Goal: Transaction & Acquisition: Purchase product/service

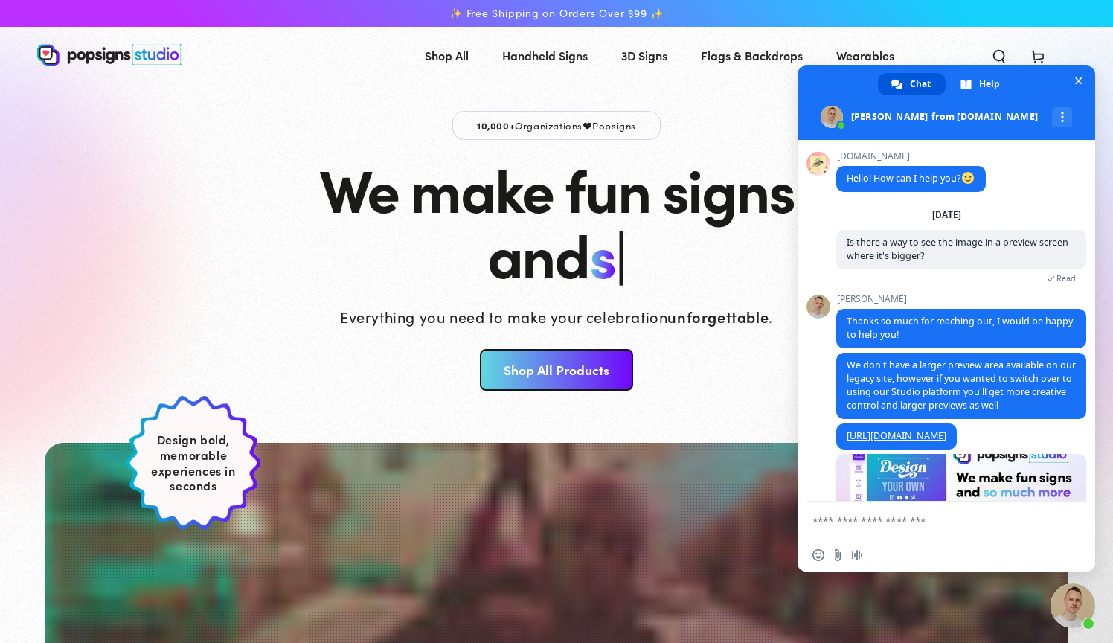
scroll to position [45, 0]
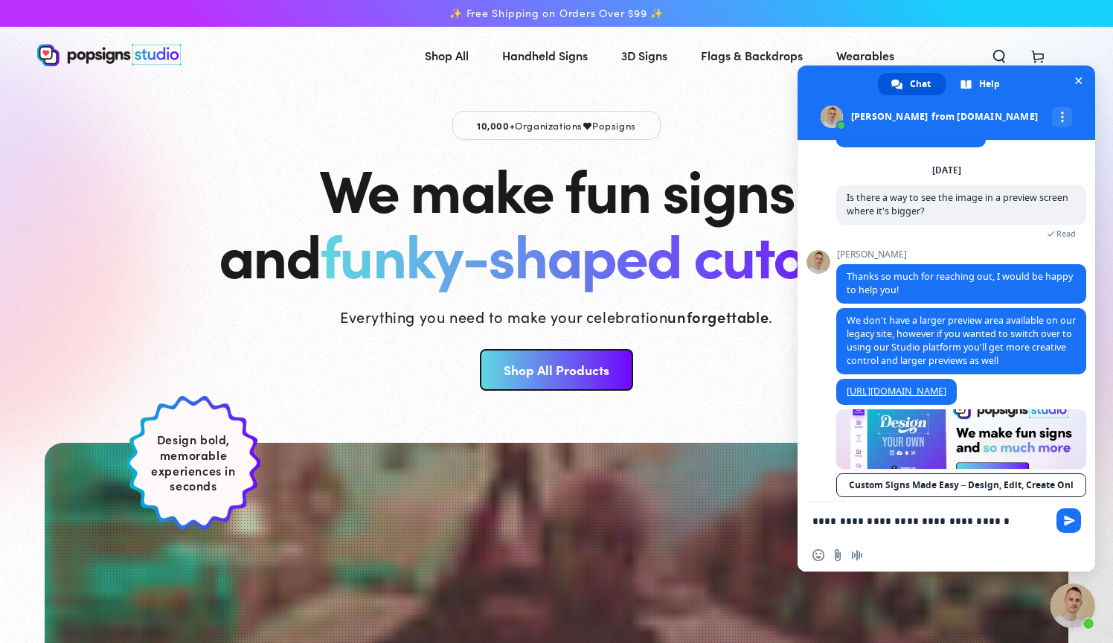
type textarea "**********"
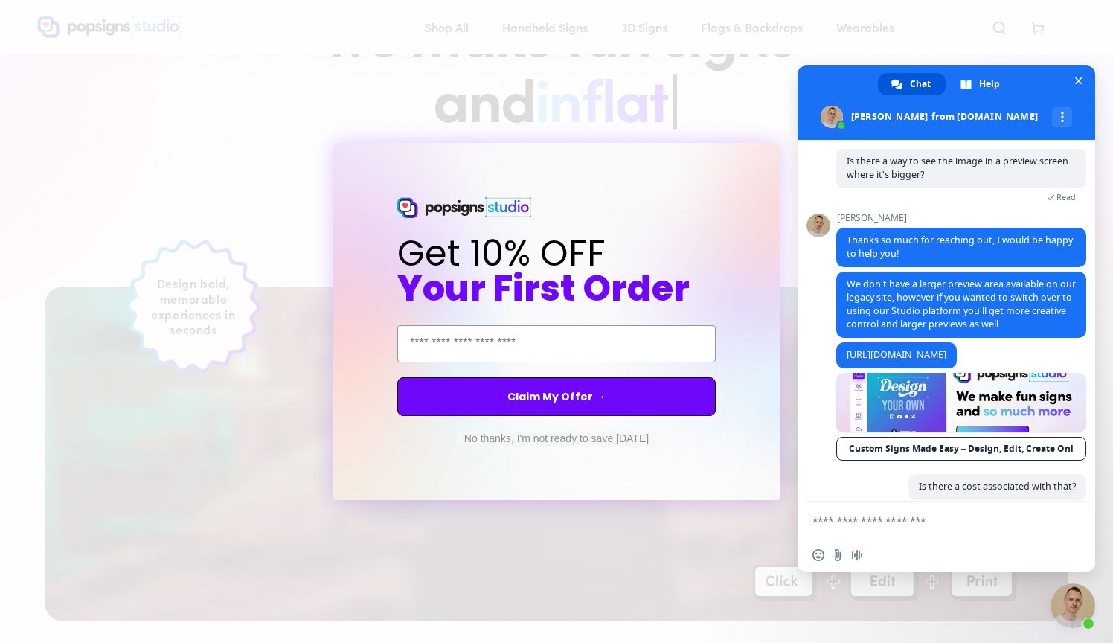
scroll to position [95, 0]
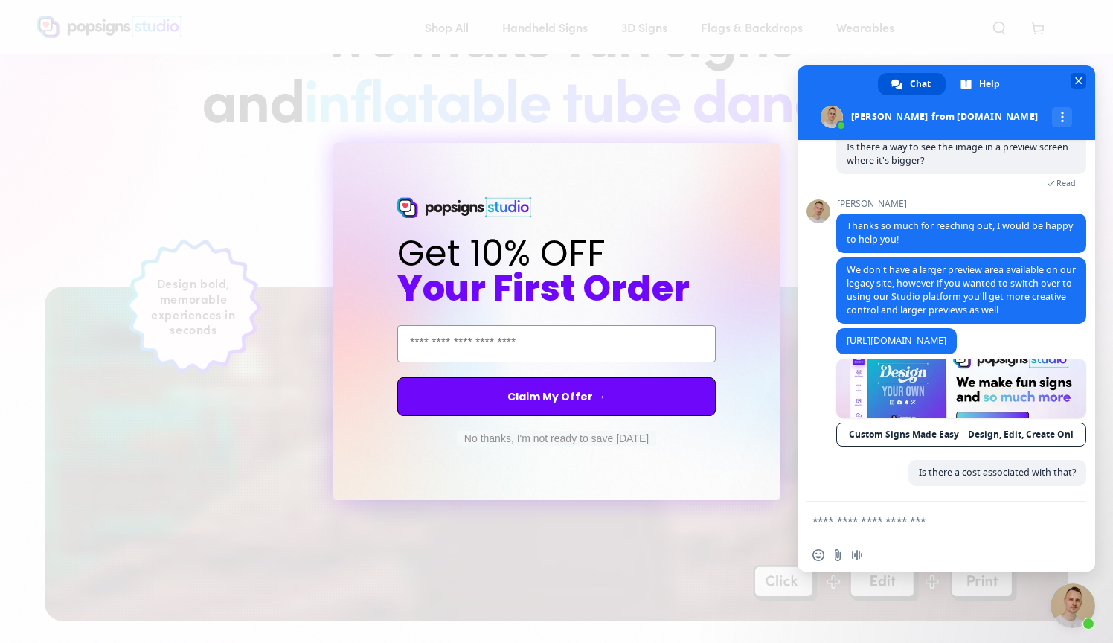
click at [1074, 80] on span "Close chat" at bounding box center [1079, 81] width 16 height 16
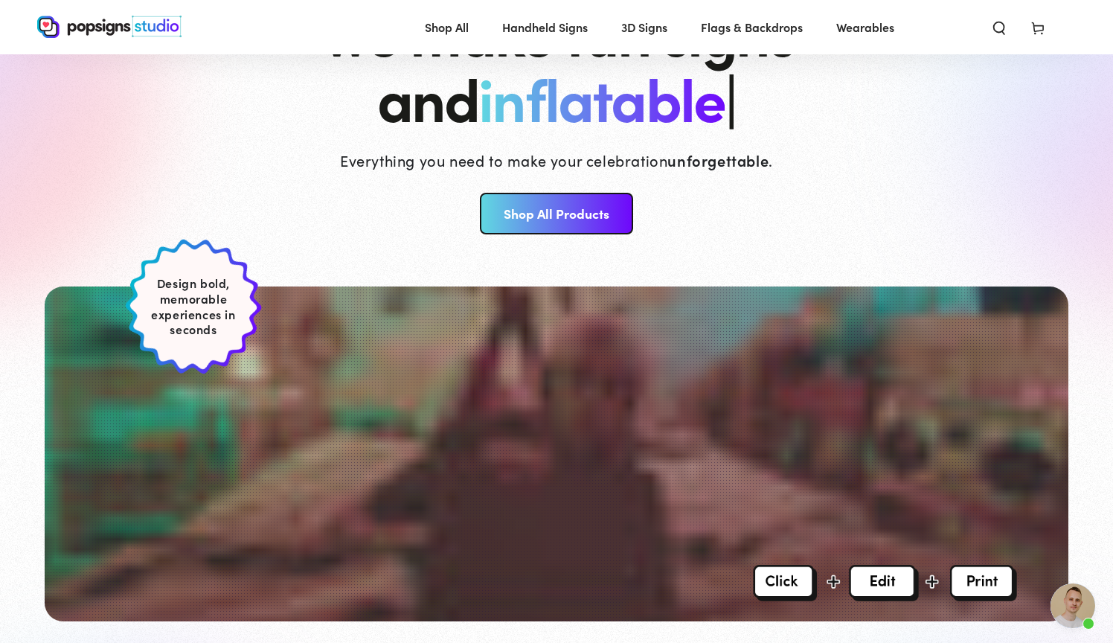
click at [589, 212] on link "Shop All Products" at bounding box center [556, 214] width 153 height 42
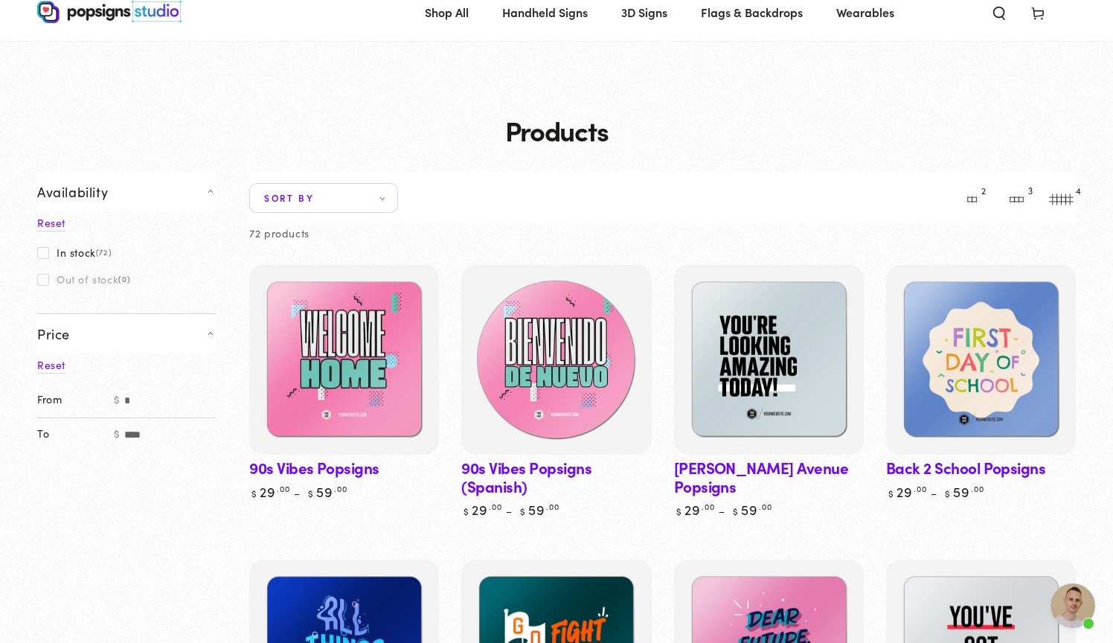
scroll to position [45, 0]
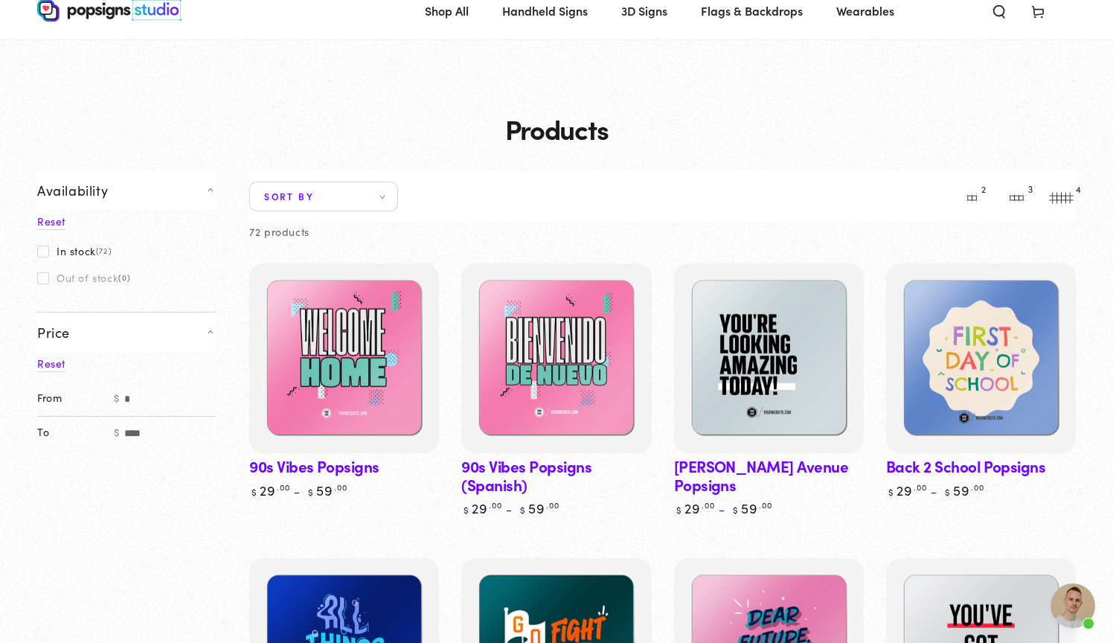
drag, startPoint x: 218, startPoint y: 391, endPoint x: 57, endPoint y: 388, distance: 161.5
click at [0, 0] on div at bounding box center [0, 0] width 0 height 0
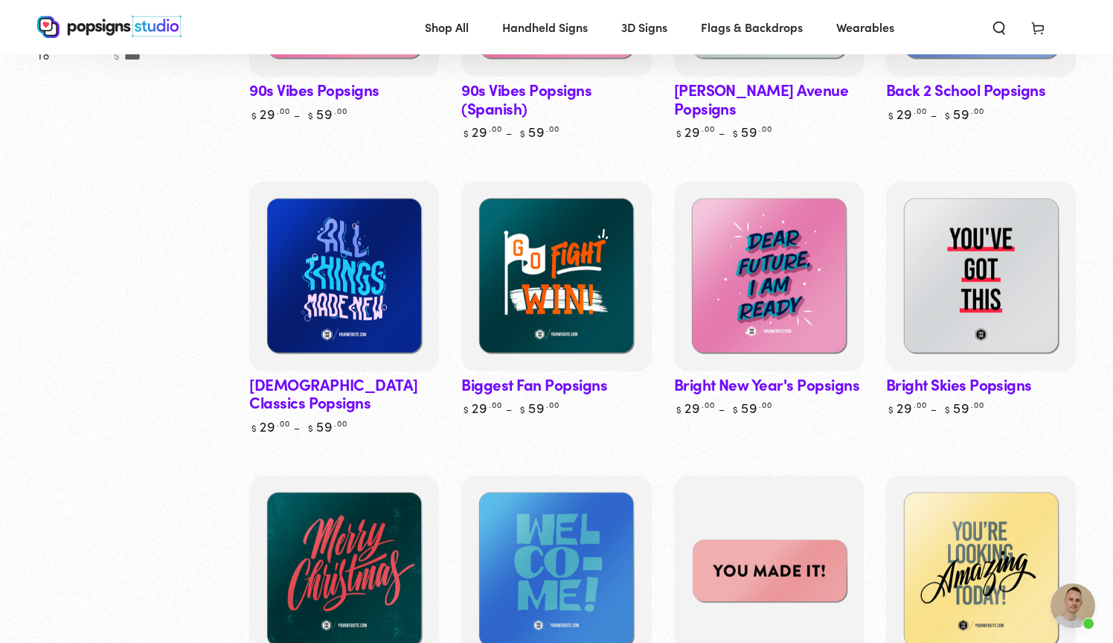
scroll to position [420, 0]
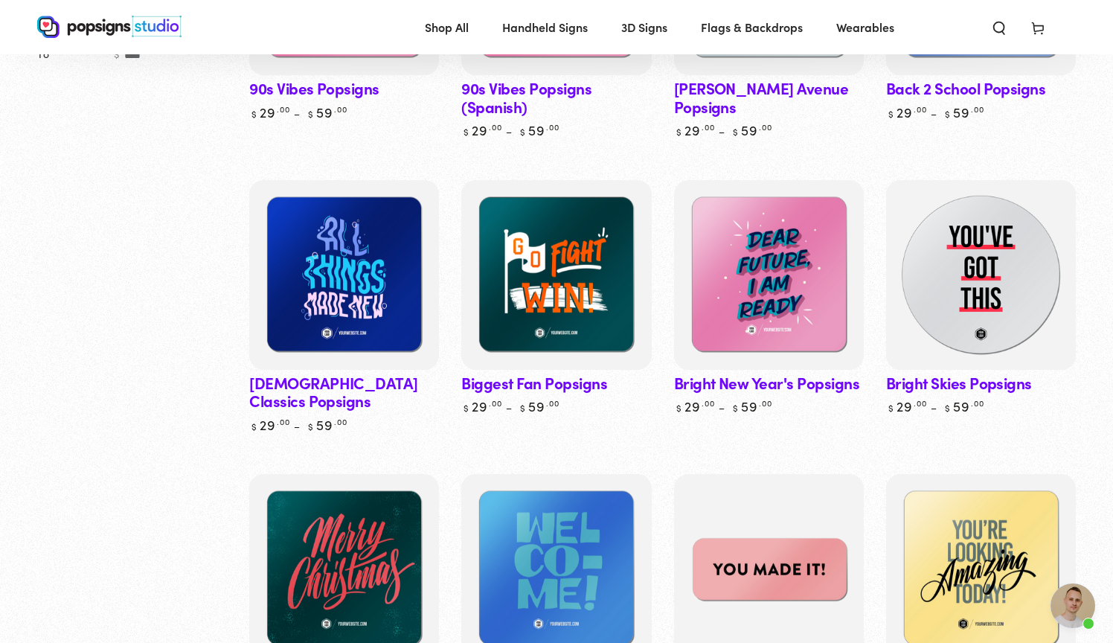
click at [927, 318] on img at bounding box center [981, 275] width 196 height 196
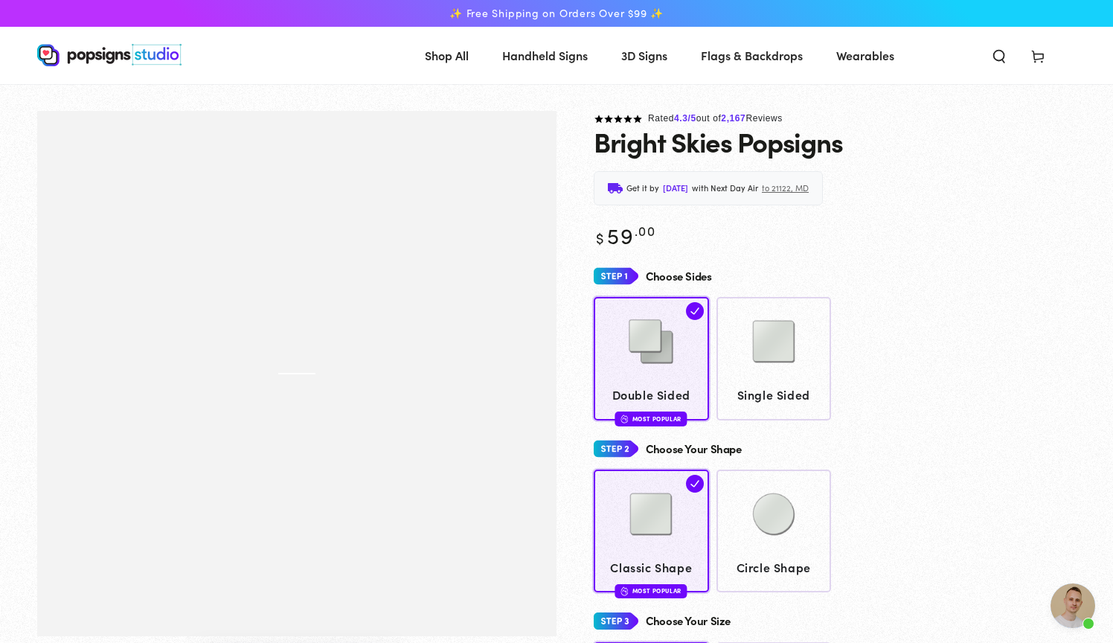
scroll to position [95, 0]
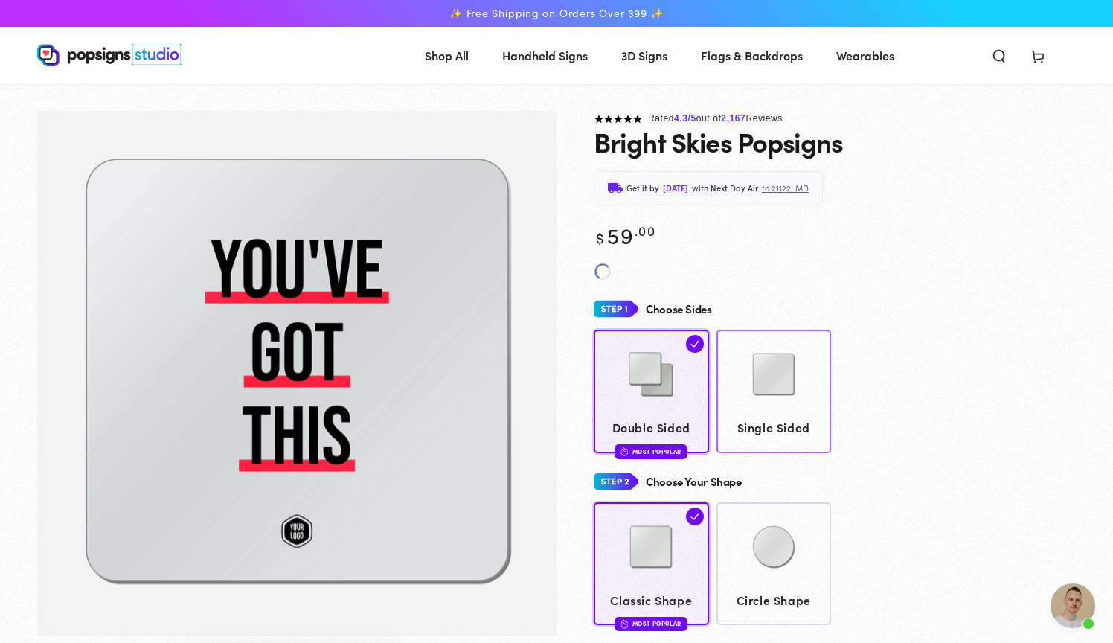
click at [791, 359] on img at bounding box center [774, 374] width 74 height 74
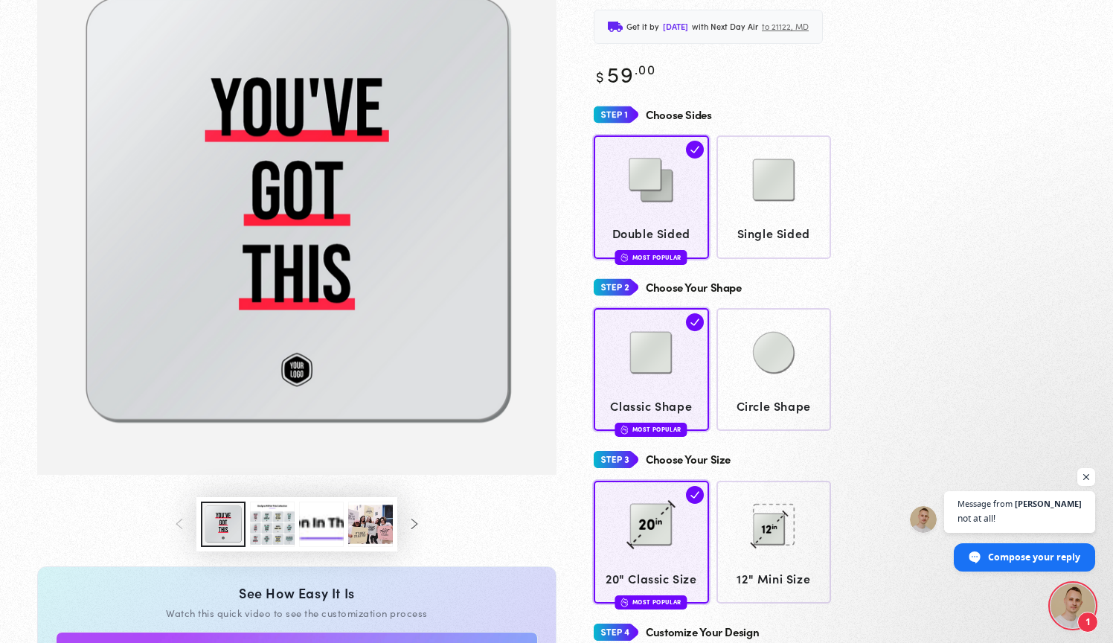
scroll to position [167, 0]
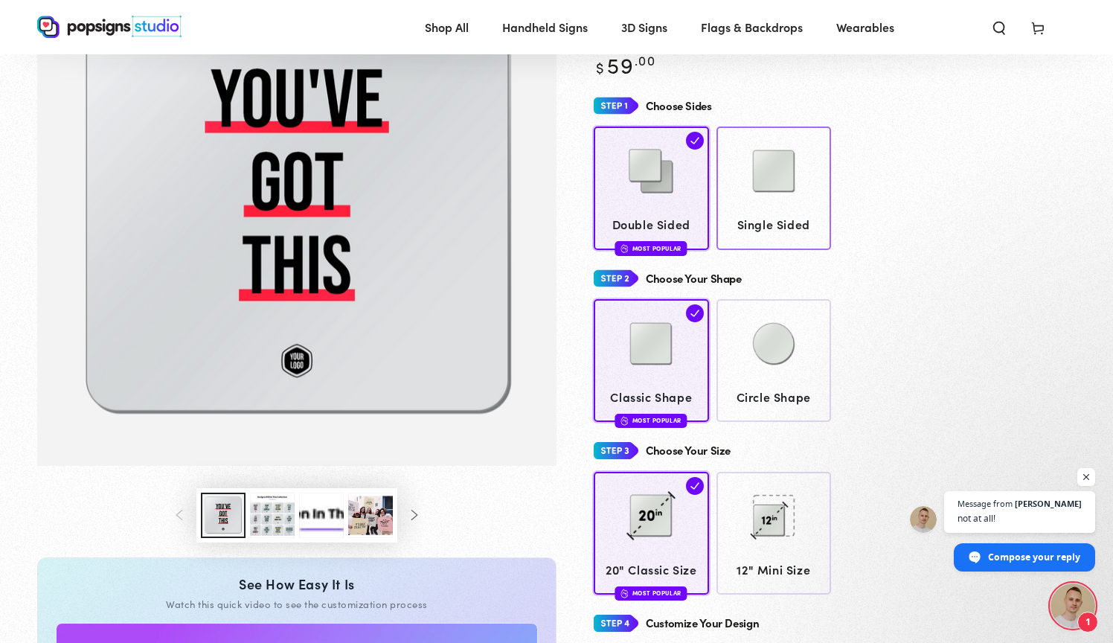
click at [769, 179] on img at bounding box center [774, 171] width 74 height 74
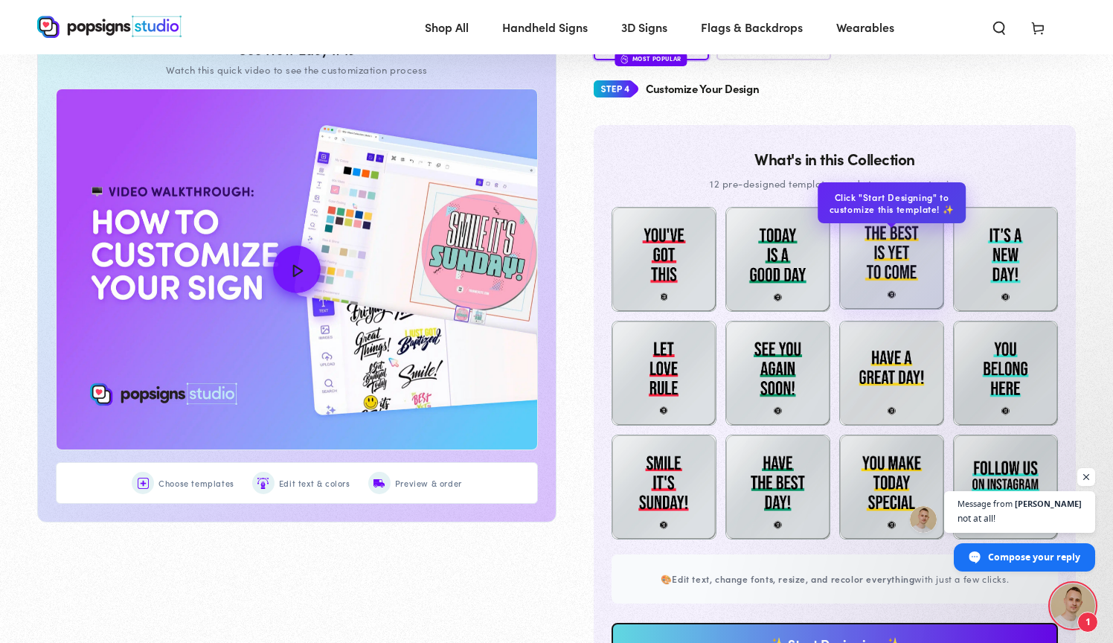
scroll to position [724, 0]
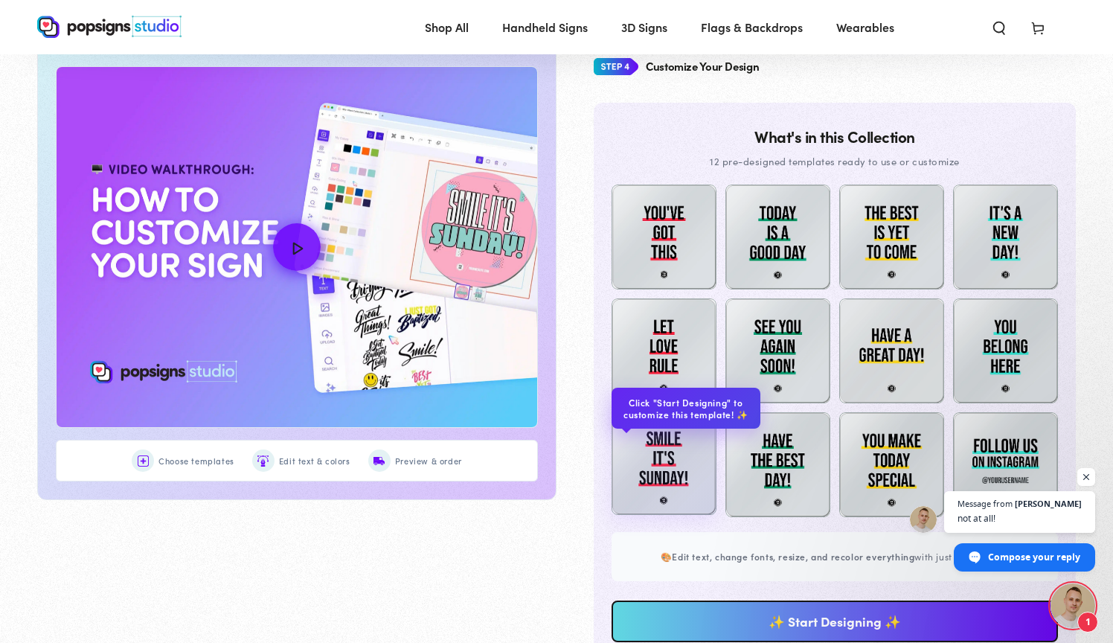
click at [674, 480] on img at bounding box center [664, 462] width 105 height 105
click at [681, 481] on img at bounding box center [664, 462] width 105 height 105
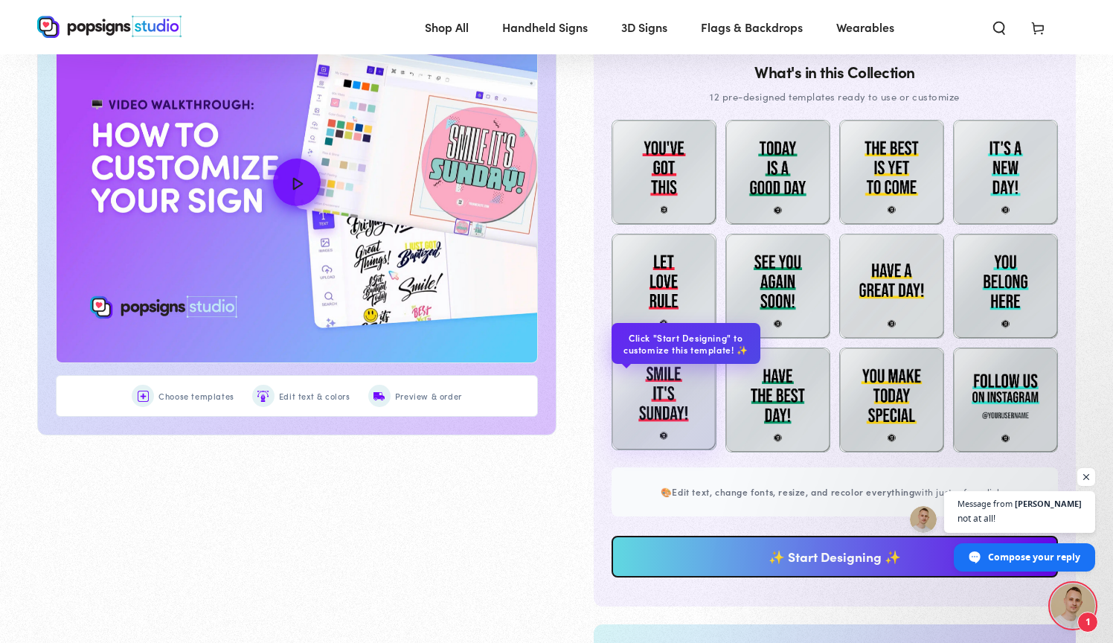
scroll to position [795, 0]
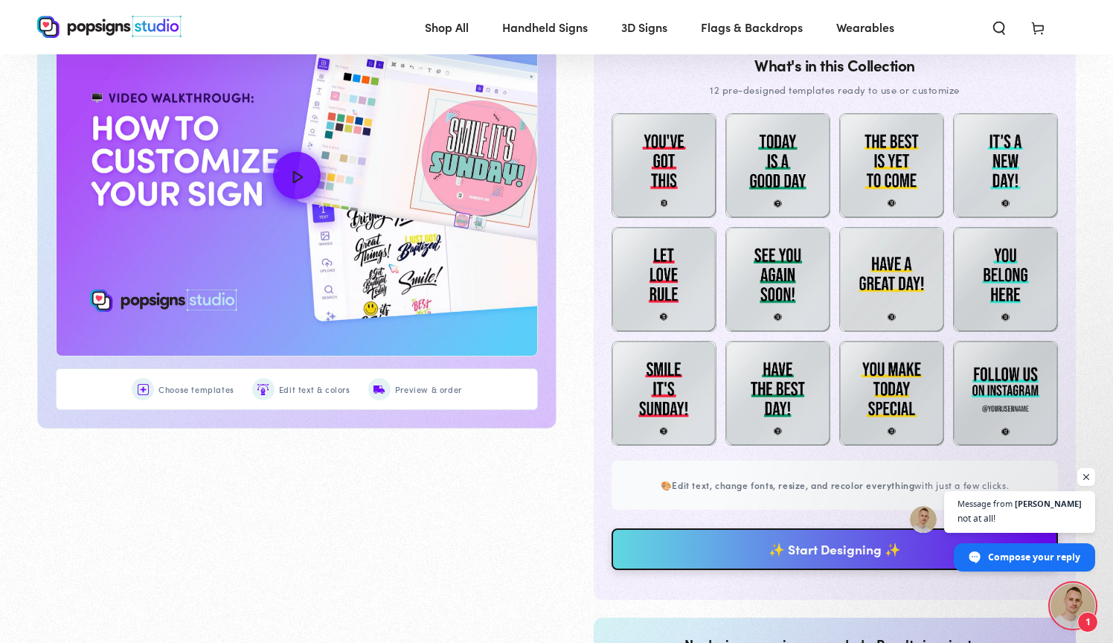
click at [731, 530] on link "✨ Start Designing ✨" at bounding box center [835, 549] width 446 height 42
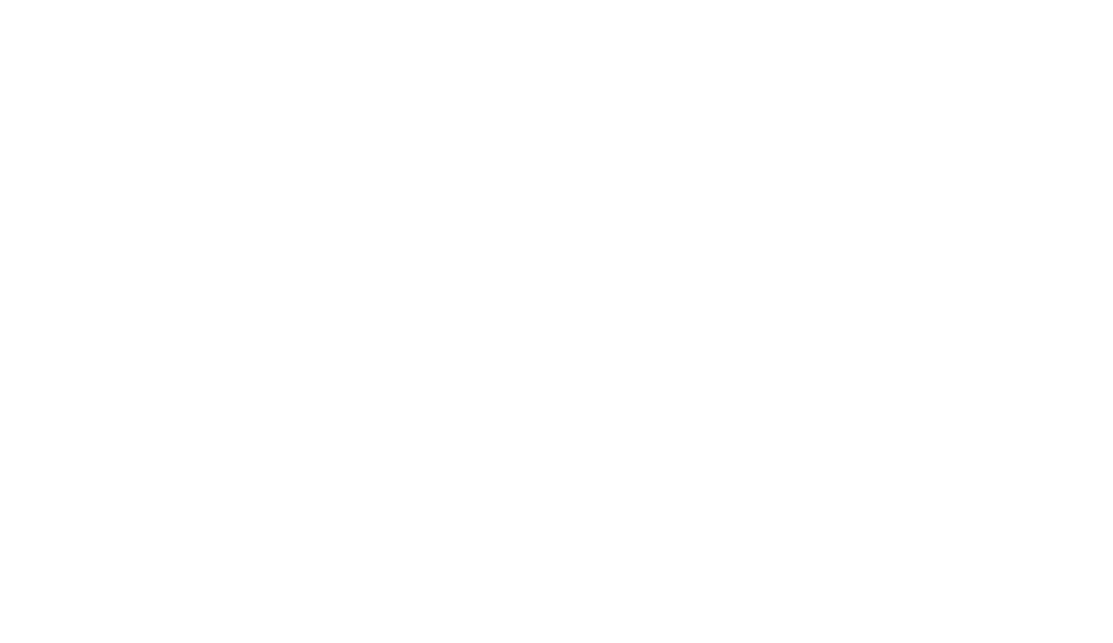
scroll to position [0, 0]
type textarea "An ancient tree with a door leading to a magical world"
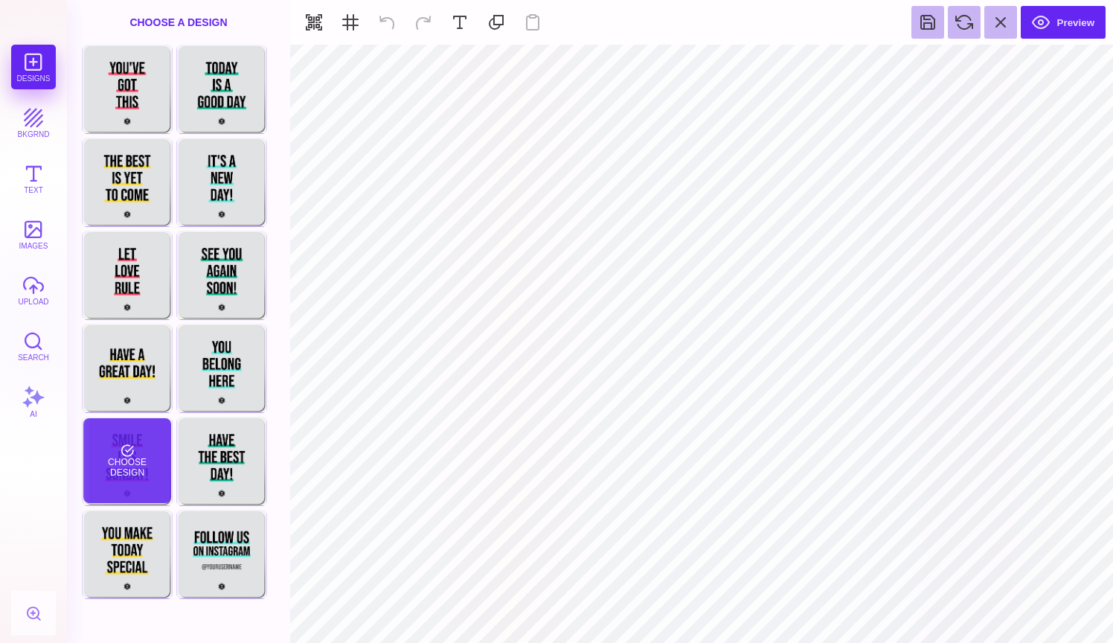
click at [123, 479] on div "Choose Design" at bounding box center [126, 460] width 87 height 85
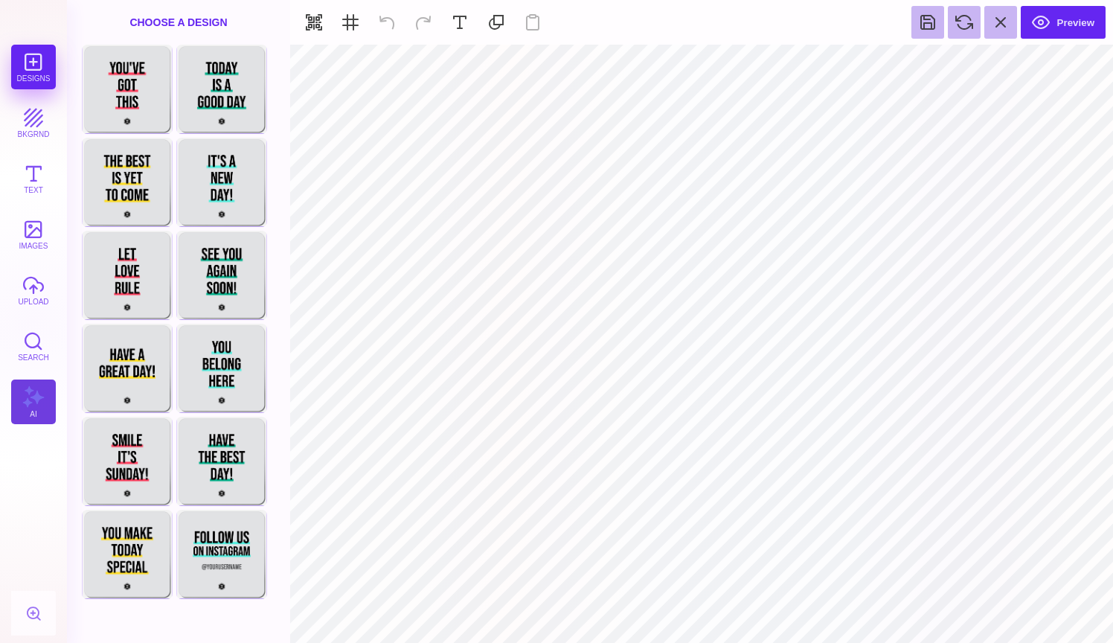
click at [22, 383] on button "AI" at bounding box center [33, 401] width 45 height 45
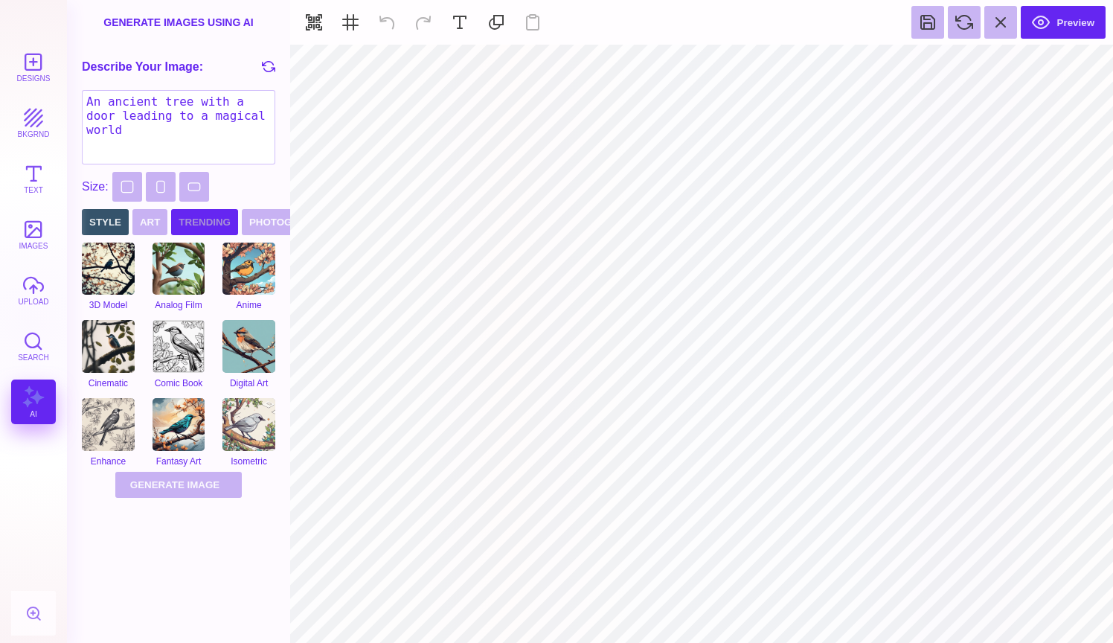
click at [187, 219] on button "Trending" at bounding box center [204, 222] width 67 height 26
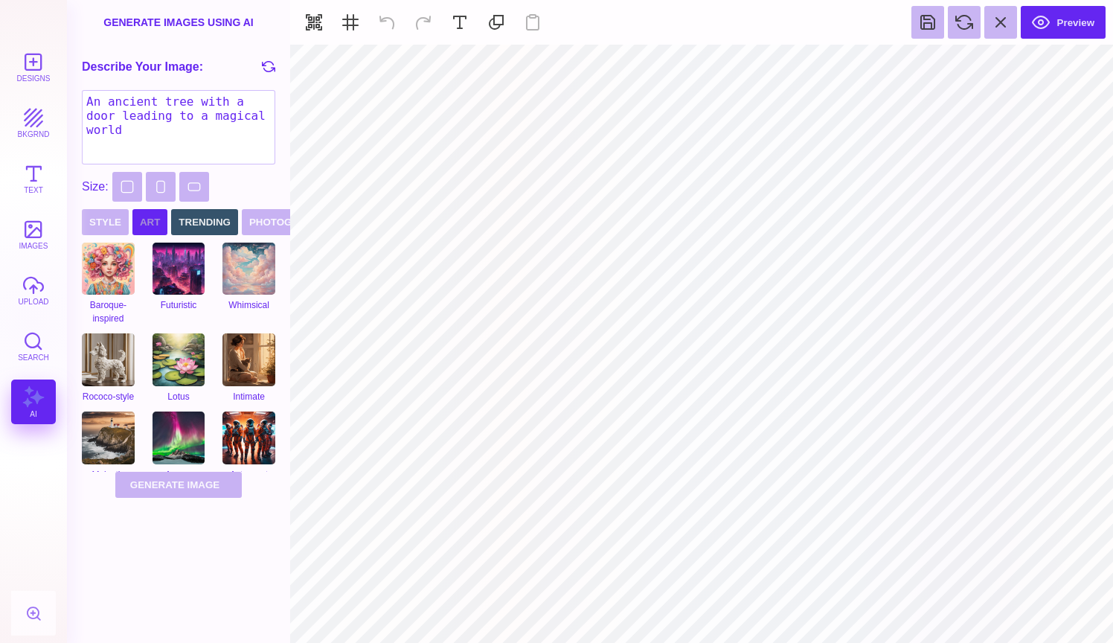
click at [150, 222] on button "Art" at bounding box center [149, 222] width 35 height 26
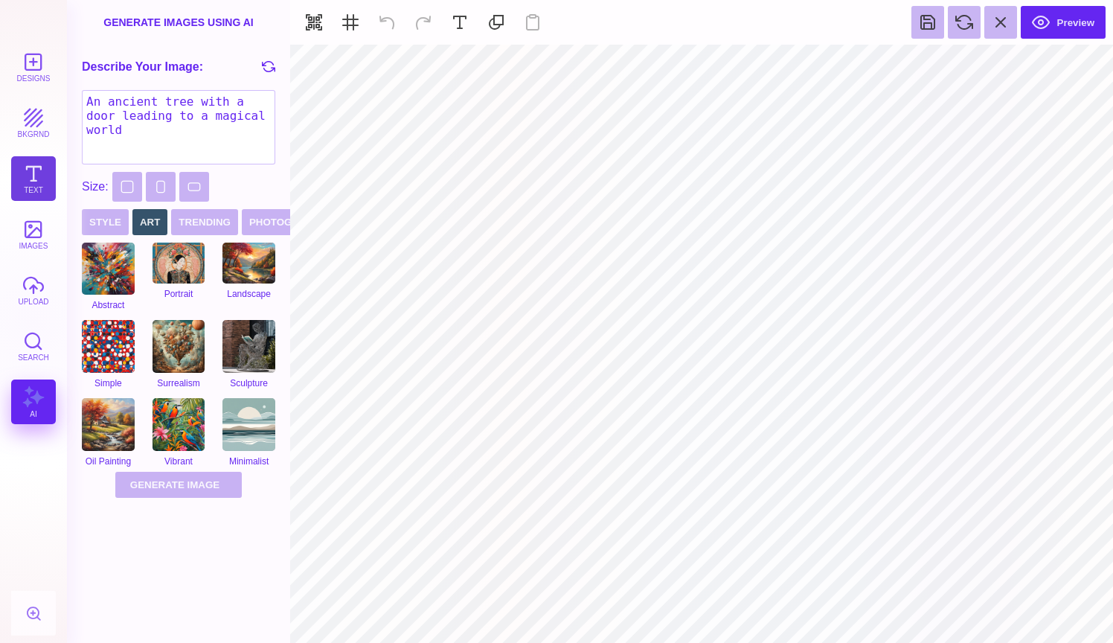
click at [39, 172] on button "Text" at bounding box center [33, 178] width 45 height 45
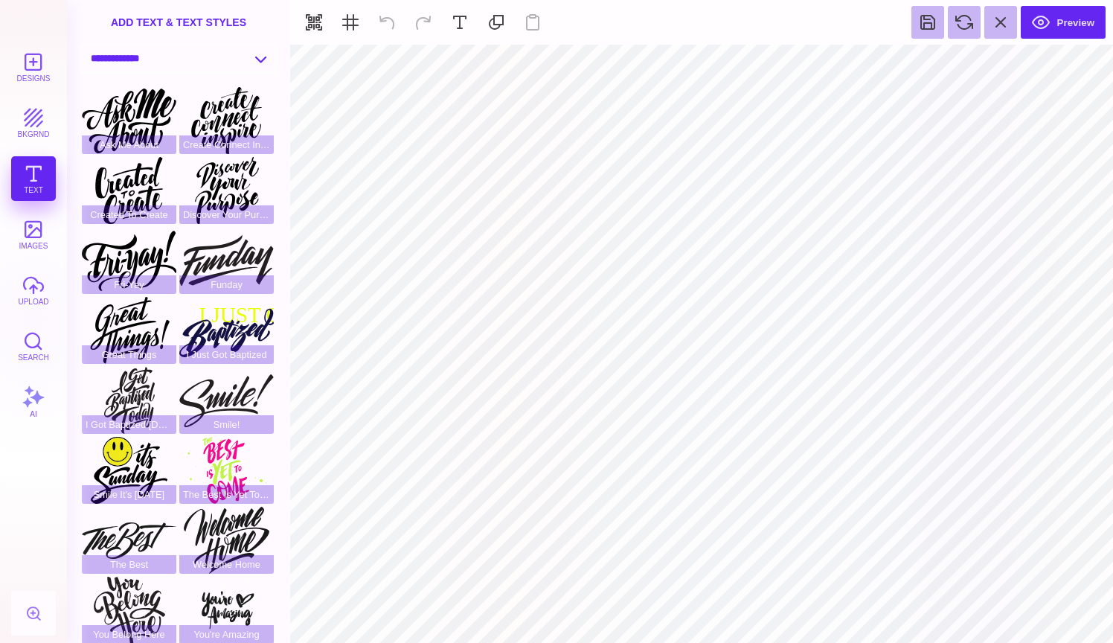
select select "**********"
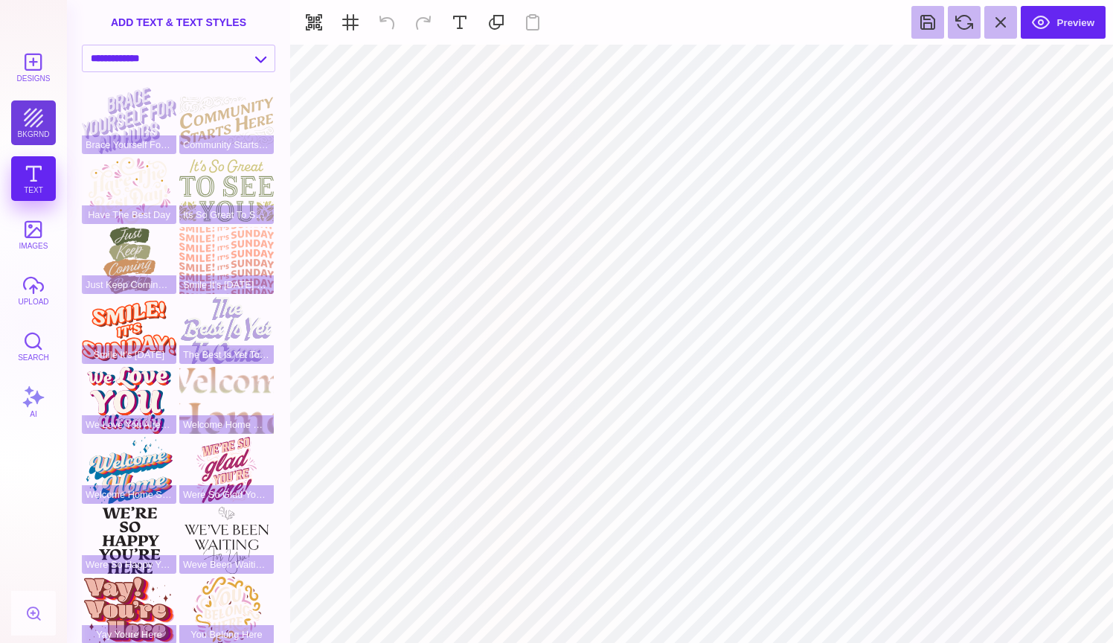
click at [31, 132] on button "bkgrnd" at bounding box center [33, 122] width 45 height 45
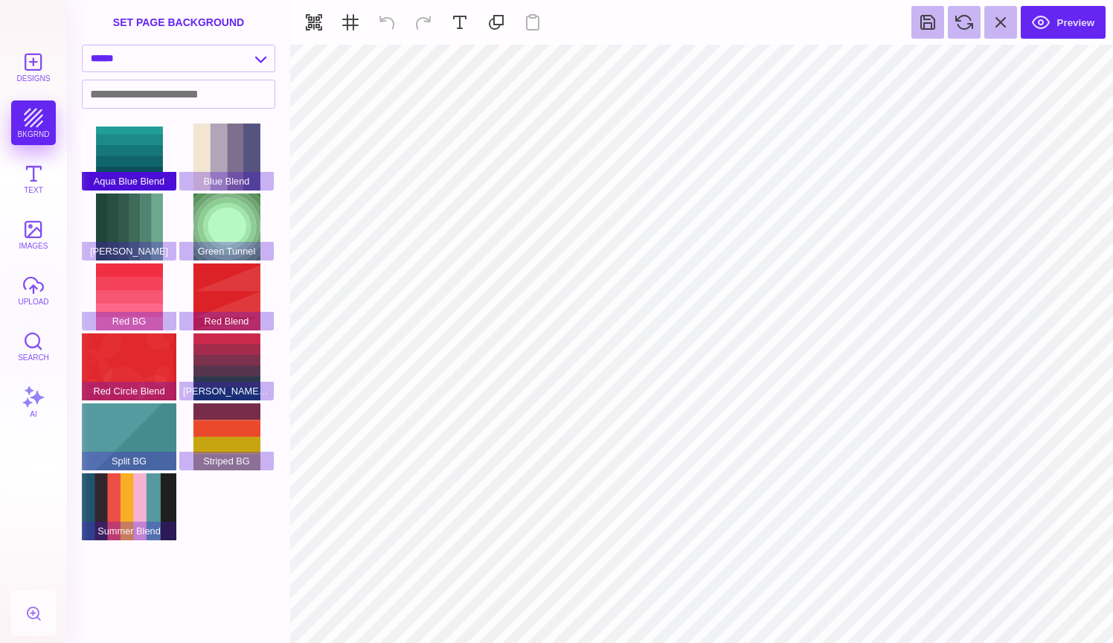
click at [129, 158] on div "Aqua Blue Blend" at bounding box center [129, 157] width 94 height 67
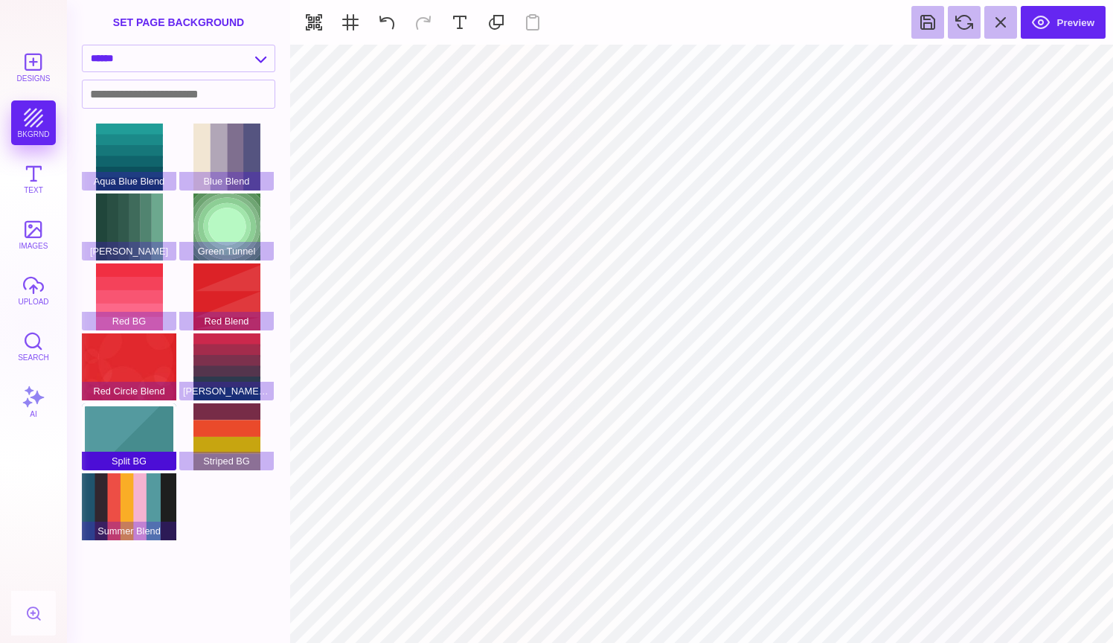
click at [144, 432] on div "Split BG" at bounding box center [129, 436] width 94 height 67
type input "#FFFFFF"
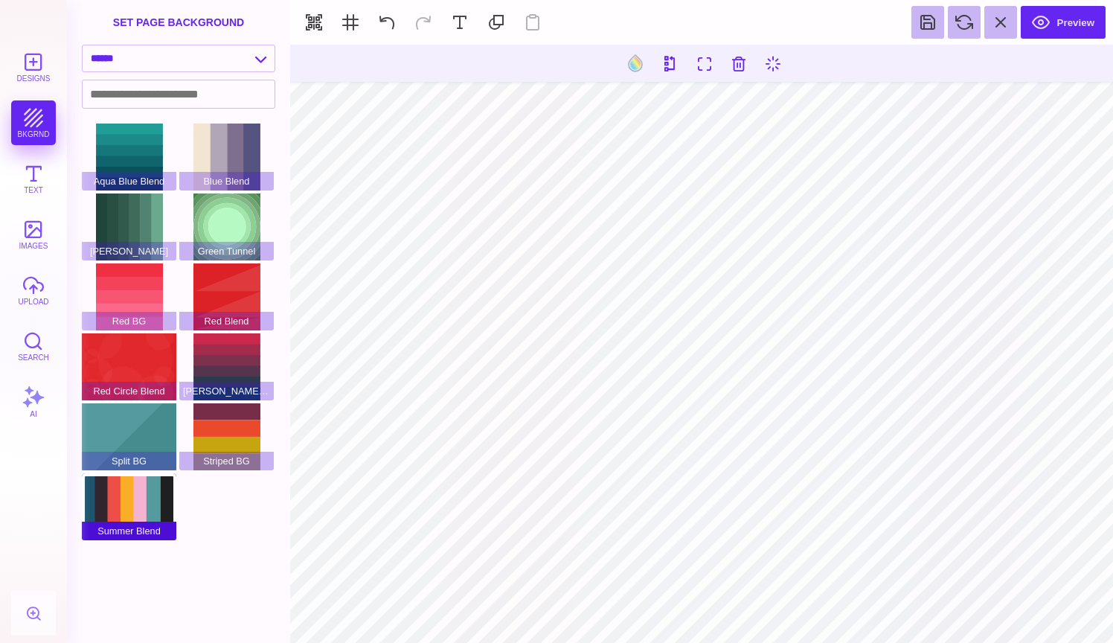
click at [149, 492] on div "Summer Blend" at bounding box center [129, 506] width 94 height 67
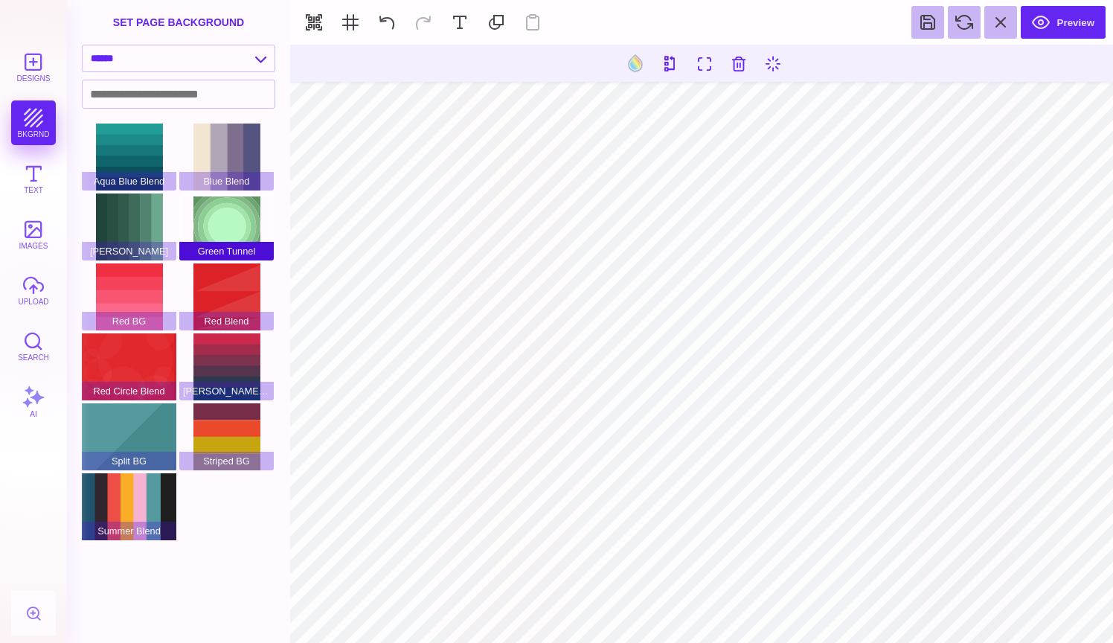
click at [214, 217] on div "Green Tunnel" at bounding box center [226, 226] width 94 height 67
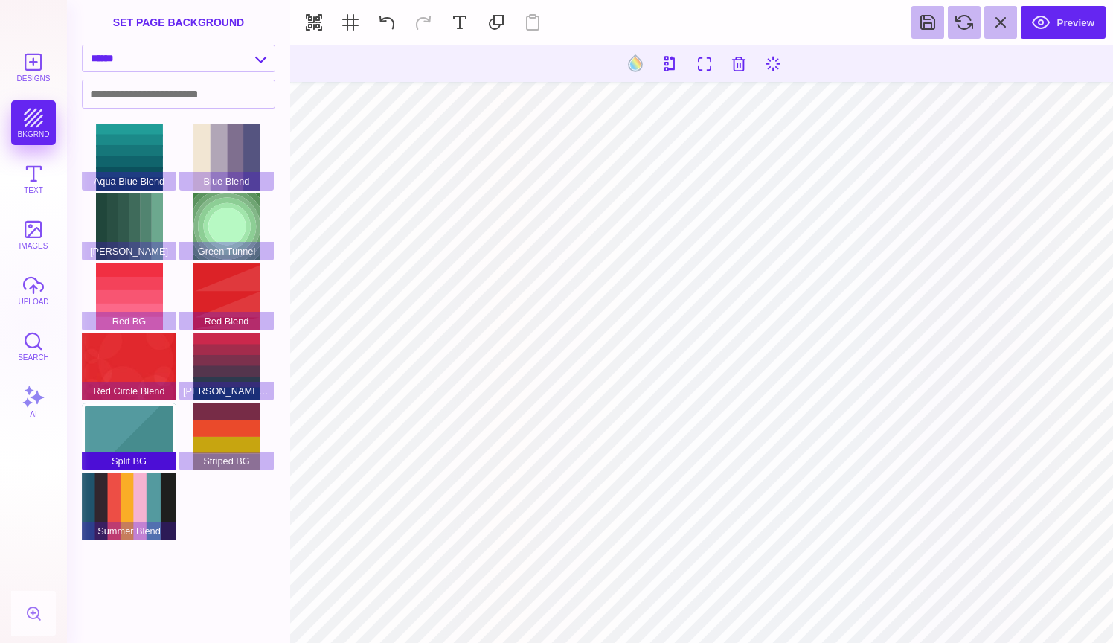
click at [142, 440] on div "Split BG" at bounding box center [129, 436] width 94 height 67
click at [634, 65] on button at bounding box center [635, 63] width 28 height 28
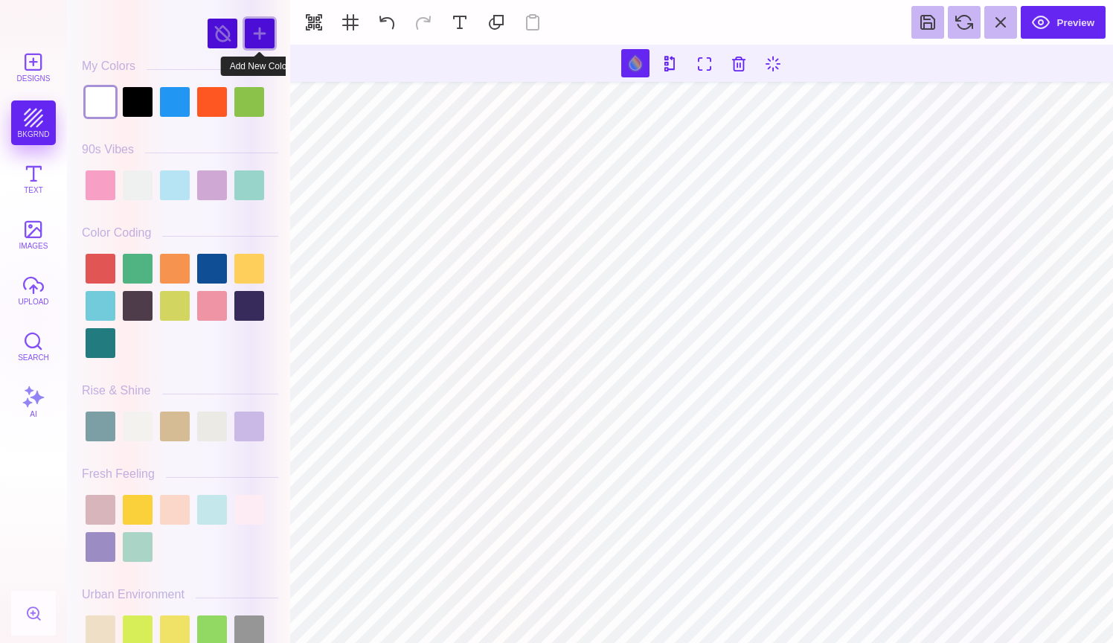
click at [261, 41] on div at bounding box center [260, 34] width 30 height 30
type input "#FEFB55"
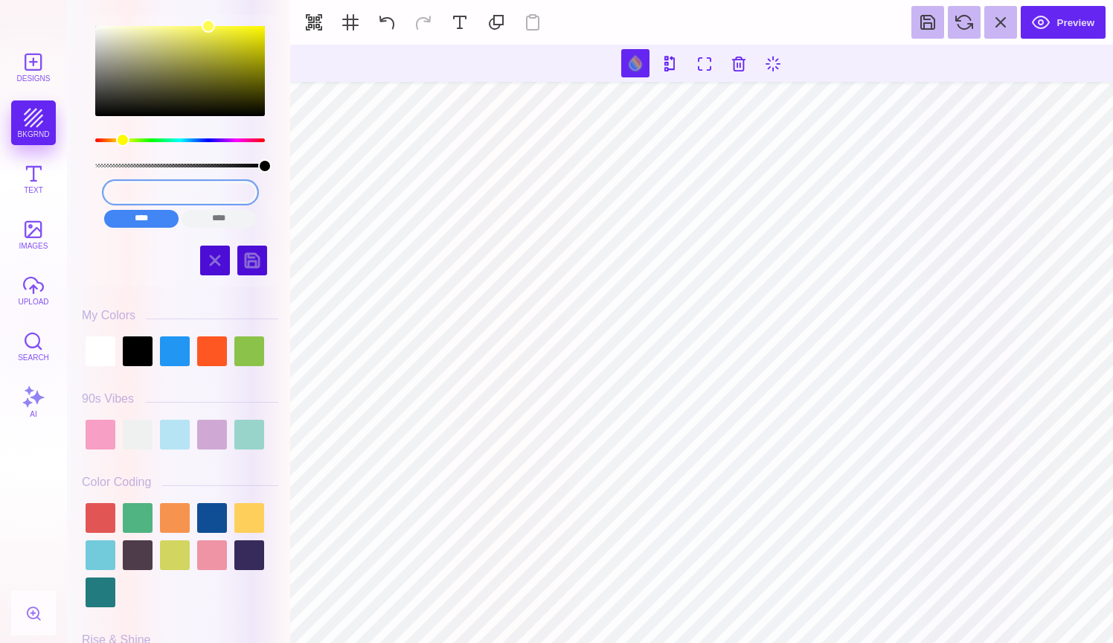
click at [183, 193] on input "#FEFB55" at bounding box center [180, 193] width 153 height 22
drag, startPoint x: 206, startPoint y: 191, endPoint x: 161, endPoint y: 190, distance: 45.4
click at [161, 190] on input "#FEFB55" at bounding box center [180, 193] width 153 height 22
click at [132, 189] on input "#FEFB55" at bounding box center [180, 193] width 153 height 22
paste input "00FFFF"
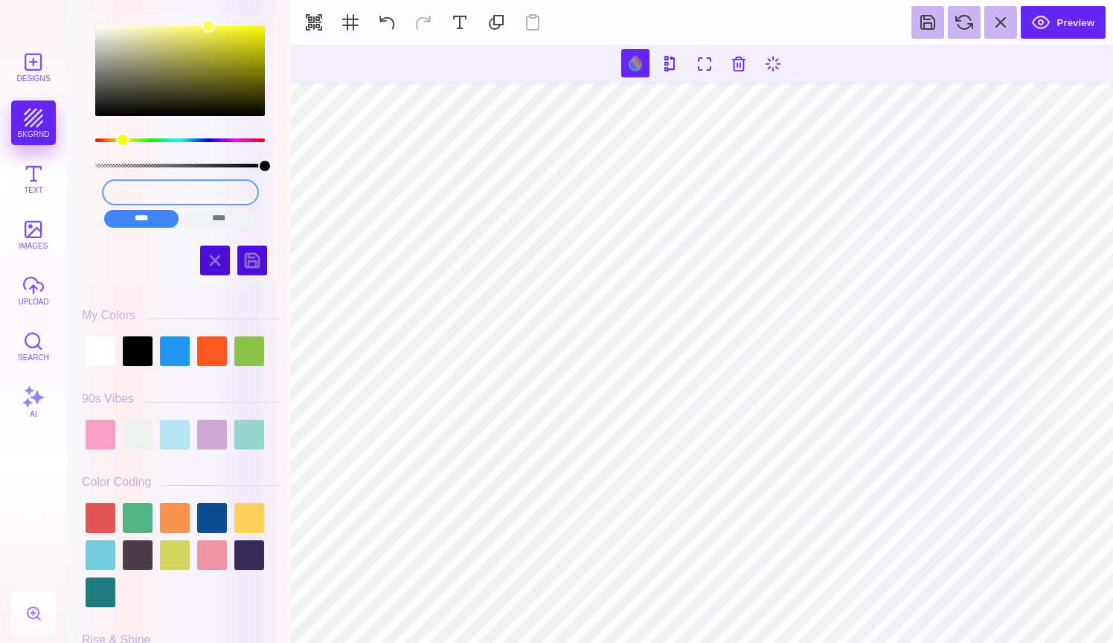
click at [181, 193] on input "#00FFFFFEFB55" at bounding box center [180, 193] width 153 height 22
drag, startPoint x: 217, startPoint y: 193, endPoint x: 124, endPoint y: 193, distance: 93.7
click at [124, 193] on input "#00FFFFFEFB55" at bounding box center [180, 193] width 153 height 22
click at [220, 191] on input "#FEFB55" at bounding box center [180, 193] width 153 height 22
drag, startPoint x: 220, startPoint y: 191, endPoint x: 130, endPoint y: 190, distance: 90.0
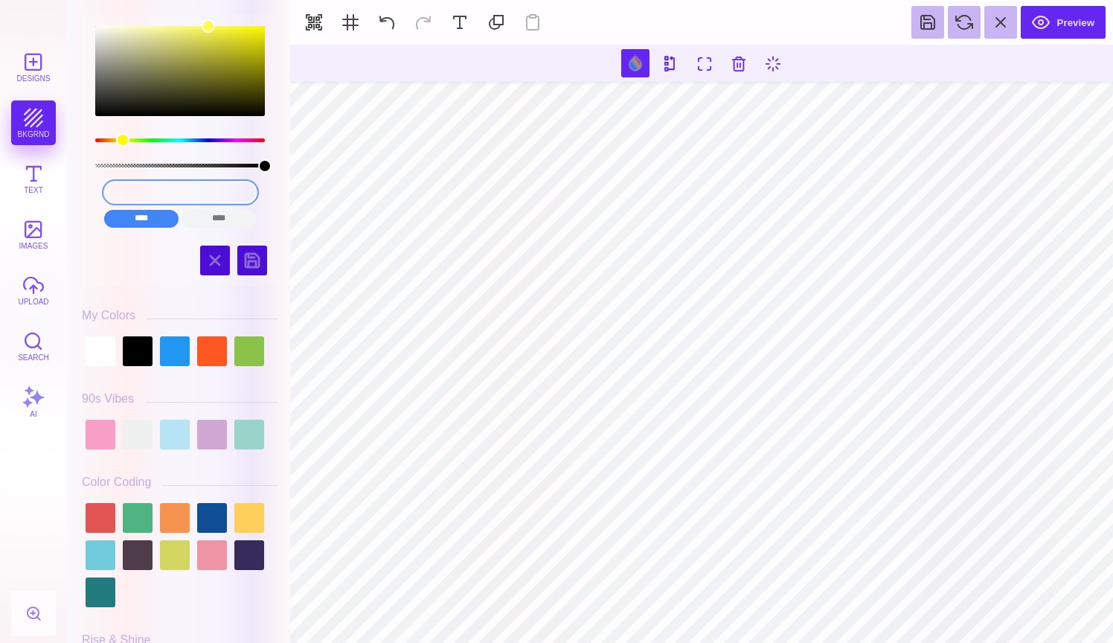
click at [130, 190] on input "#FEFB55" at bounding box center [180, 193] width 153 height 22
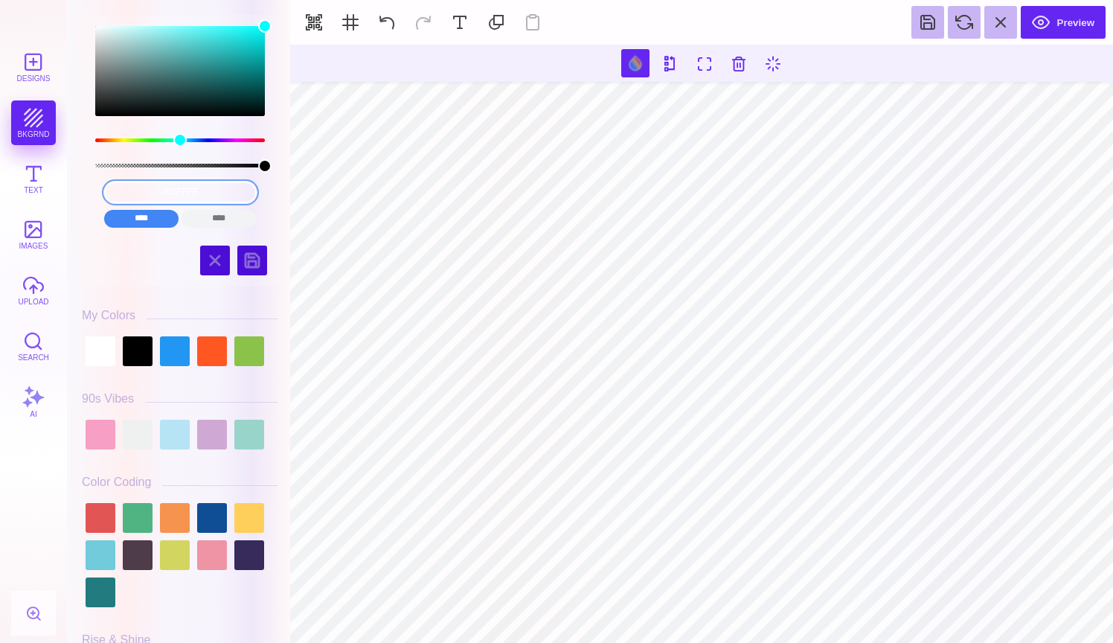
type input "#00FFFF"
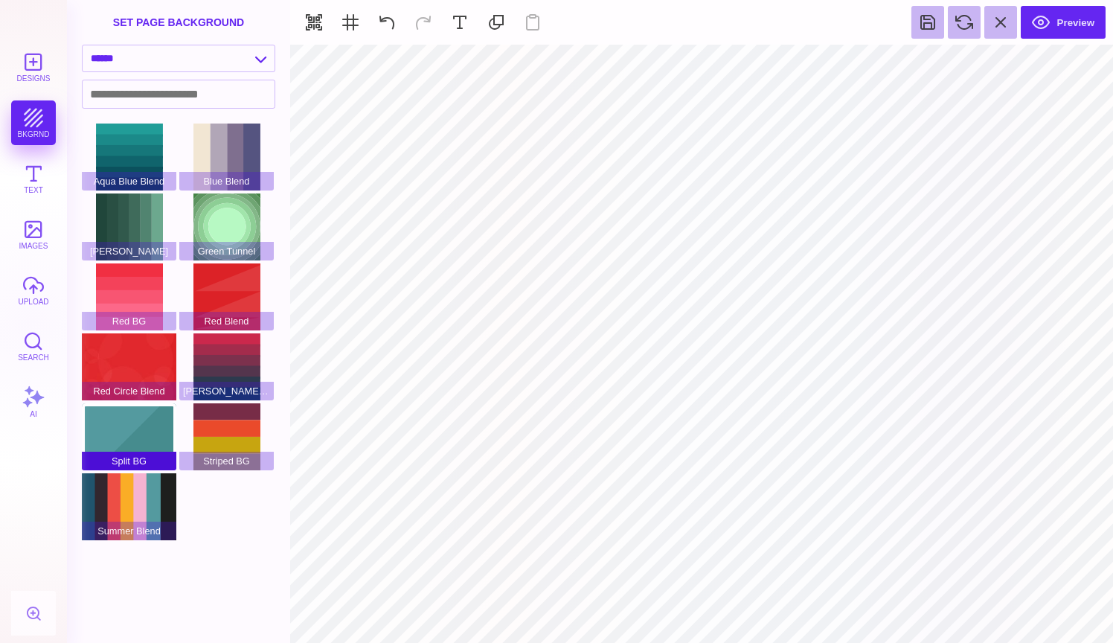
click at [154, 431] on div "Split BG" at bounding box center [129, 436] width 94 height 67
type input "#FFFFFF"
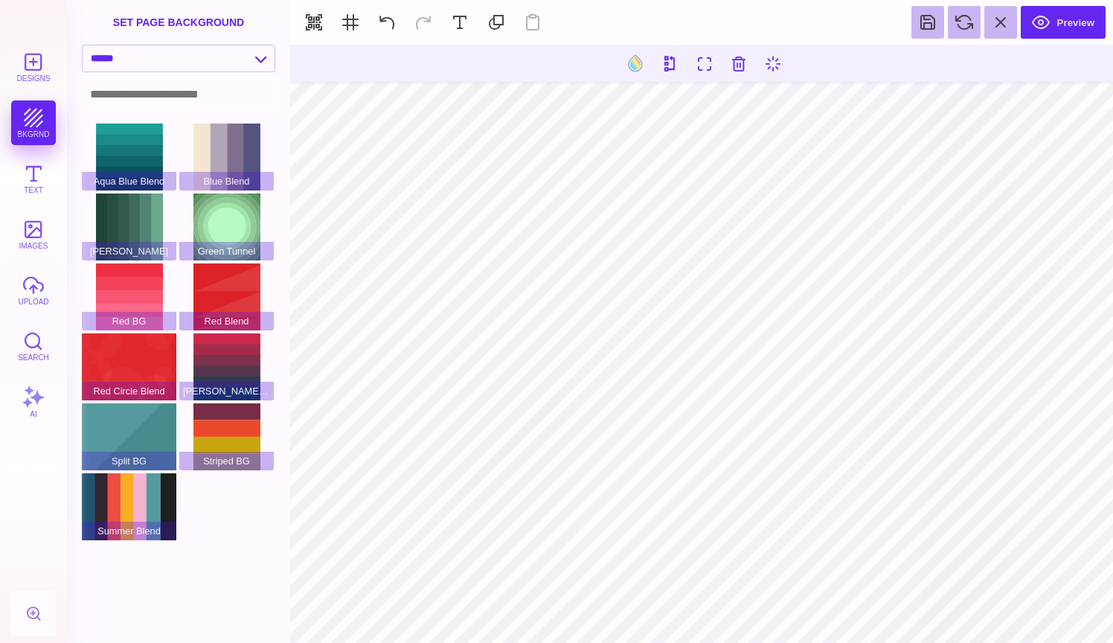
click at [254, 88] on input at bounding box center [179, 94] width 192 height 28
click at [39, 184] on button "Text" at bounding box center [33, 178] width 45 height 45
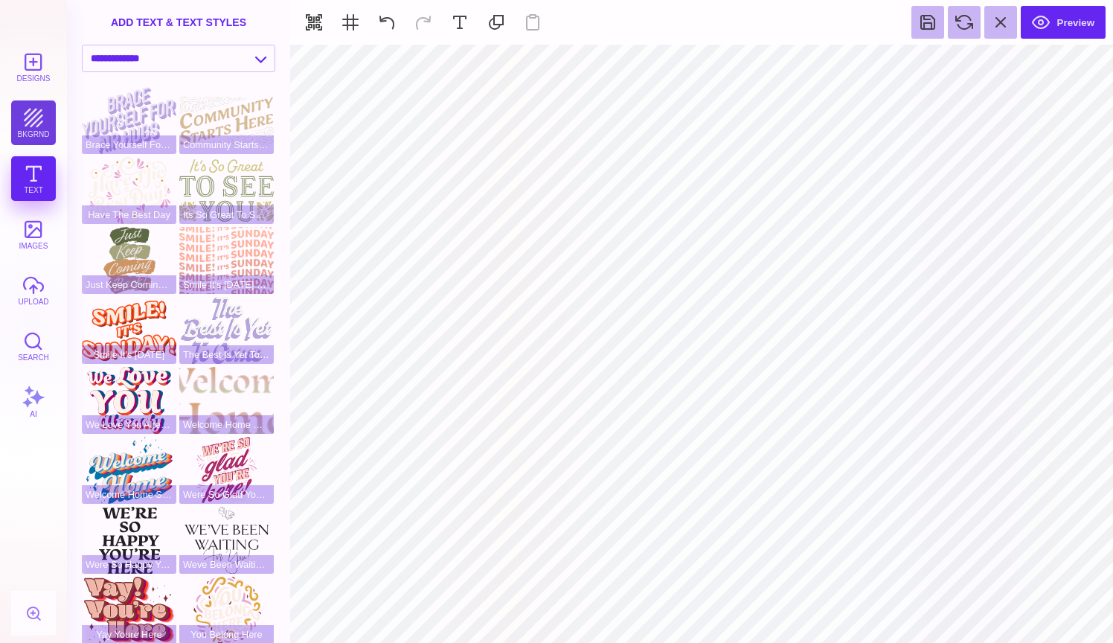
click at [41, 115] on button "bkgrnd" at bounding box center [33, 122] width 45 height 45
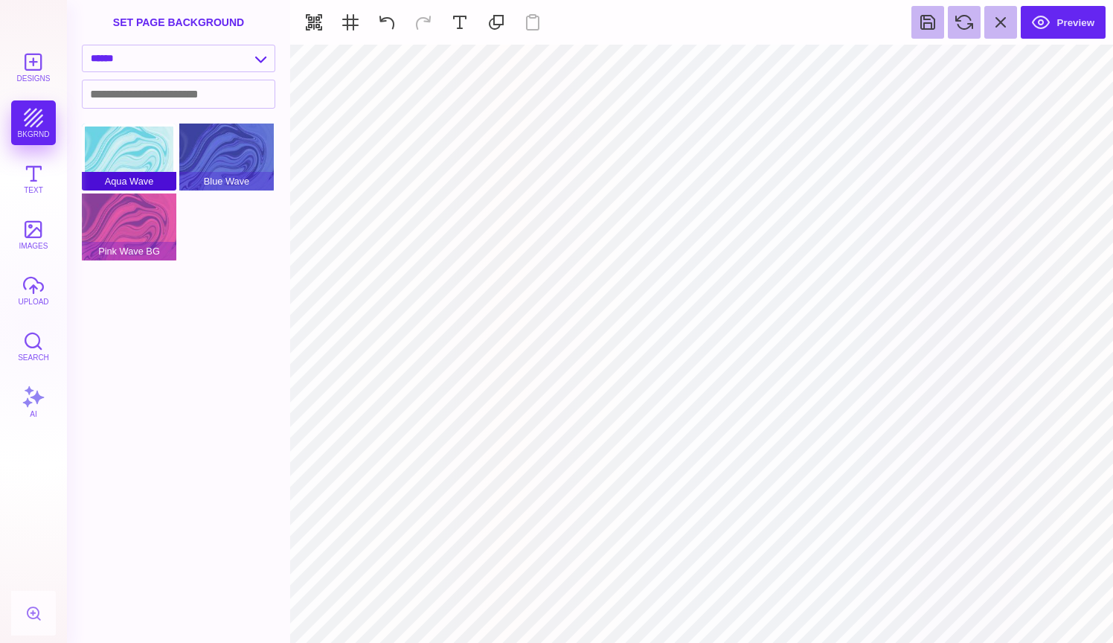
click at [129, 168] on div "Aqua Wave" at bounding box center [129, 157] width 94 height 67
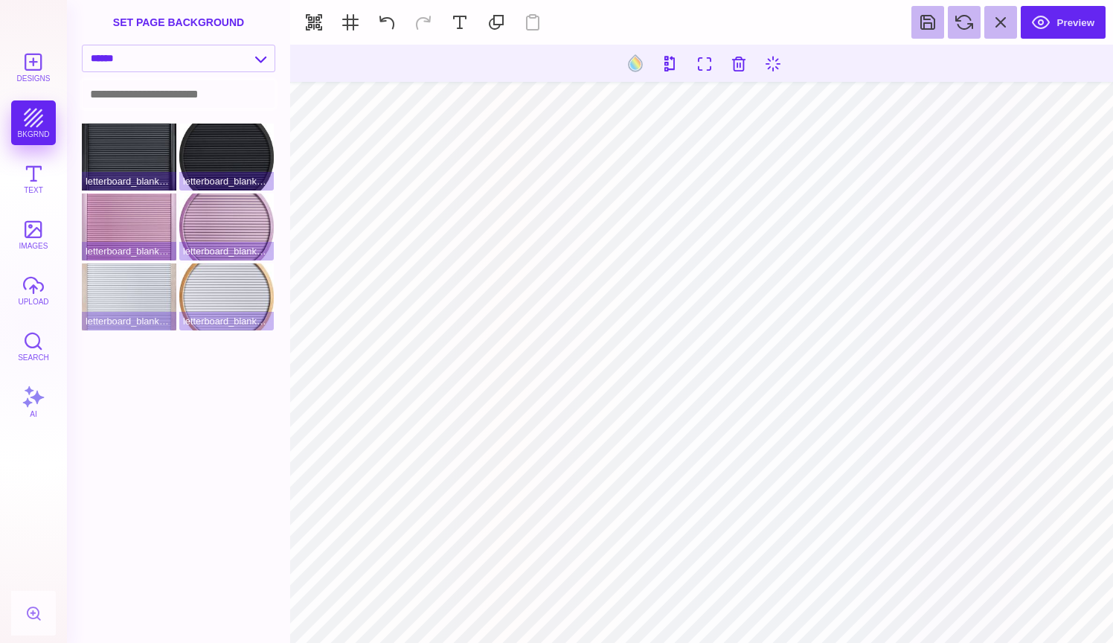
click at [182, 89] on input at bounding box center [179, 94] width 192 height 28
select select "**********"
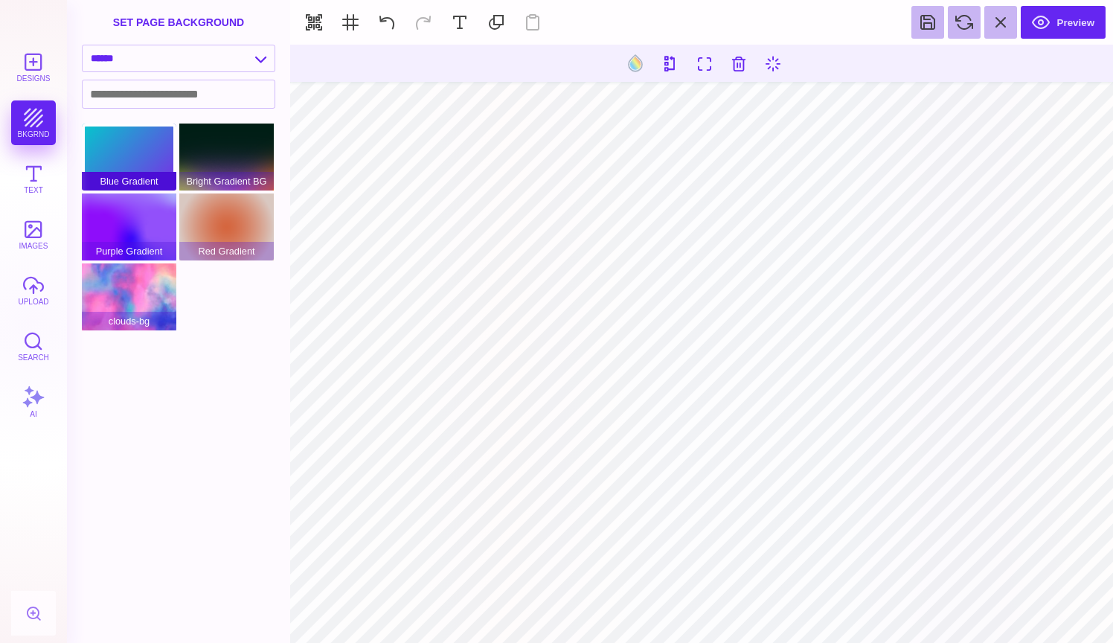
click at [119, 170] on div "Blue Gradient" at bounding box center [129, 157] width 94 height 67
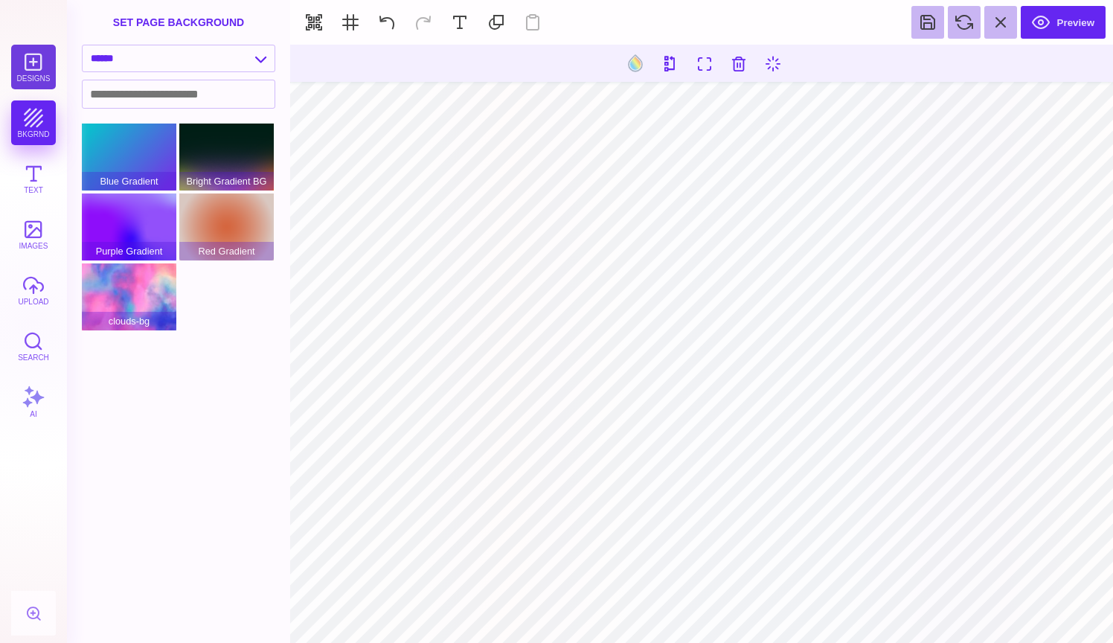
click at [27, 73] on button "Designs" at bounding box center [33, 67] width 45 height 45
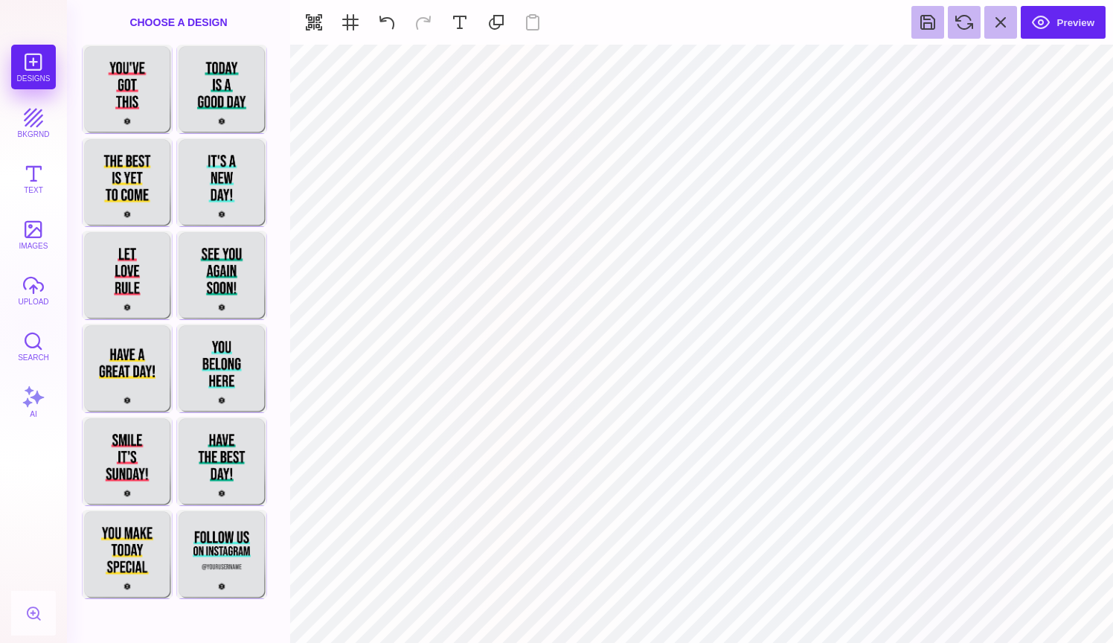
click at [173, 26] on div "Choose A Design" at bounding box center [178, 22] width 223 height 45
click at [136, 465] on div "Choose Design" at bounding box center [126, 460] width 87 height 85
click at [41, 126] on button "bkgrnd" at bounding box center [33, 122] width 45 height 45
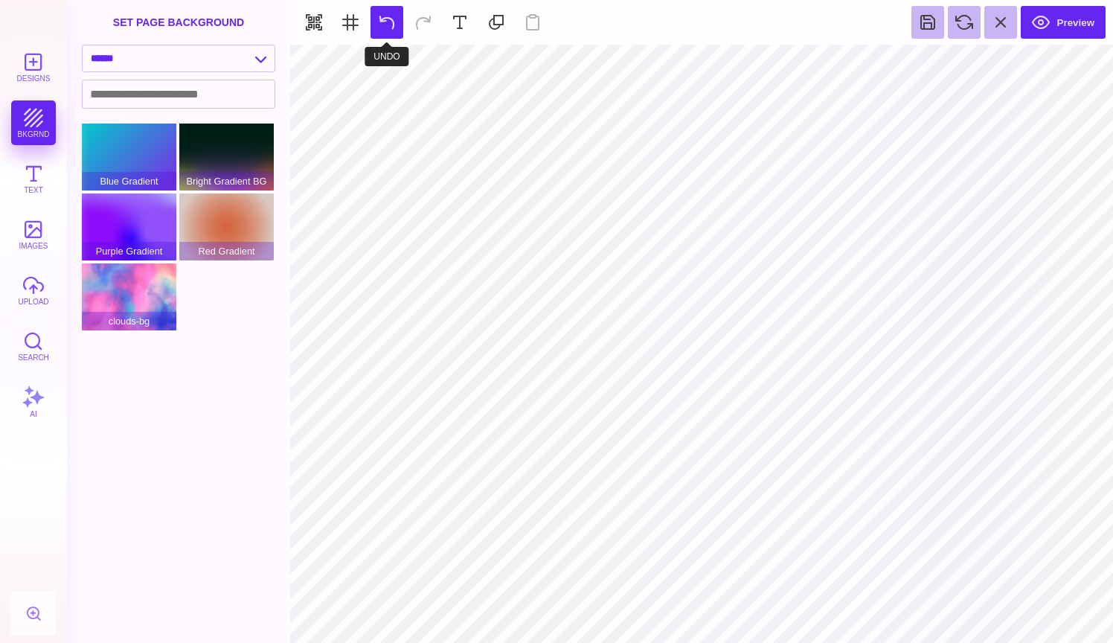
click at [381, 25] on button at bounding box center [387, 22] width 33 height 33
click at [233, 21] on div "set page background" at bounding box center [178, 22] width 223 height 45
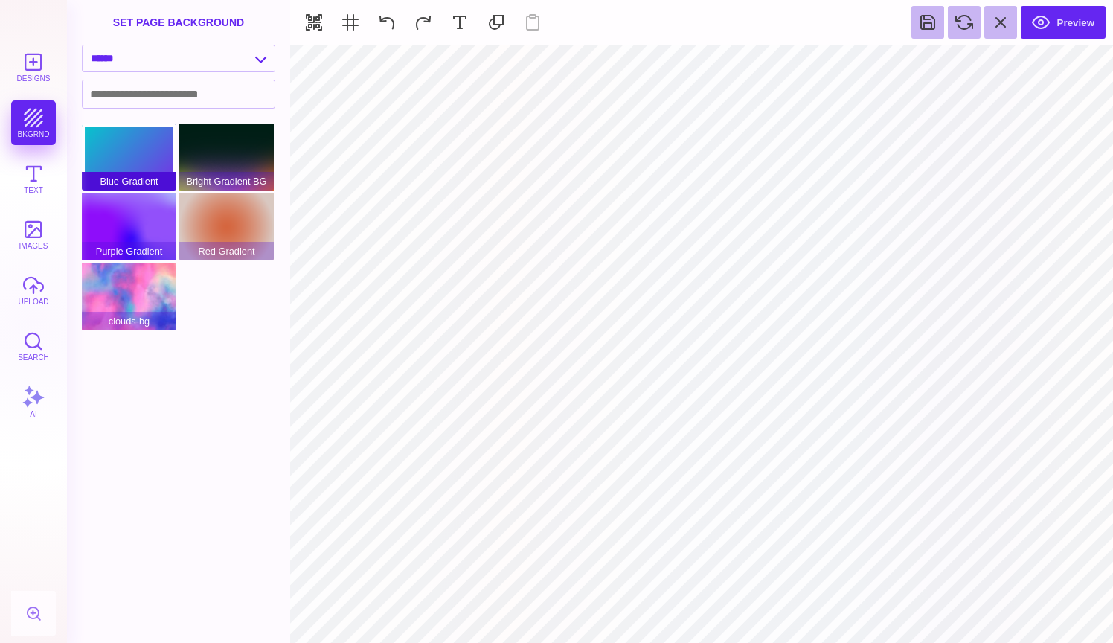
click at [141, 170] on div "Blue Gradient" at bounding box center [129, 157] width 94 height 67
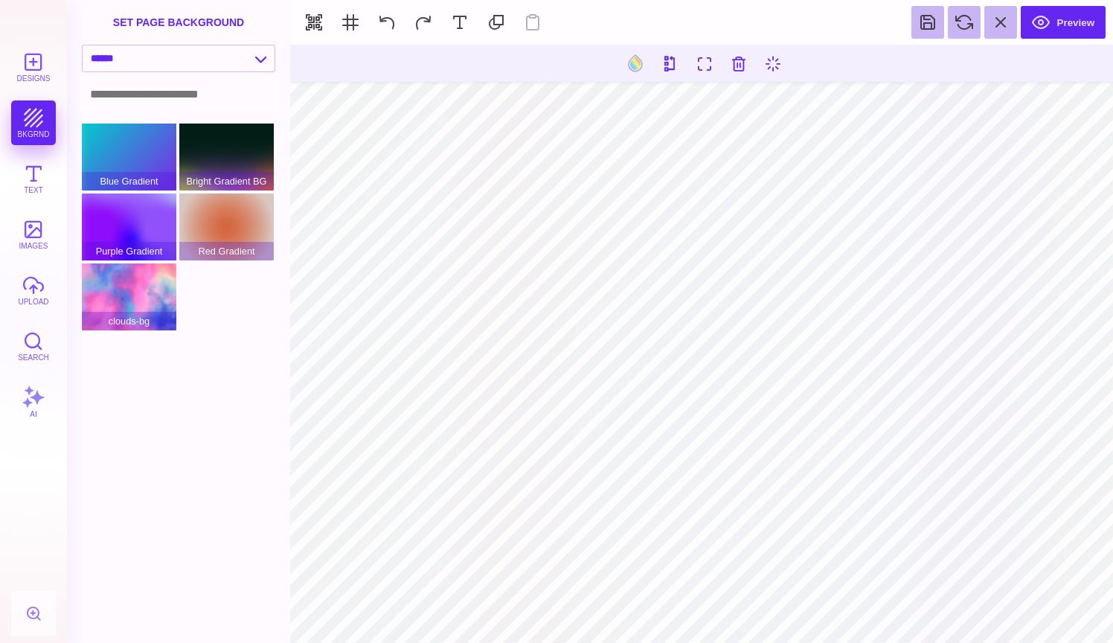
click at [167, 92] on input at bounding box center [179, 94] width 192 height 28
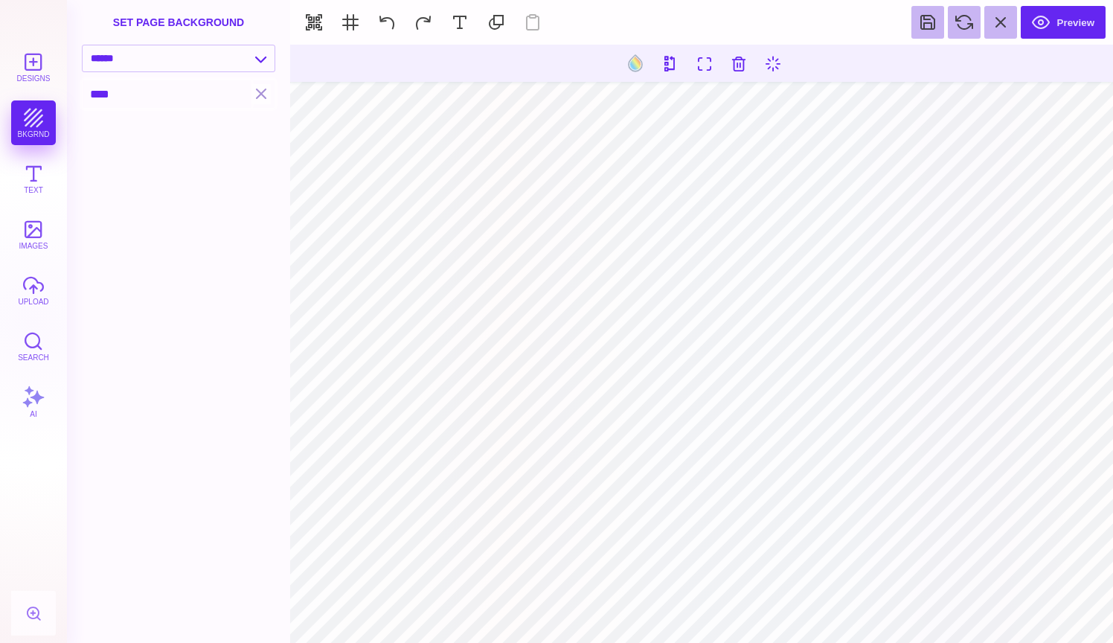
type input "****"
click at [31, 71] on button "Designs" at bounding box center [33, 67] width 45 height 45
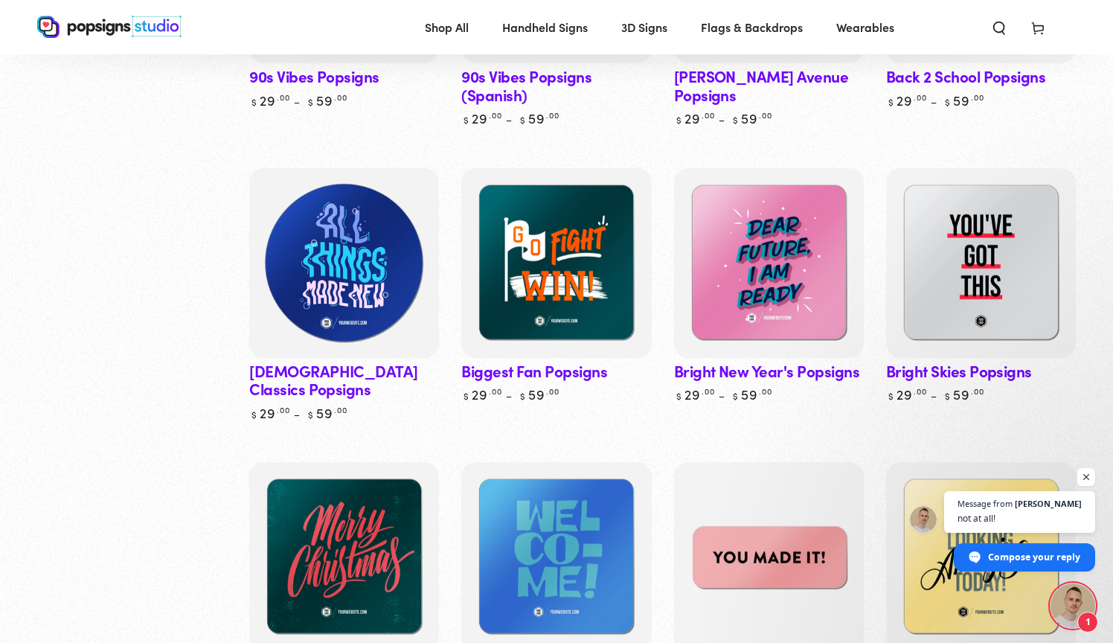
scroll to position [440, 0]
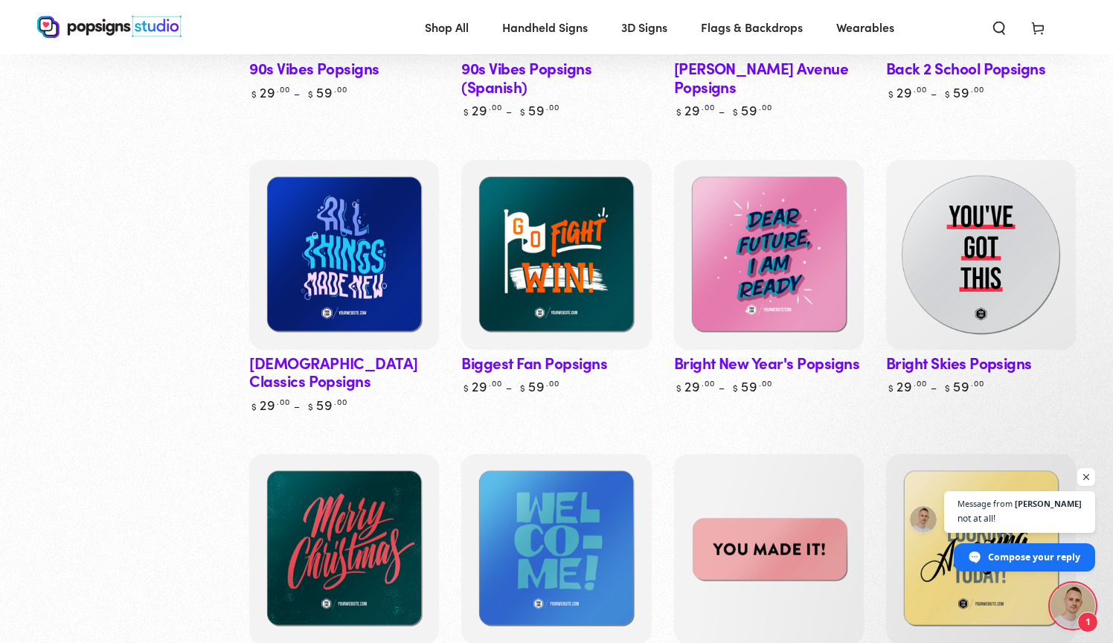
click at [995, 305] on img at bounding box center [981, 255] width 196 height 196
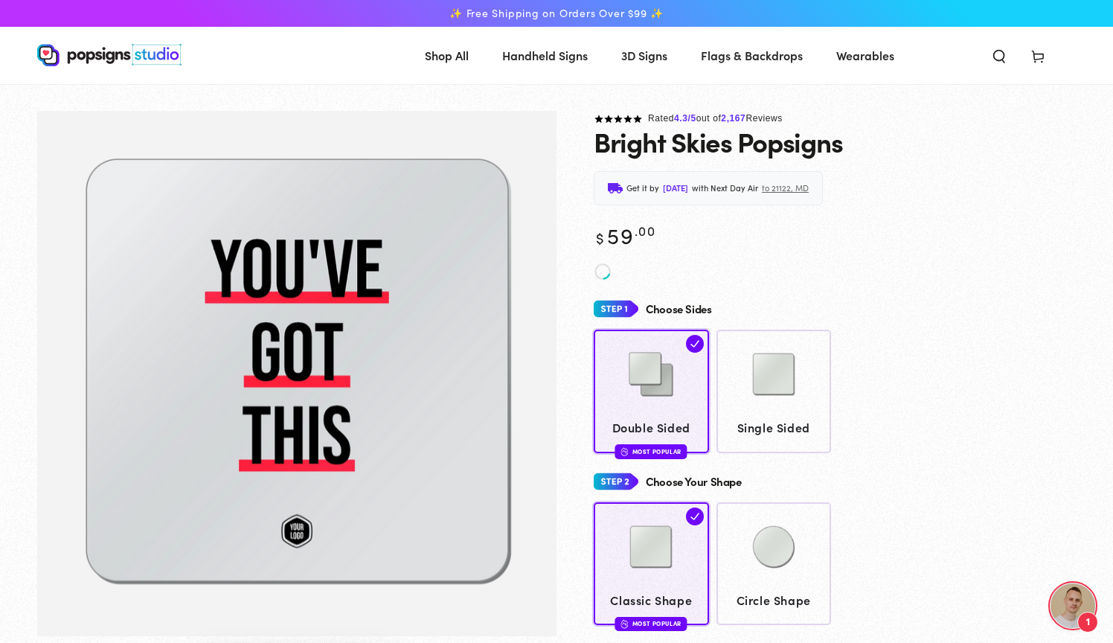
scroll to position [95, 0]
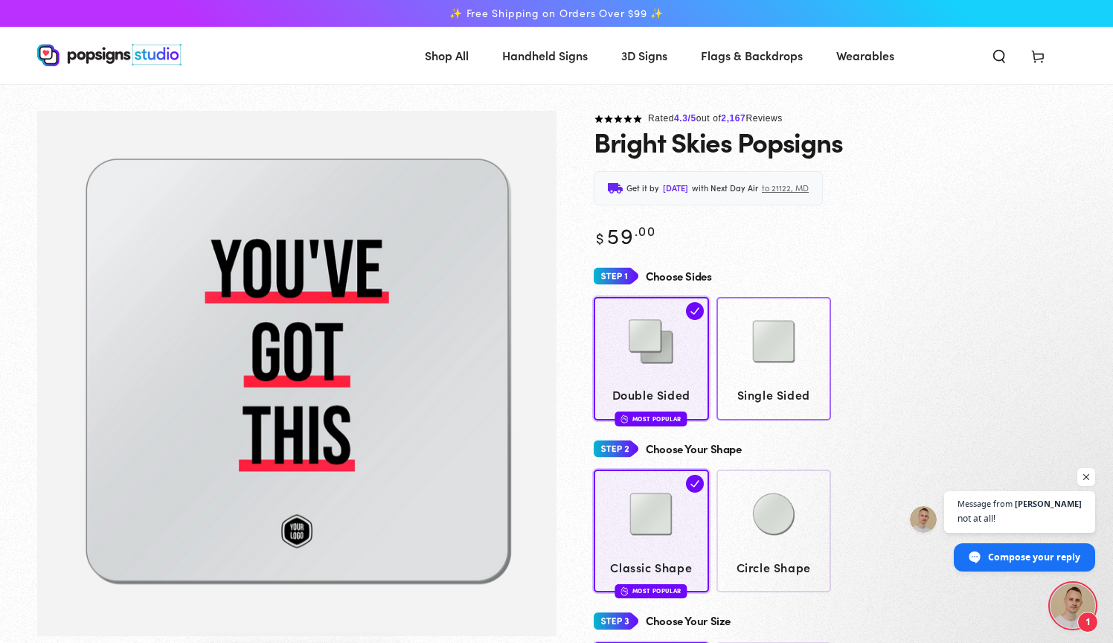
click at [779, 374] on img at bounding box center [774, 341] width 74 height 74
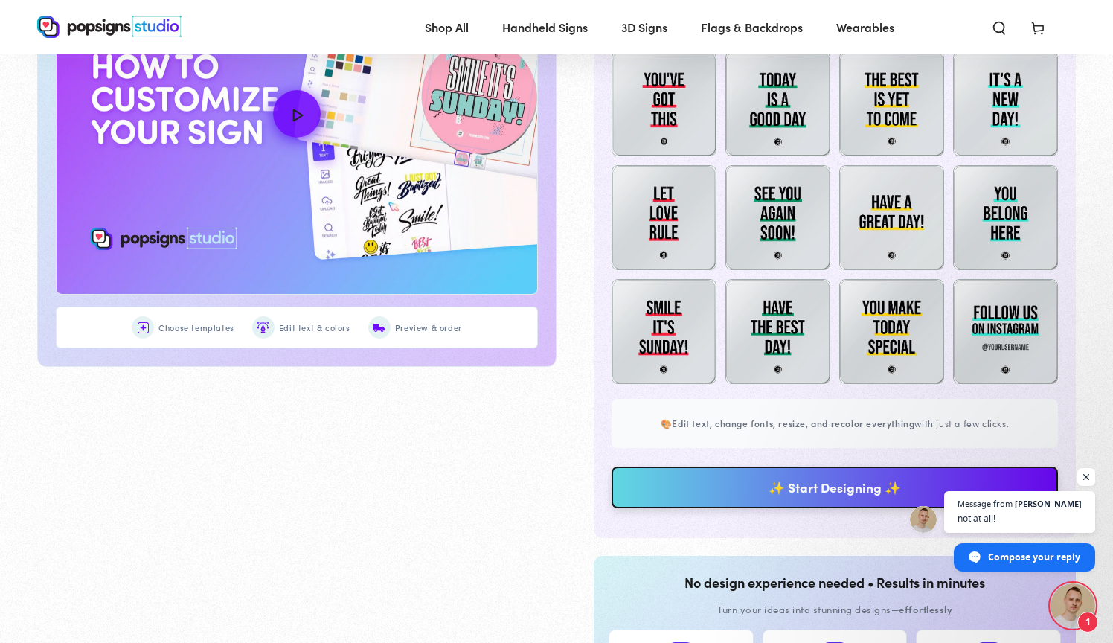
click at [785, 485] on link "✨ Start Designing ✨" at bounding box center [835, 487] width 446 height 42
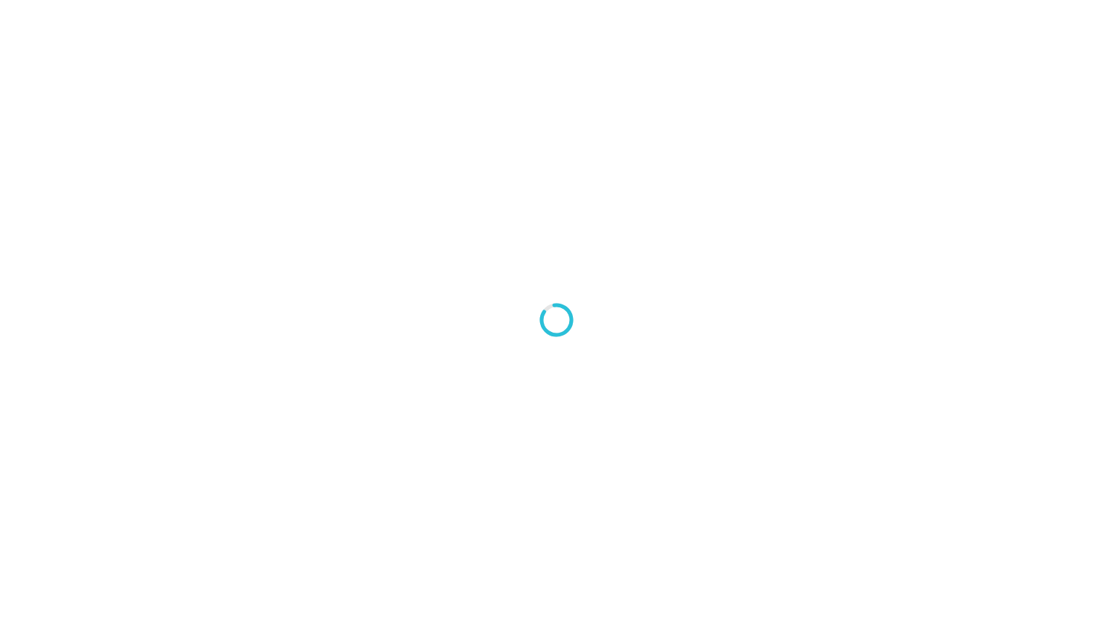
type textarea "An ancient tree with a door leading to a magical world"
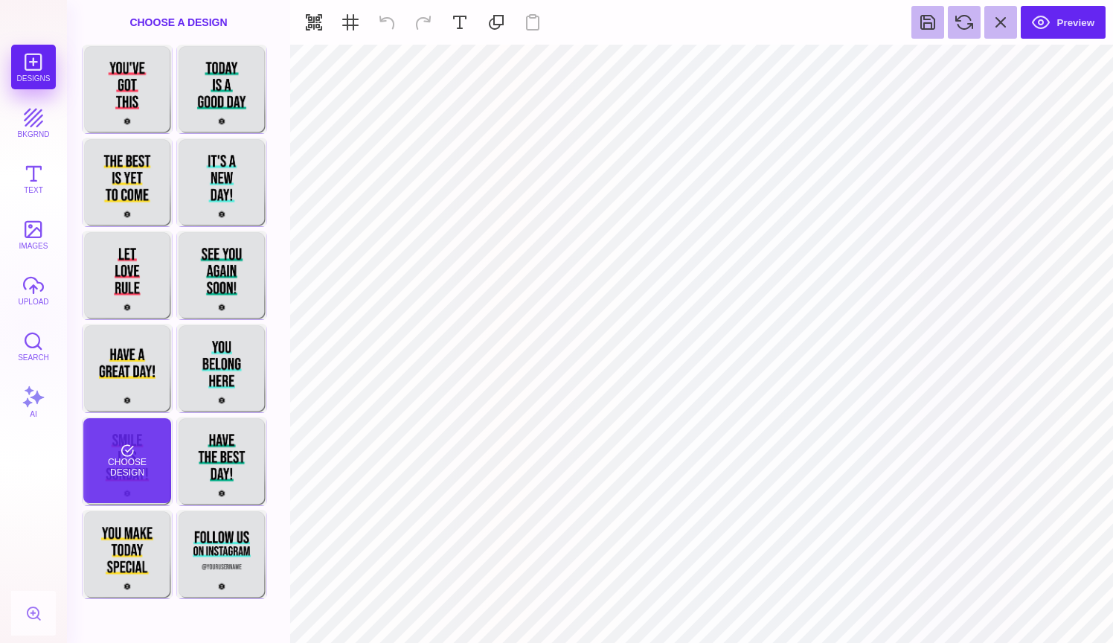
click at [130, 449] on div "Choose Design" at bounding box center [126, 460] width 87 height 85
click at [228, 25] on div "Choose A Design" at bounding box center [178, 22] width 223 height 45
click at [207, 19] on div "Choose A Design" at bounding box center [178, 22] width 223 height 45
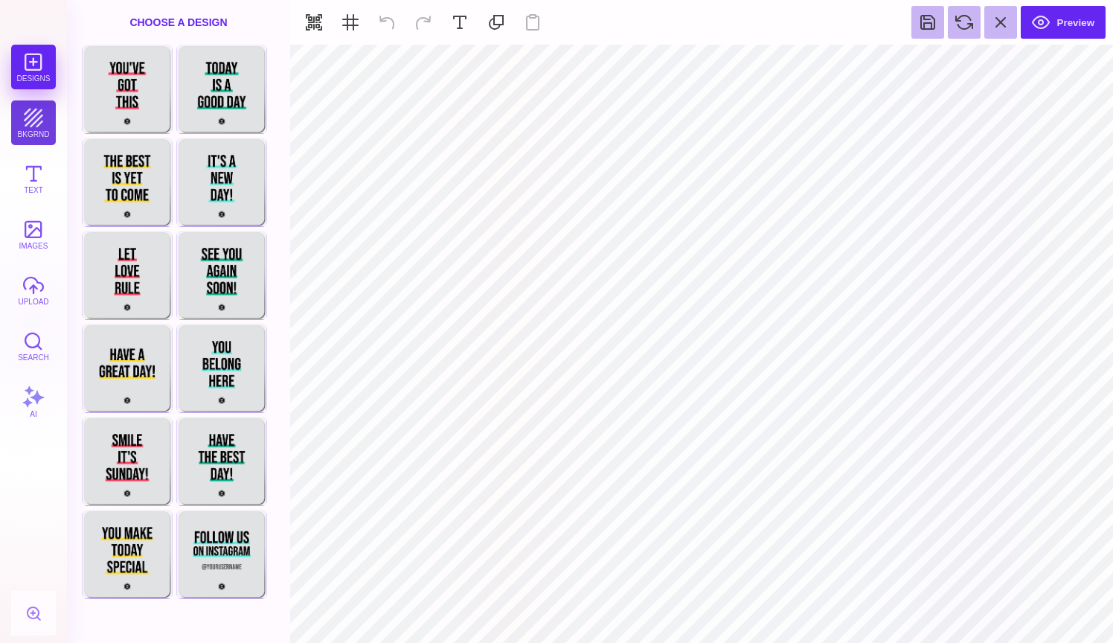
click at [36, 126] on button "bkgrnd" at bounding box center [33, 122] width 45 height 45
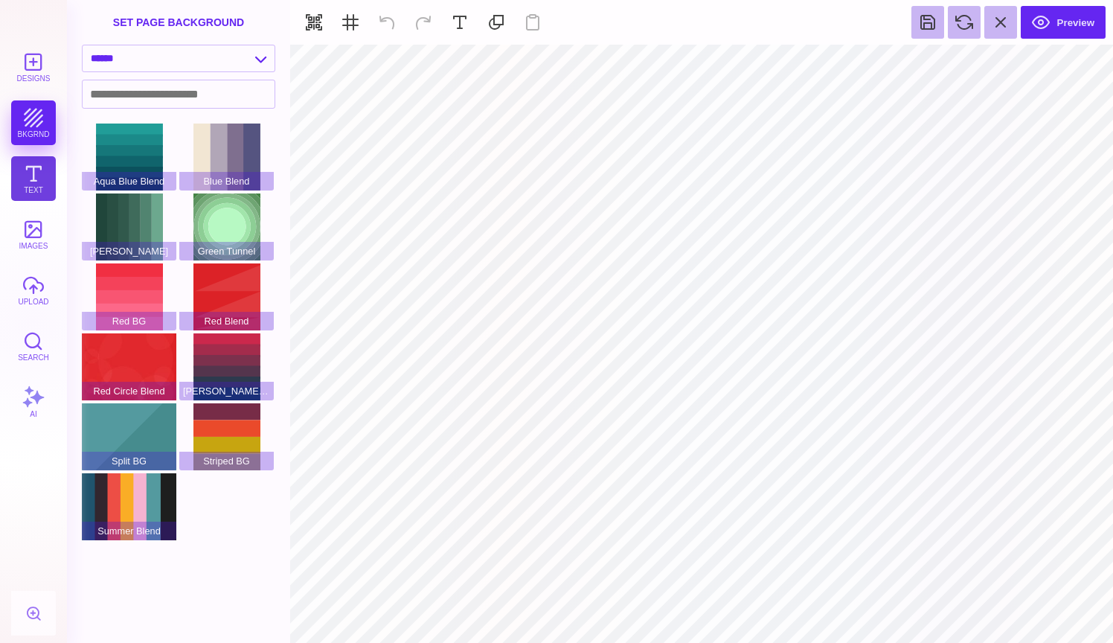
click at [24, 179] on button "Text" at bounding box center [33, 178] width 45 height 45
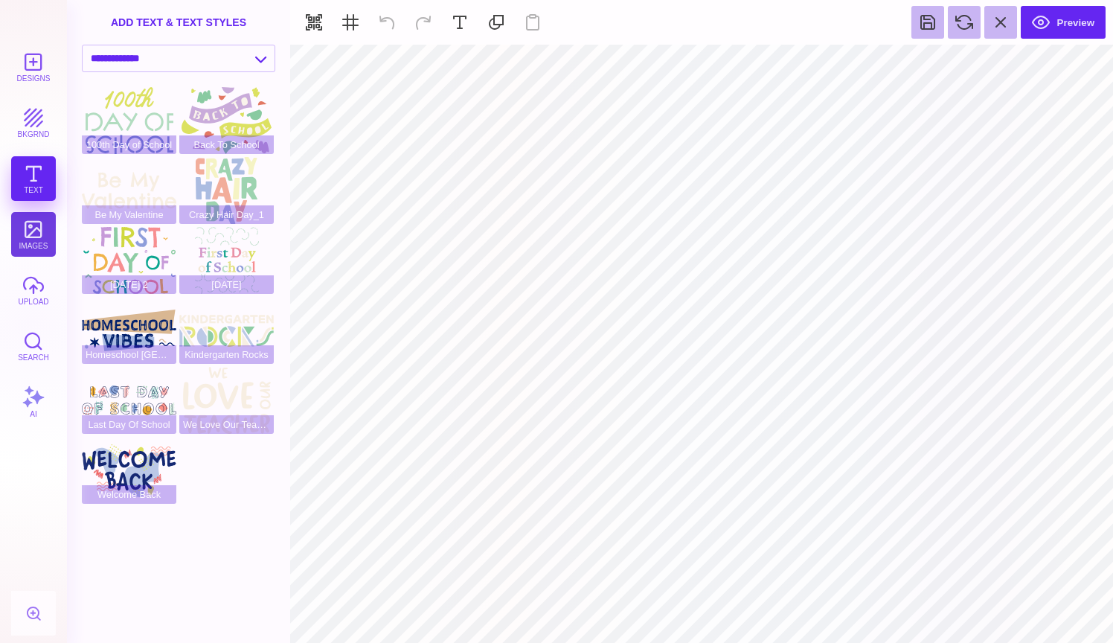
click at [31, 231] on button "images" at bounding box center [33, 234] width 45 height 45
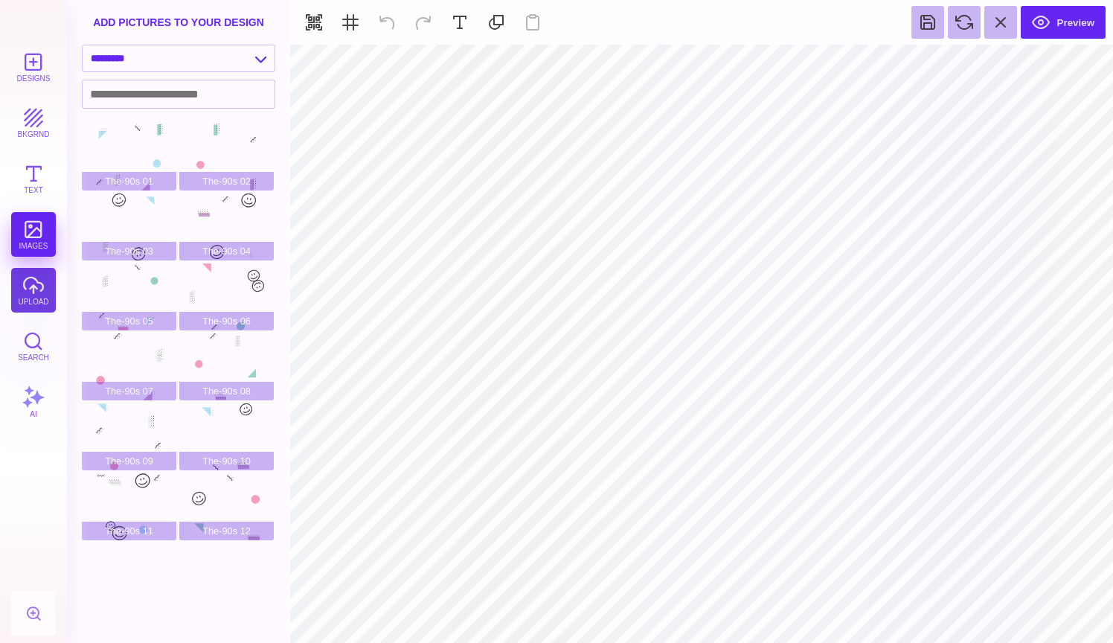
click at [34, 286] on button "upload" at bounding box center [33, 290] width 45 height 45
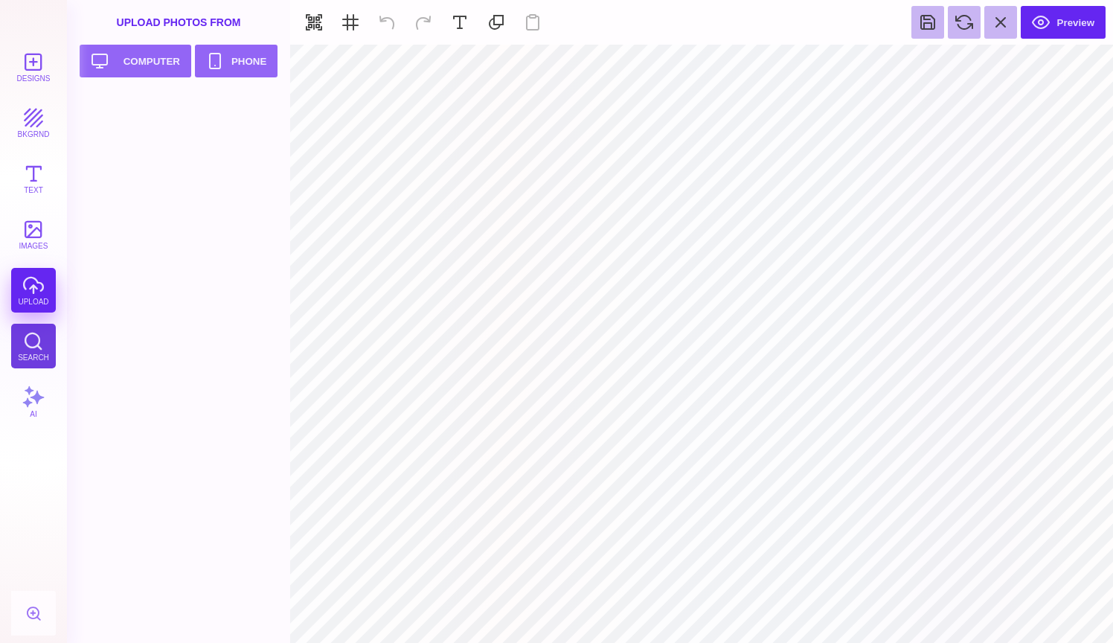
click at [38, 363] on button "Search" at bounding box center [33, 346] width 45 height 45
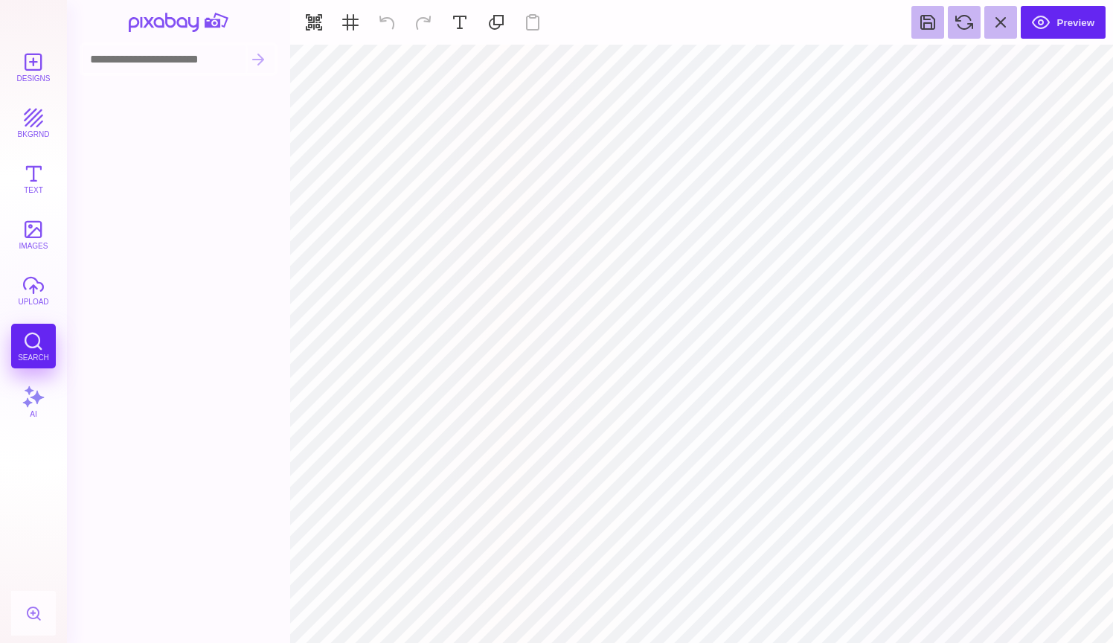
click at [204, 62] on input at bounding box center [164, 59] width 163 height 28
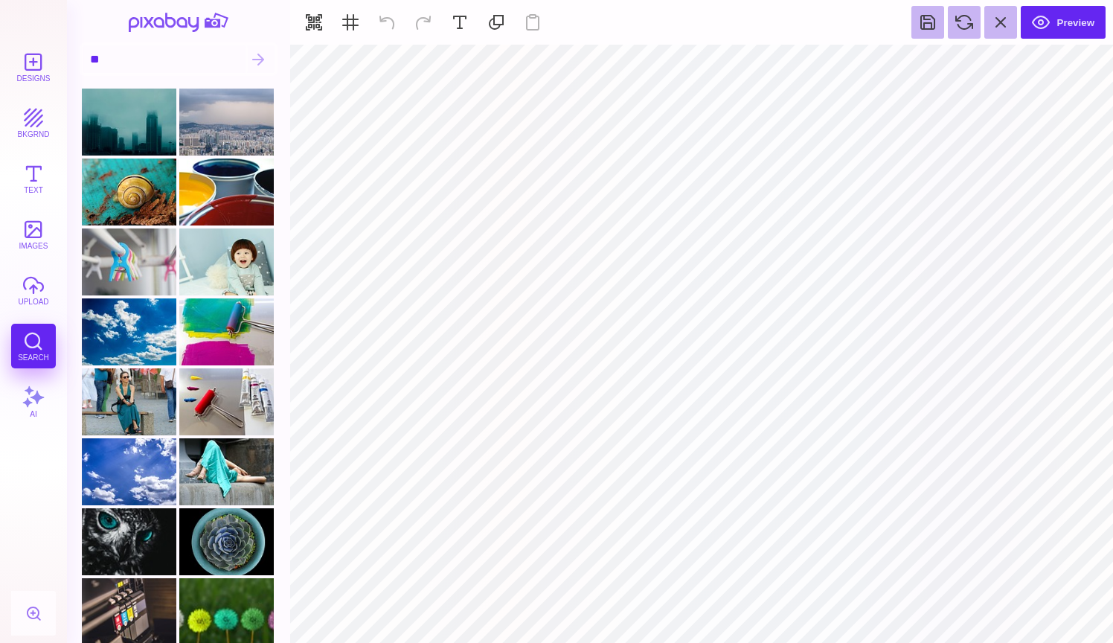
type input "*"
type input "******"
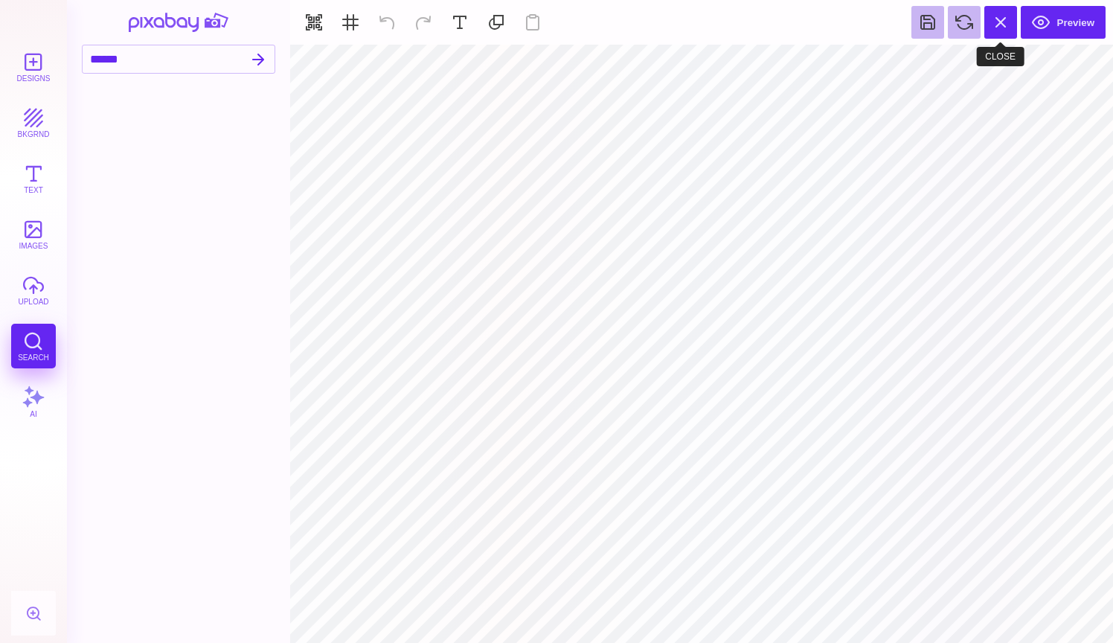
click at [1000, 22] on button at bounding box center [1000, 22] width 33 height 33
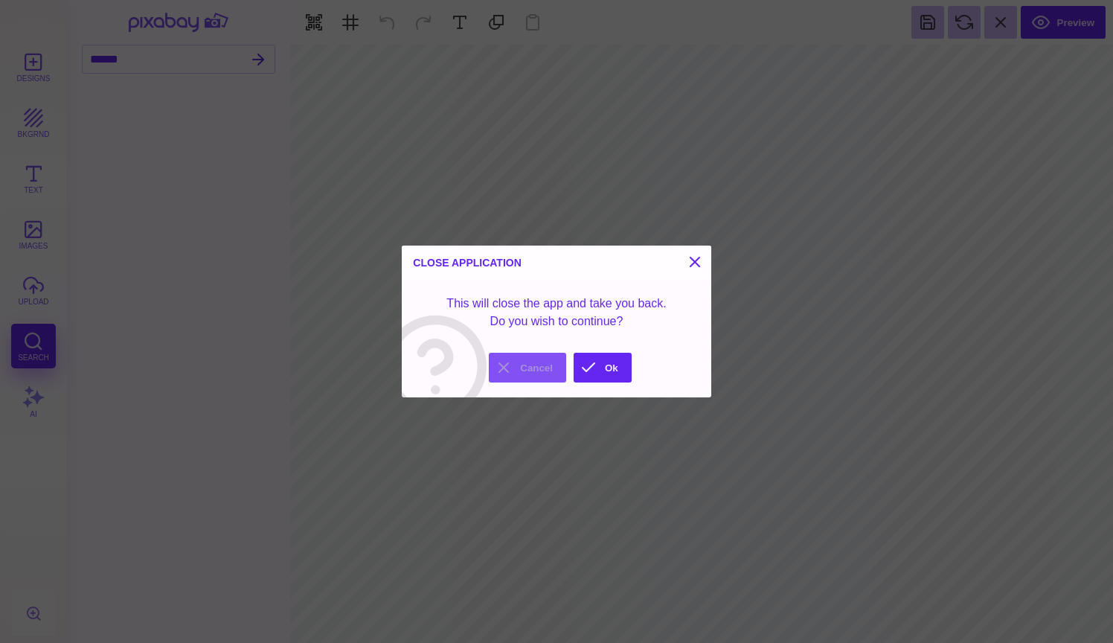
click at [546, 369] on button "Cancel" at bounding box center [527, 368] width 77 height 30
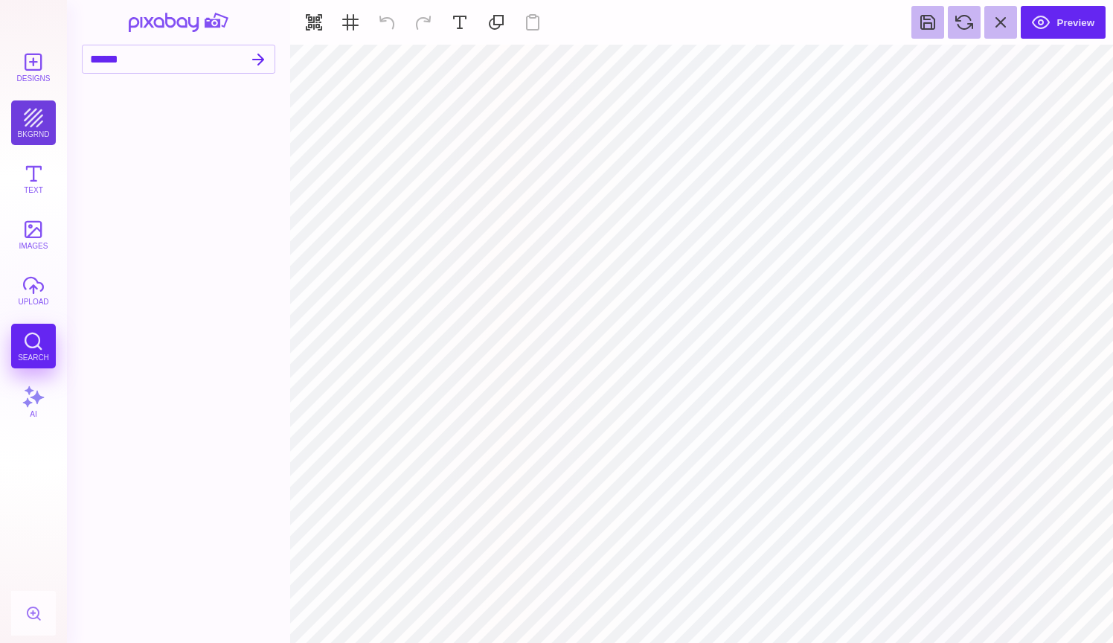
click at [40, 132] on button "bkgrnd" at bounding box center [33, 122] width 45 height 45
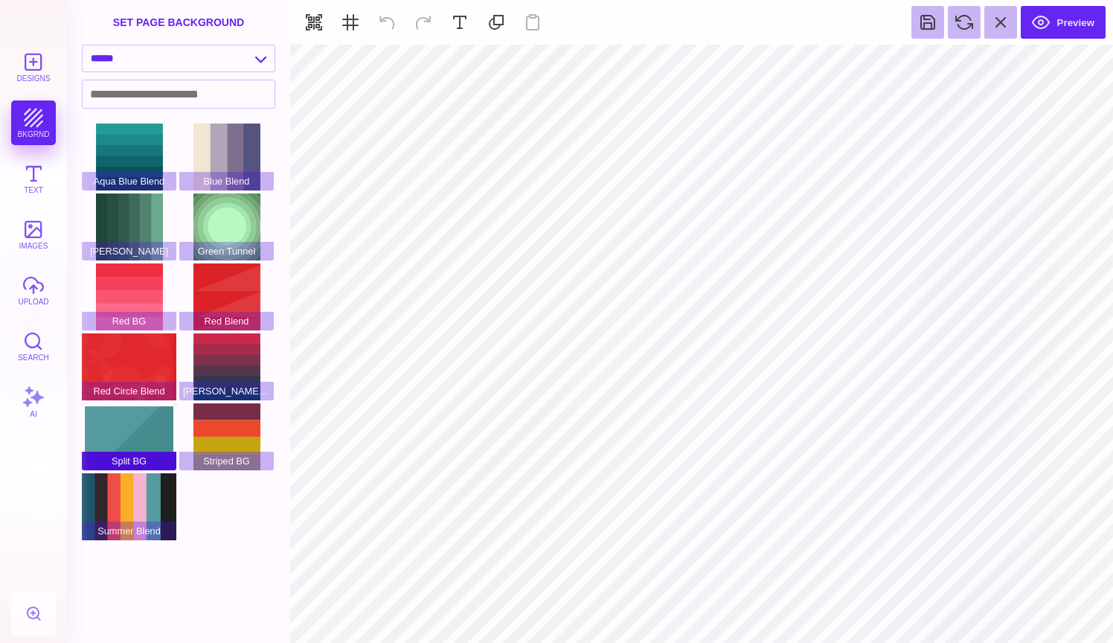
click at [118, 435] on div "Split BG" at bounding box center [129, 436] width 94 height 67
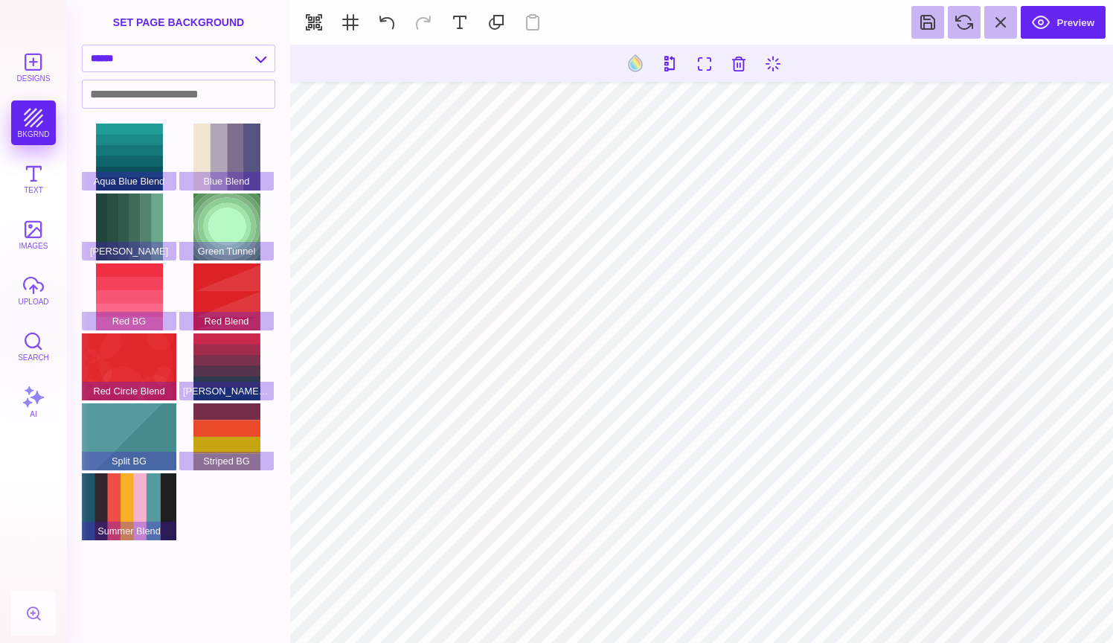
type input "#010101"
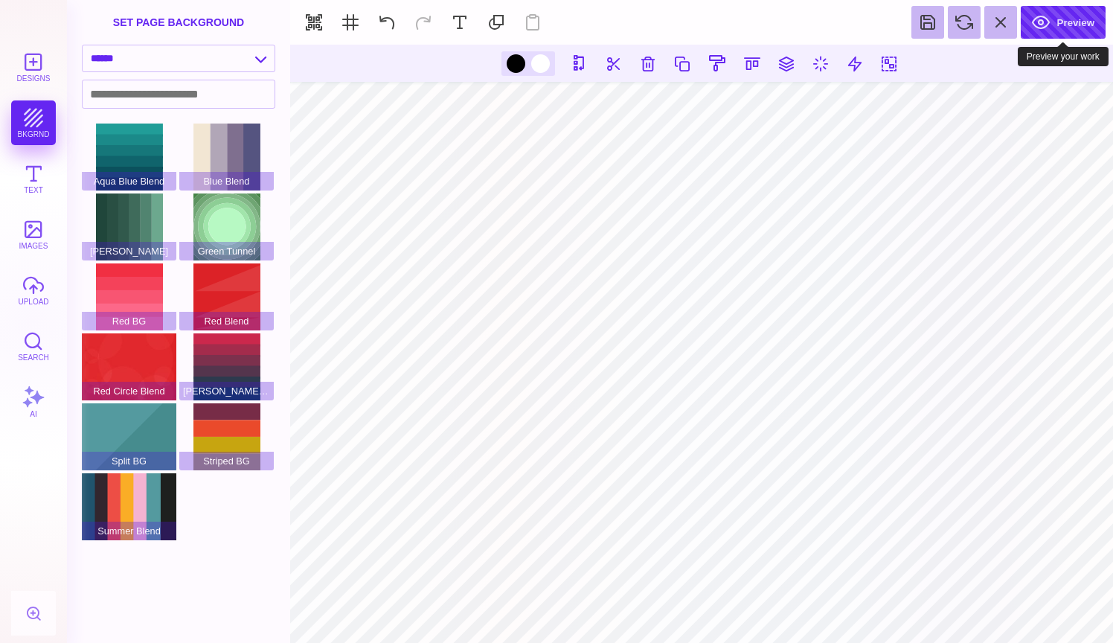
click at [1050, 21] on button "Preview" at bounding box center [1063, 22] width 85 height 33
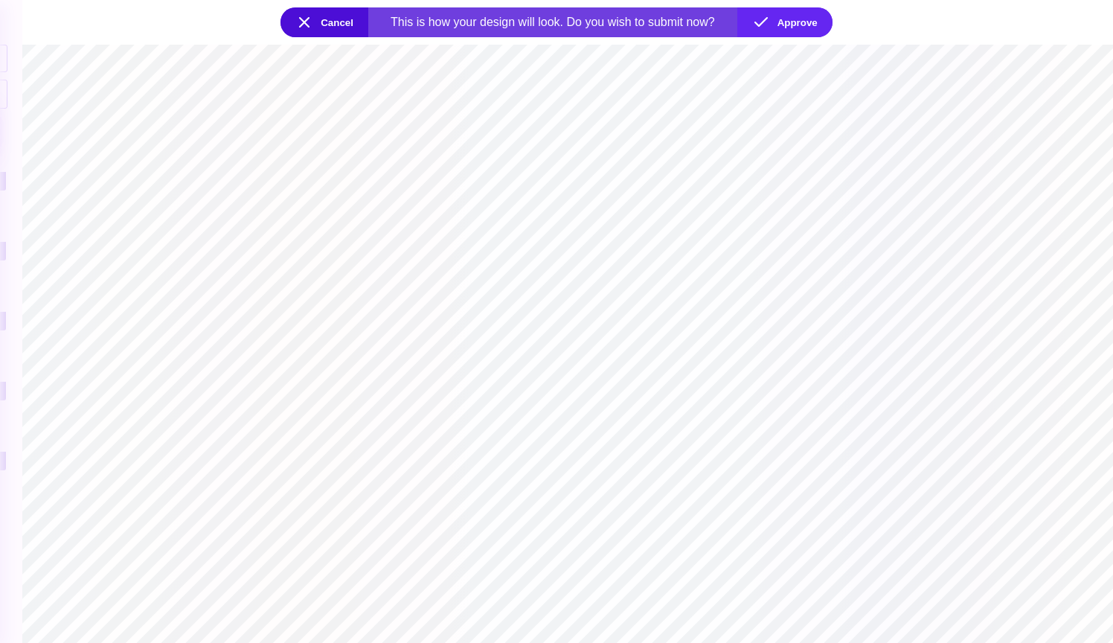
click at [314, 21] on button "Cancel" at bounding box center [324, 22] width 88 height 30
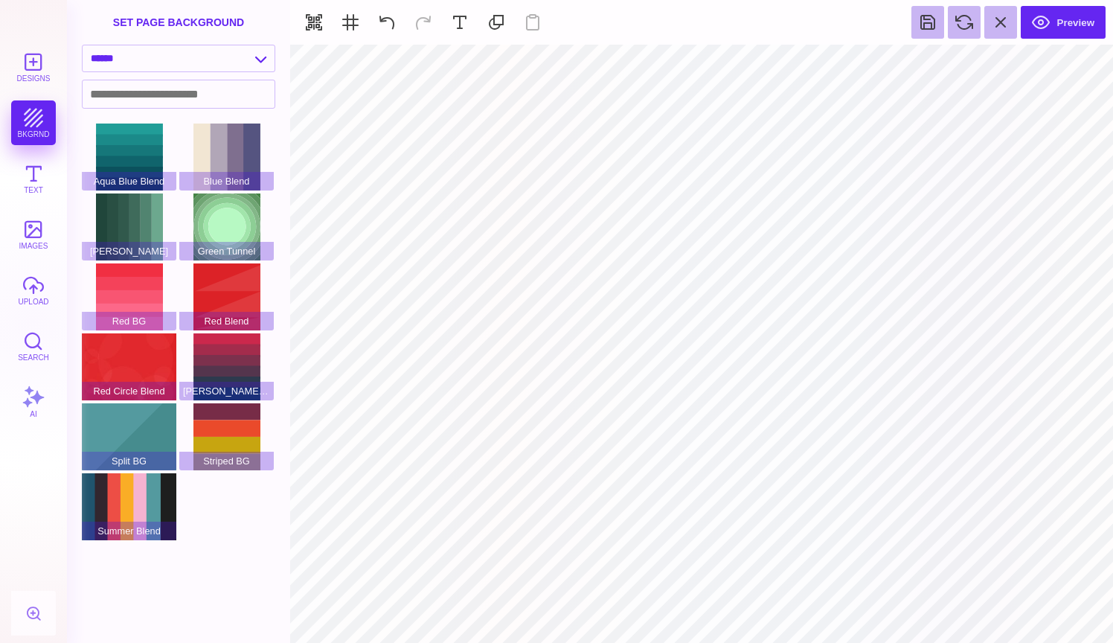
type textarea "**********"
click at [32, 124] on div "Designs bkgrnd Text images upload Search AI" at bounding box center [33, 344] width 67 height 598
click at [256, 95] on input at bounding box center [179, 94] width 192 height 28
click at [41, 124] on div "Designs bkgrnd Text images upload Search AI" at bounding box center [33, 344] width 67 height 598
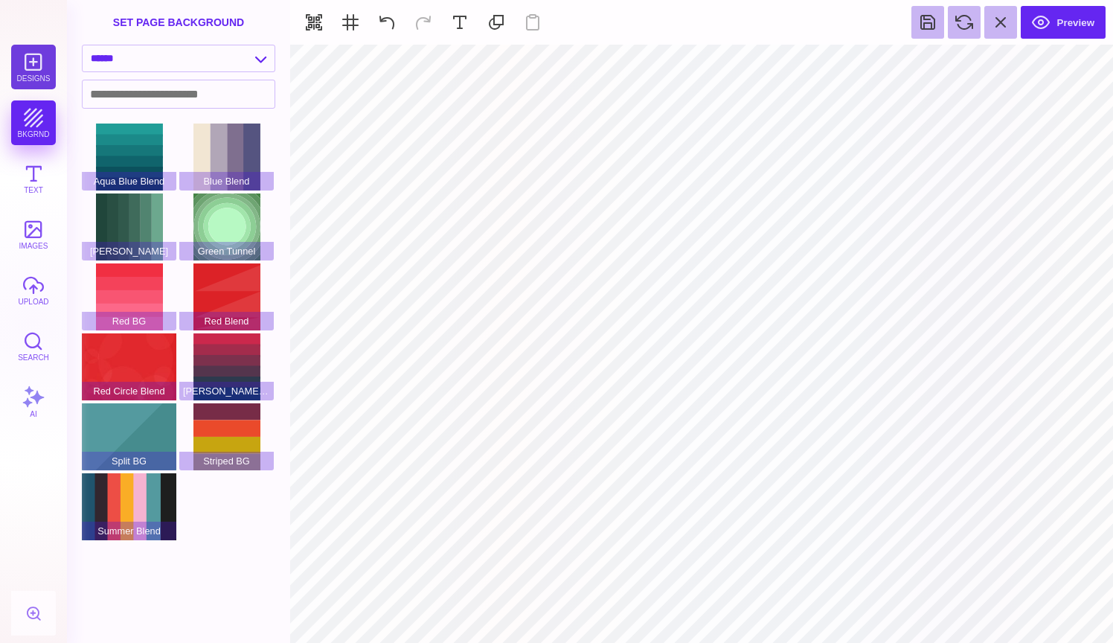
click at [39, 73] on button "Designs" at bounding box center [33, 67] width 45 height 45
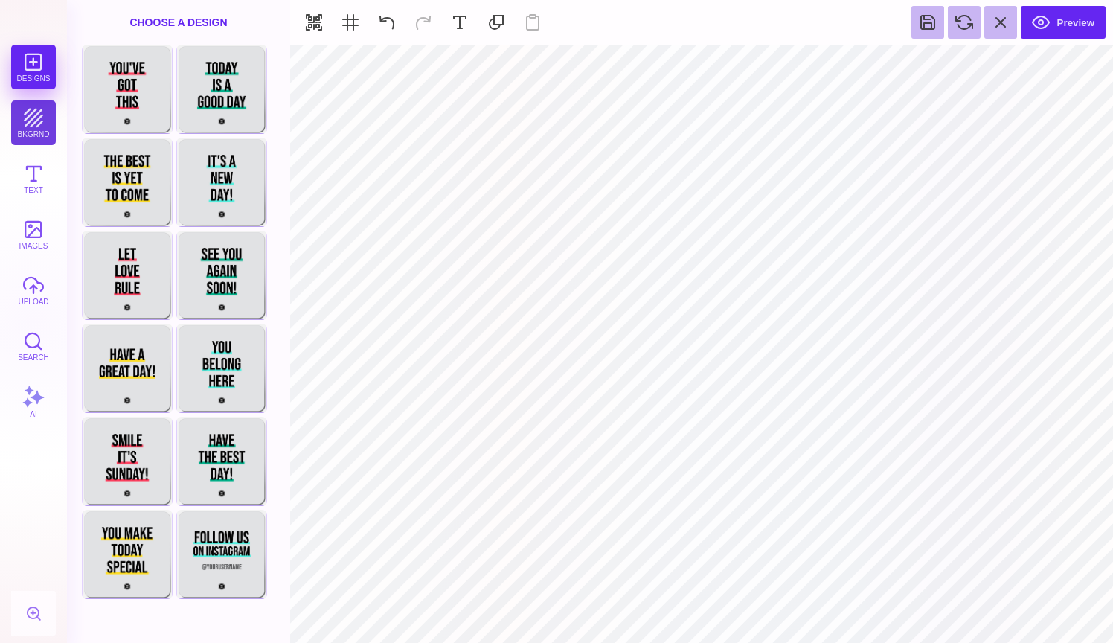
click at [39, 126] on button "bkgrnd" at bounding box center [33, 122] width 45 height 45
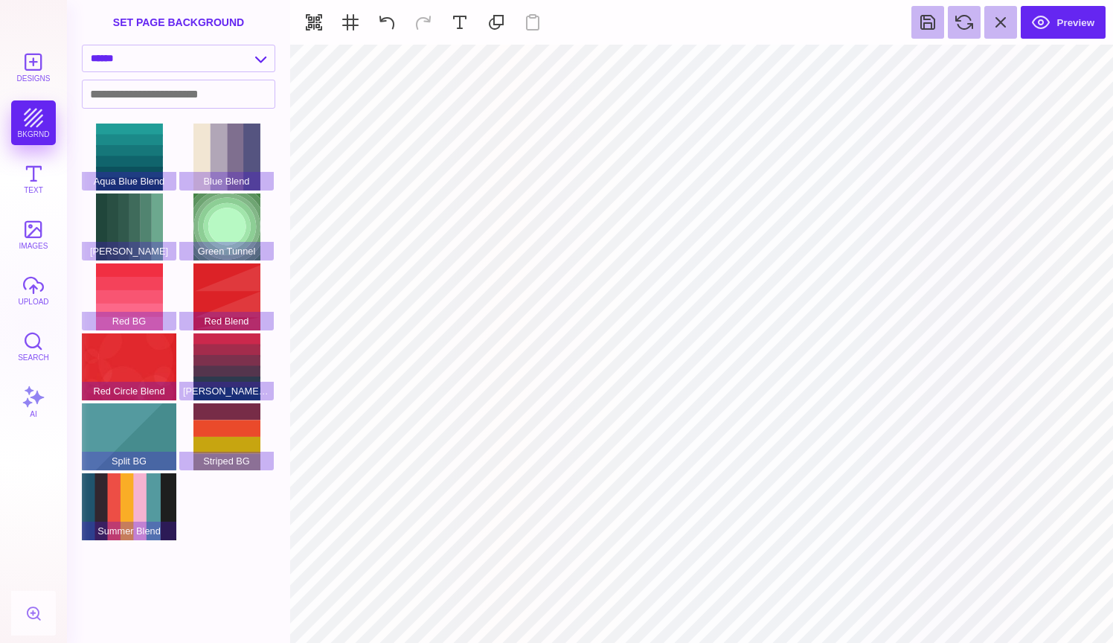
scroll to position [661, 0]
type input "#FFFFFF"
click at [638, 65] on button at bounding box center [635, 63] width 28 height 28
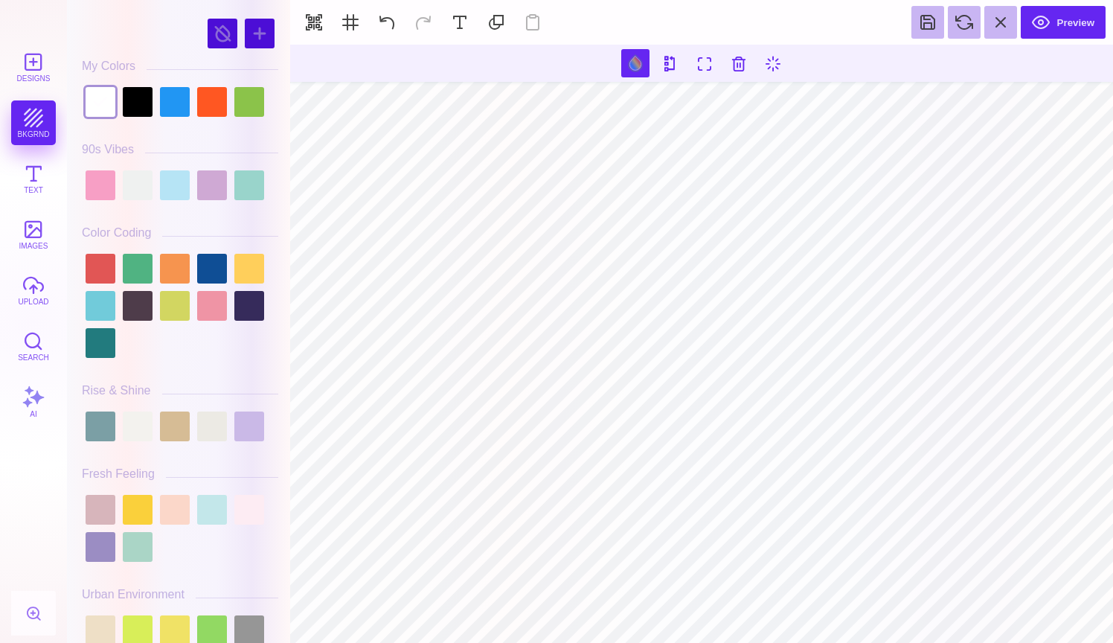
scroll to position [890, 0]
click at [228, 35] on div at bounding box center [223, 34] width 30 height 30
click at [256, 37] on div at bounding box center [260, 34] width 30 height 30
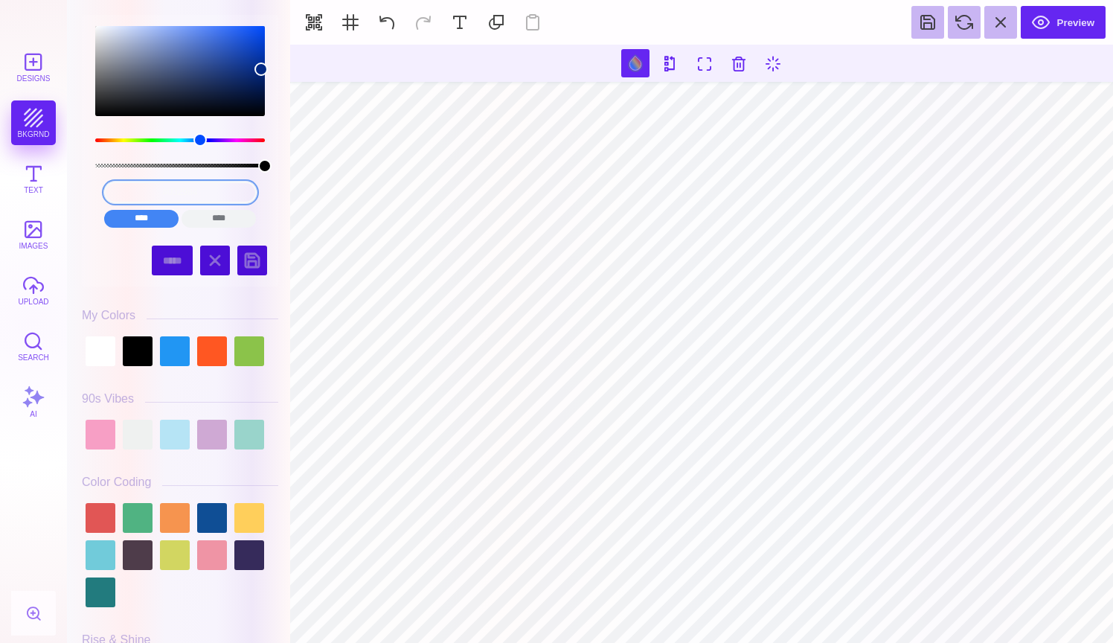
click at [209, 185] on input "#032984" at bounding box center [180, 193] width 153 height 22
type input "00FFFF#032984"
click at [164, 196] on input "00FFFF#032984" at bounding box center [180, 193] width 153 height 22
click at [234, 187] on input "00FFFF#032984" at bounding box center [180, 193] width 153 height 22
drag, startPoint x: 234, startPoint y: 187, endPoint x: 135, endPoint y: 190, distance: 98.2
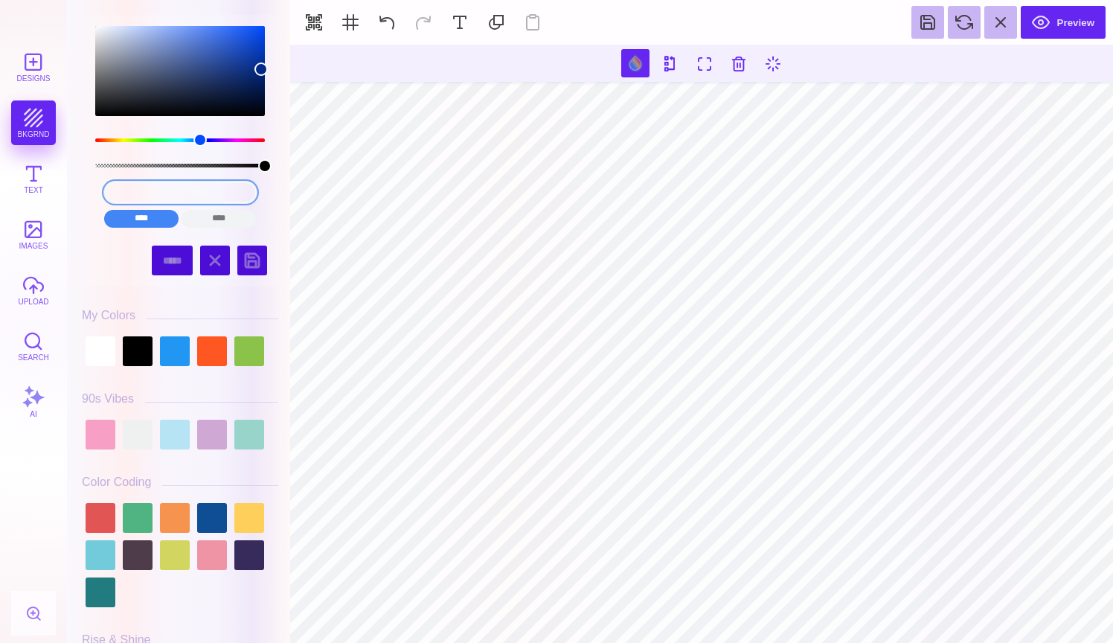
click at [135, 190] on input "00FFFF#032984" at bounding box center [180, 193] width 153 height 22
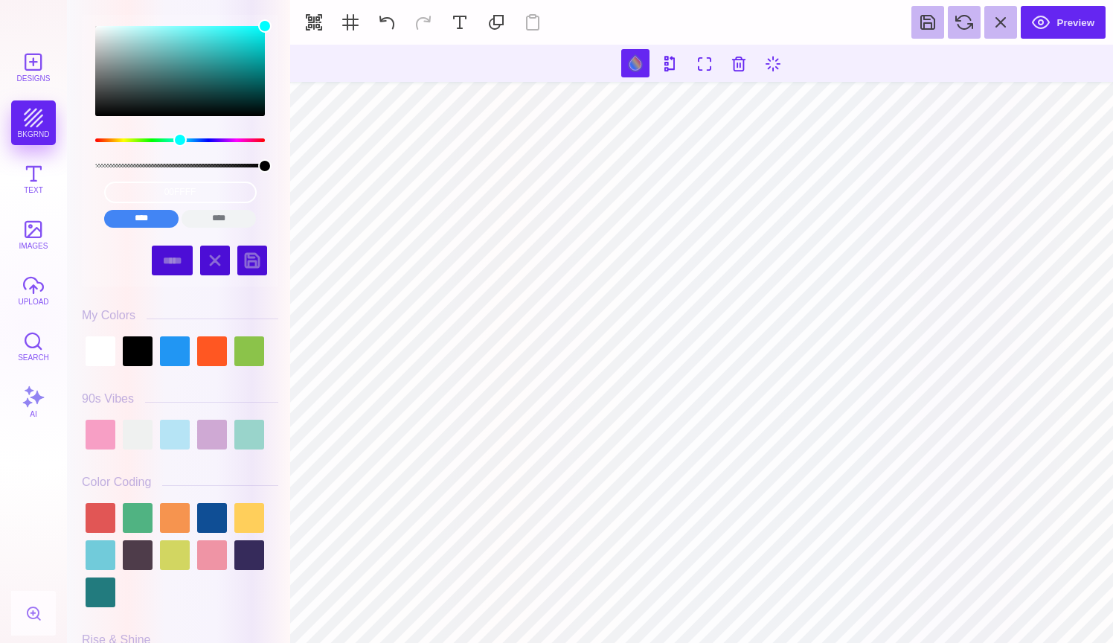
type input "#00FFFF"
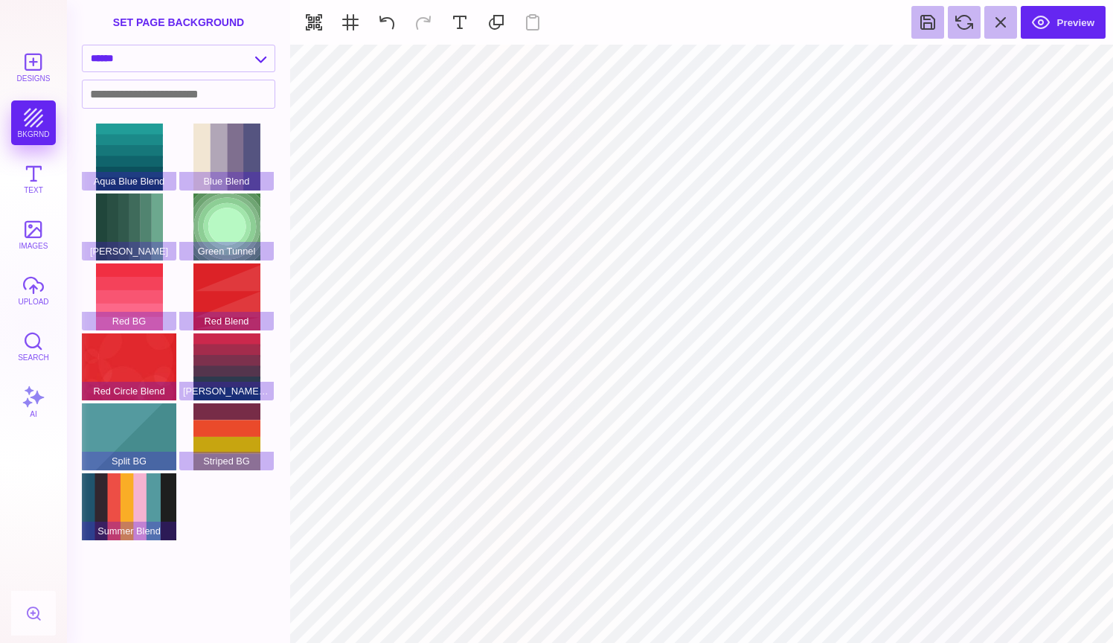
type input "#000000"
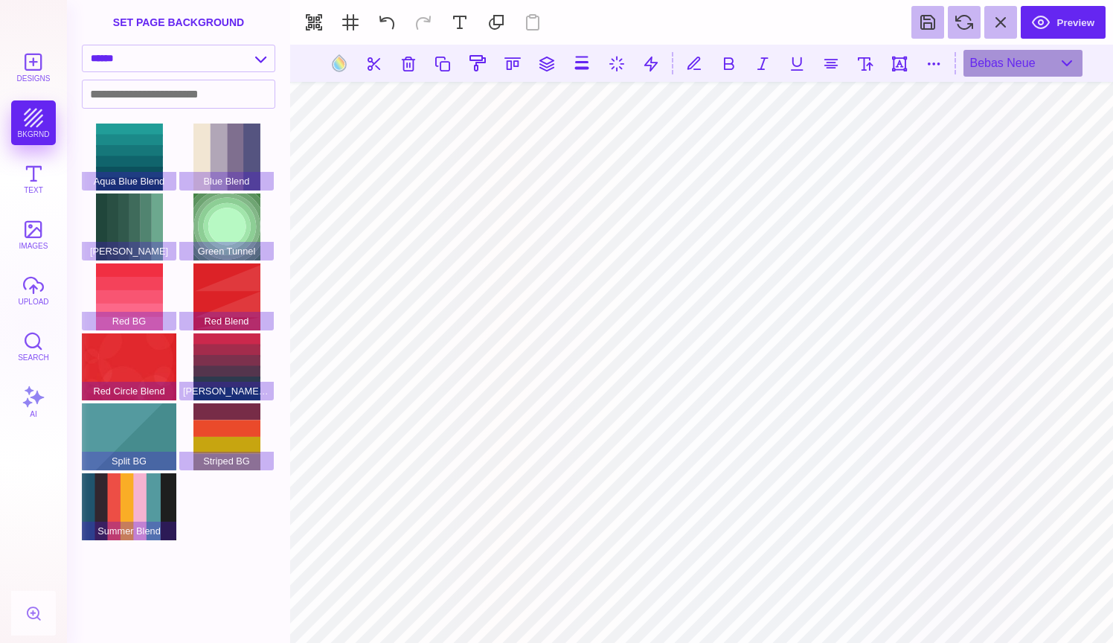
scroll to position [941, 0]
click at [340, 64] on button at bounding box center [339, 63] width 28 height 28
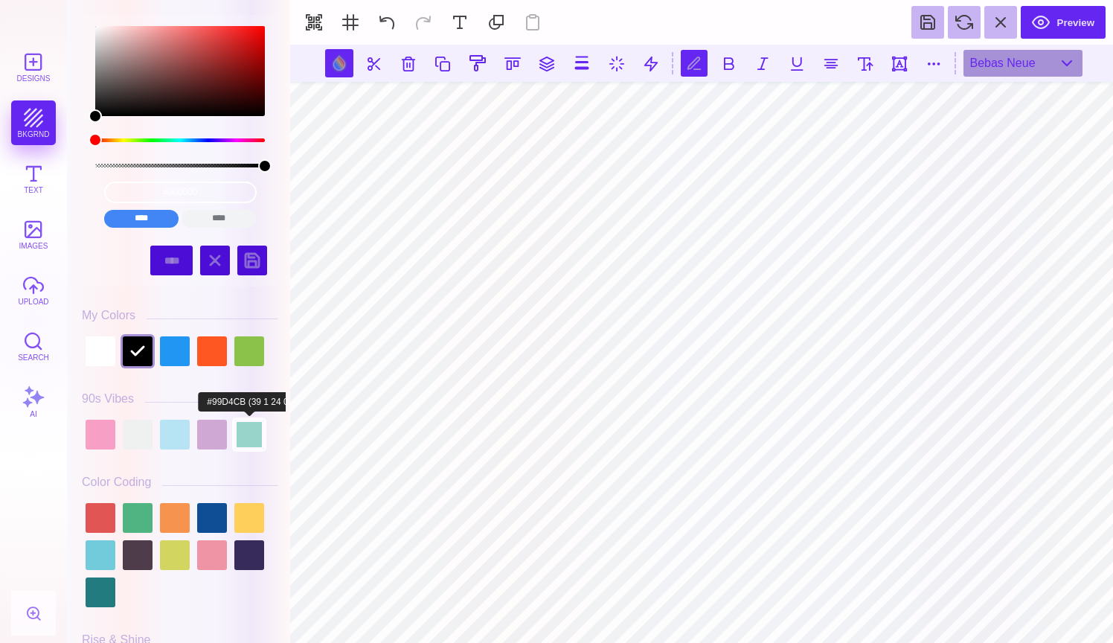
scroll to position [0, 0]
type textarea "****"
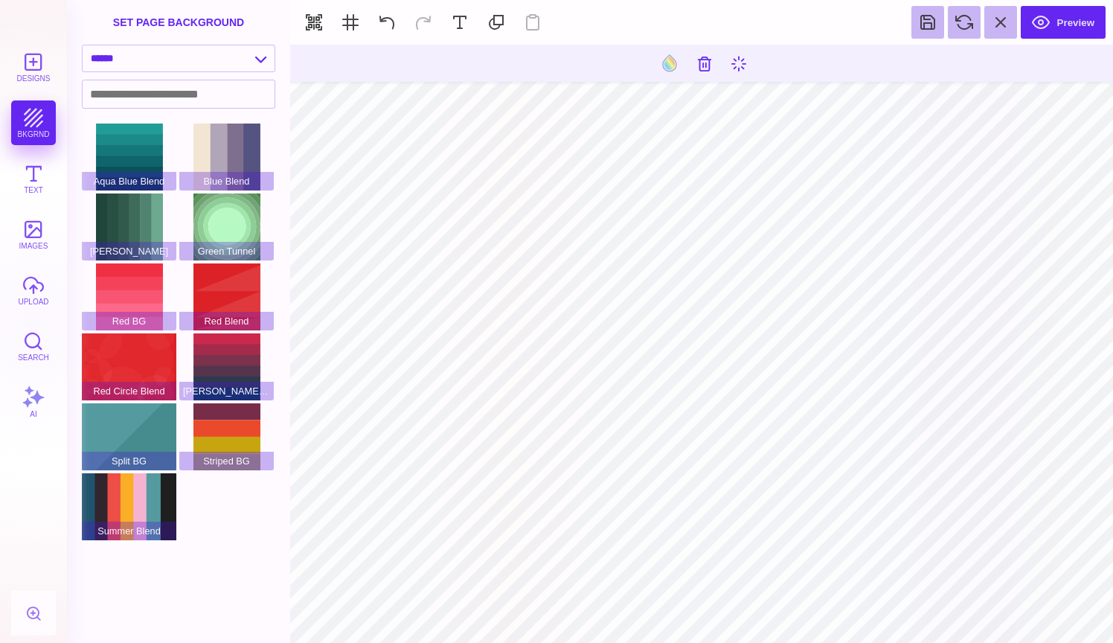
type input "#000000"
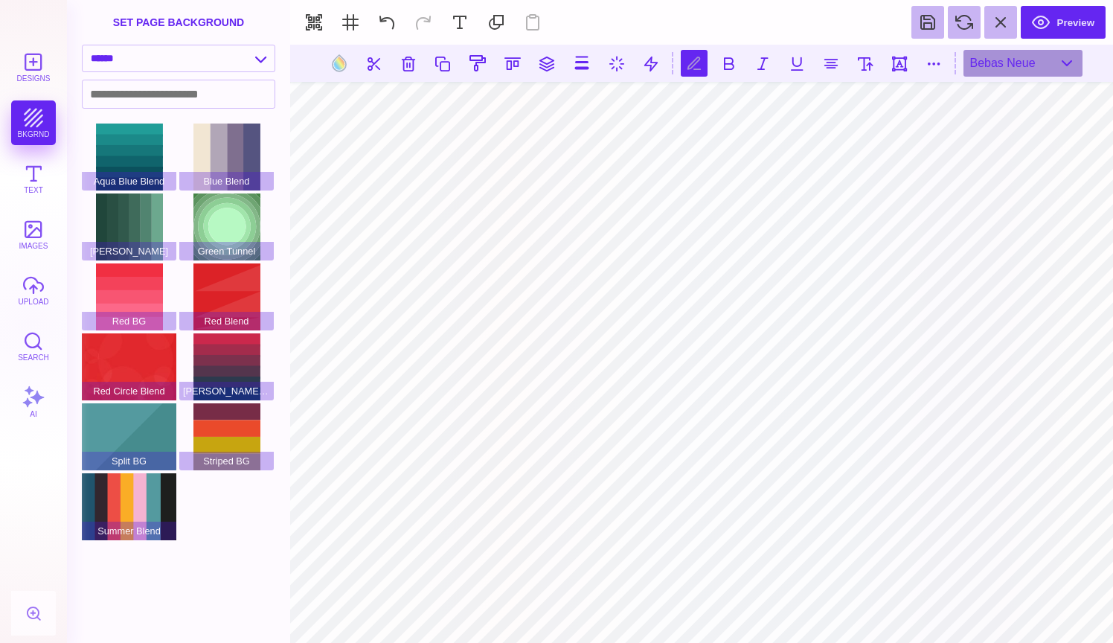
type textarea "**** *** *****"
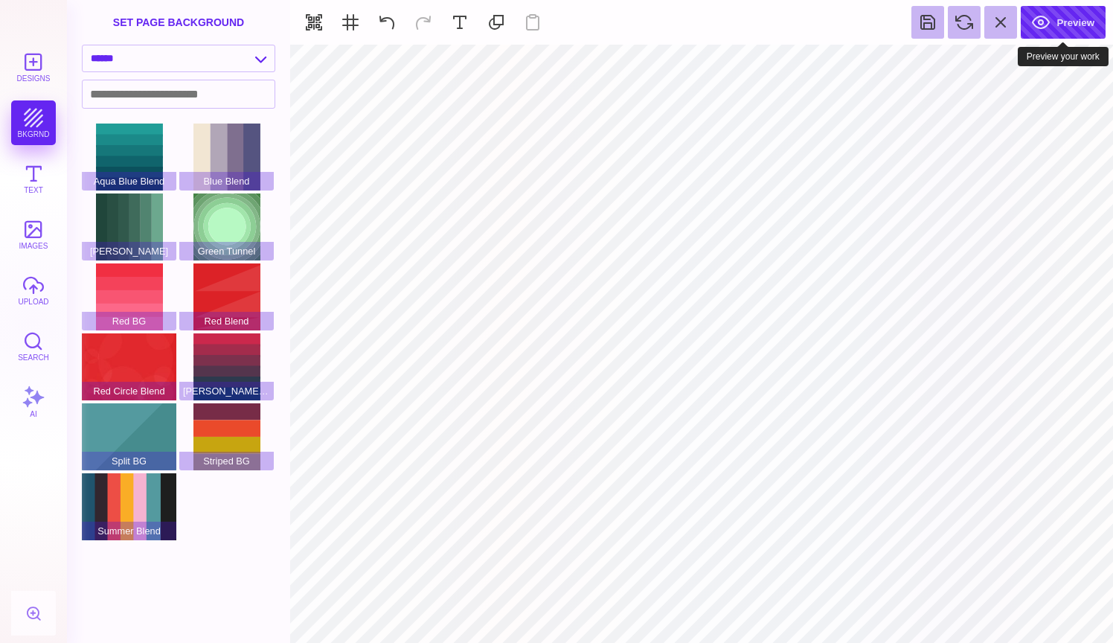
click at [1062, 25] on button "Preview" at bounding box center [1063, 22] width 85 height 33
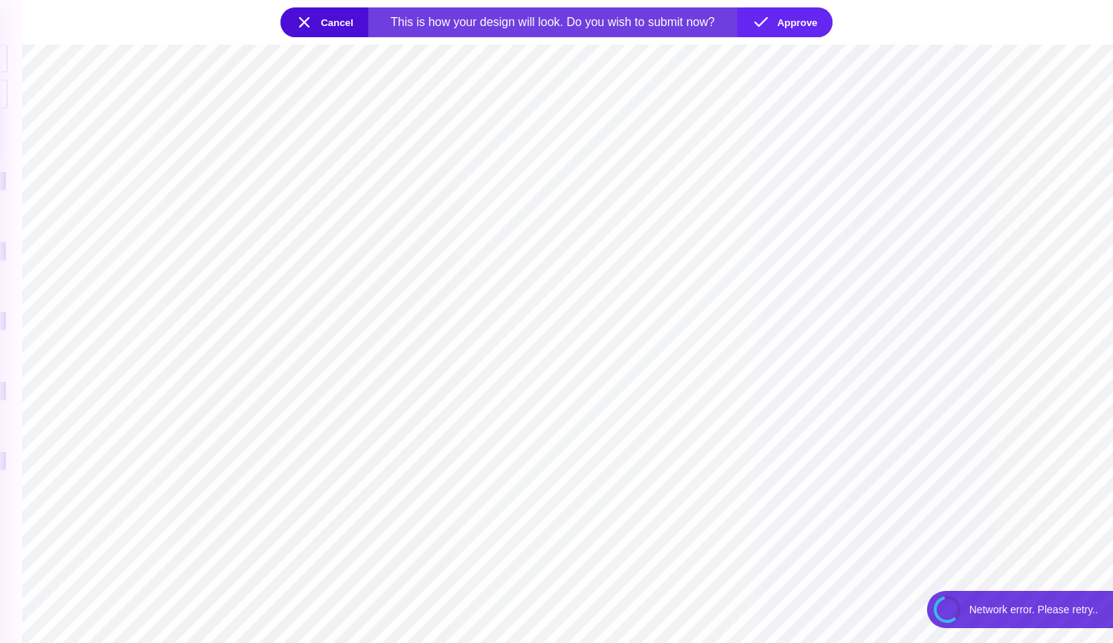
type textarea "**********"
click at [591, 246] on section at bounding box center [567, 344] width 1091 height 598
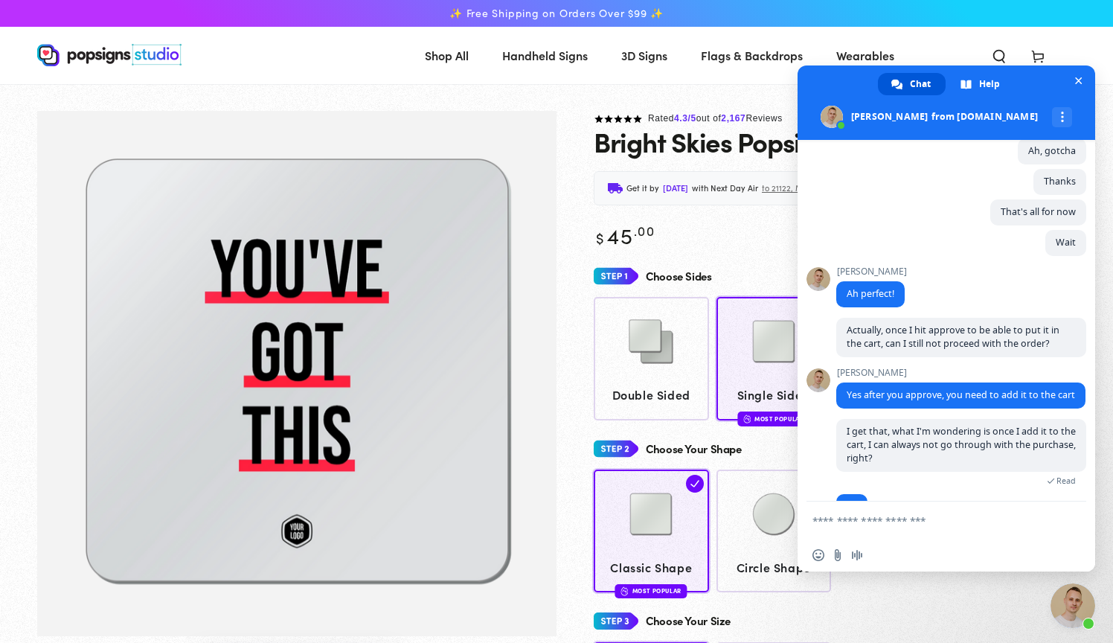
scroll to position [1034, 0]
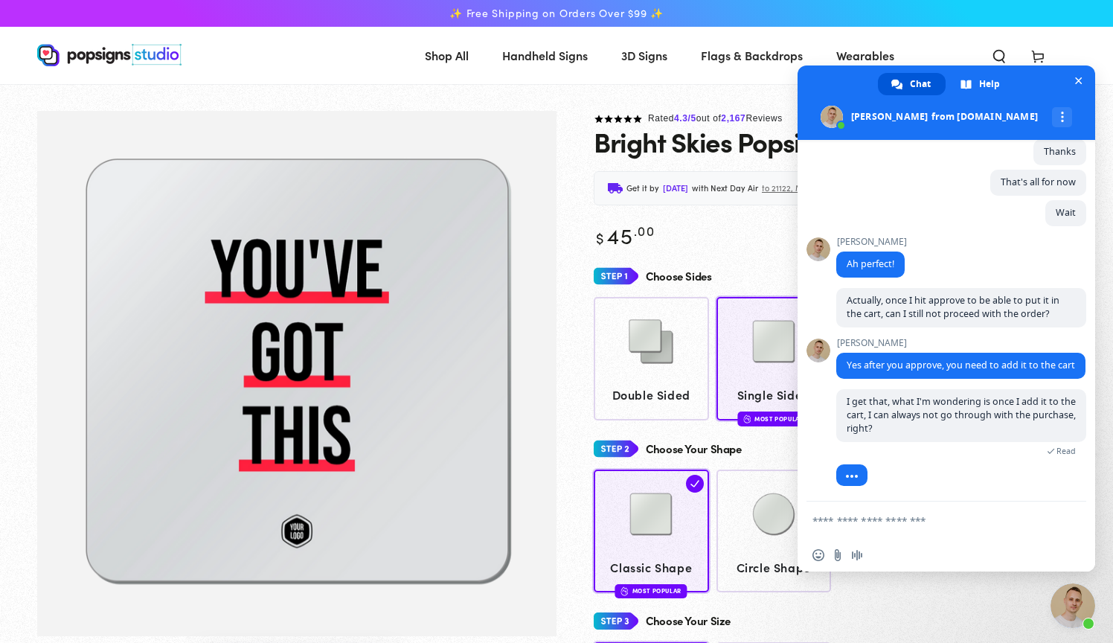
click at [1083, 77] on span "Close chat" at bounding box center [1079, 81] width 16 height 16
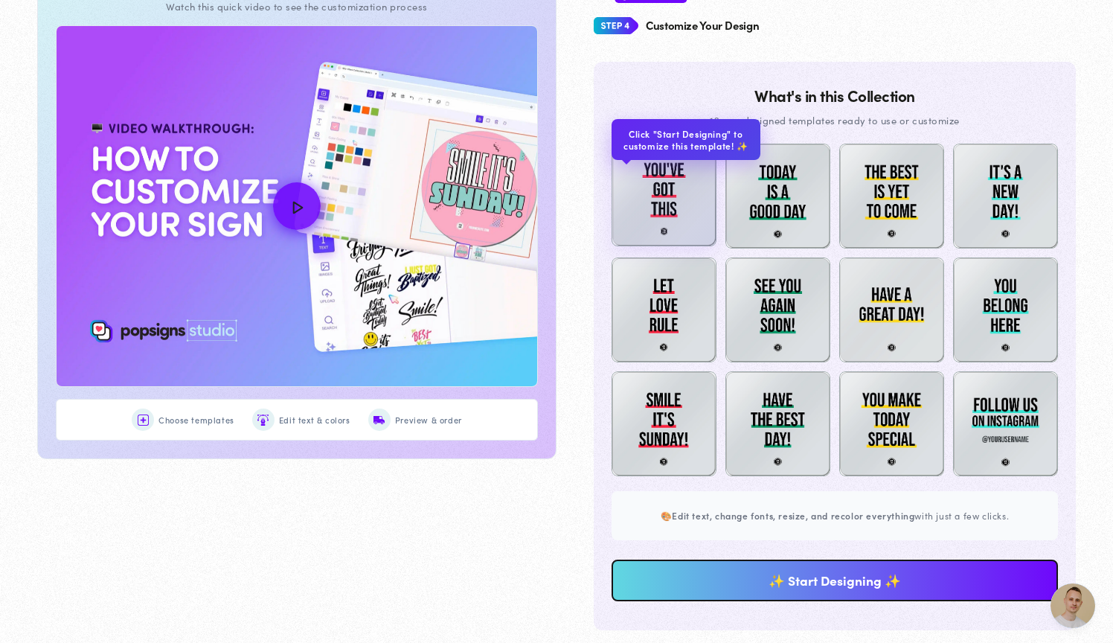
scroll to position [766, 0]
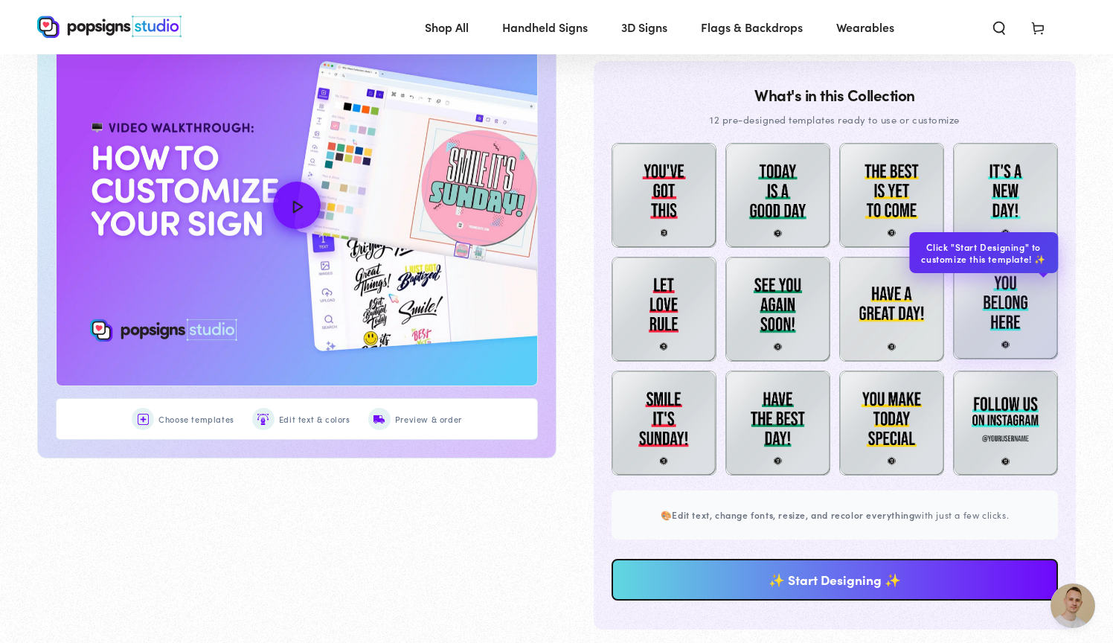
click at [1004, 291] on img at bounding box center [1005, 306] width 105 height 105
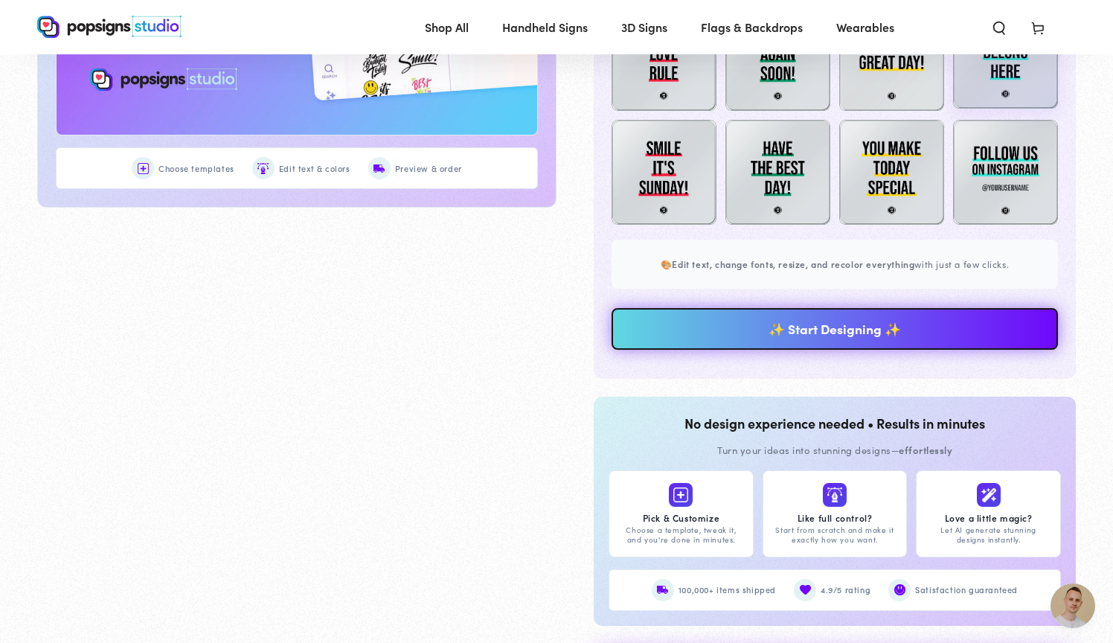
scroll to position [1017, 0]
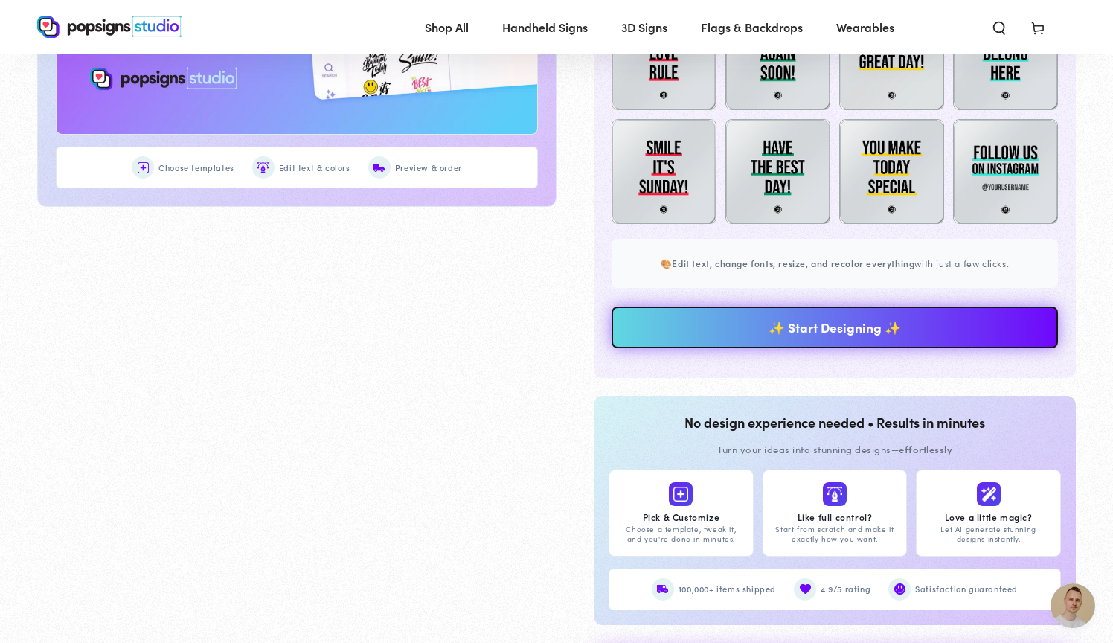
click at [925, 330] on link "✨ Start Designing ✨" at bounding box center [835, 328] width 446 height 42
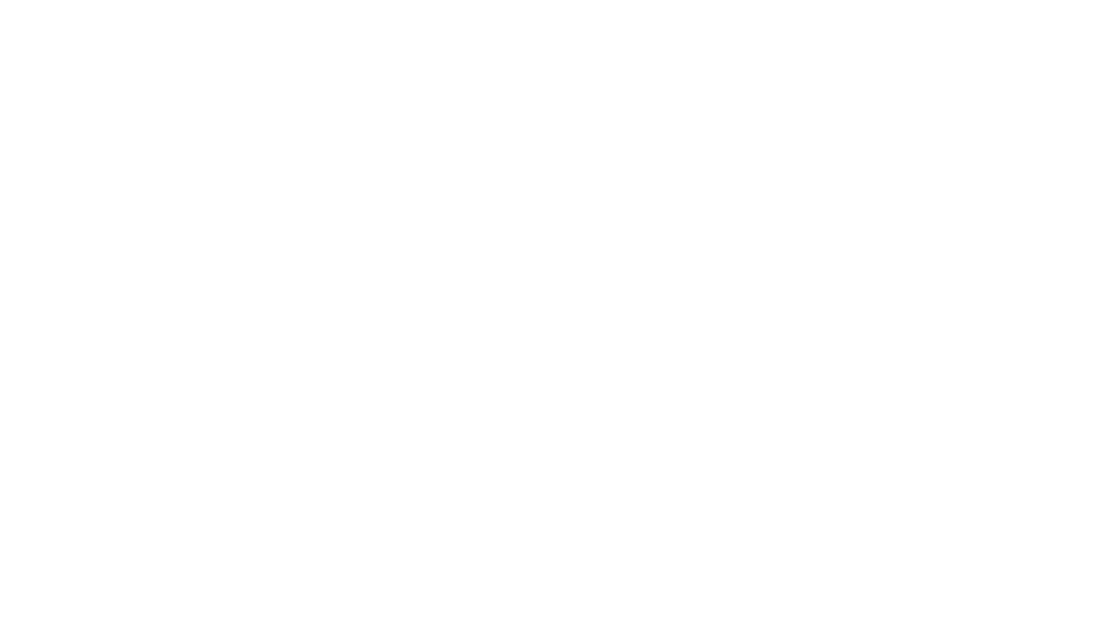
scroll to position [0, 0]
type textarea "An ancient tree with a door leading to a magical world"
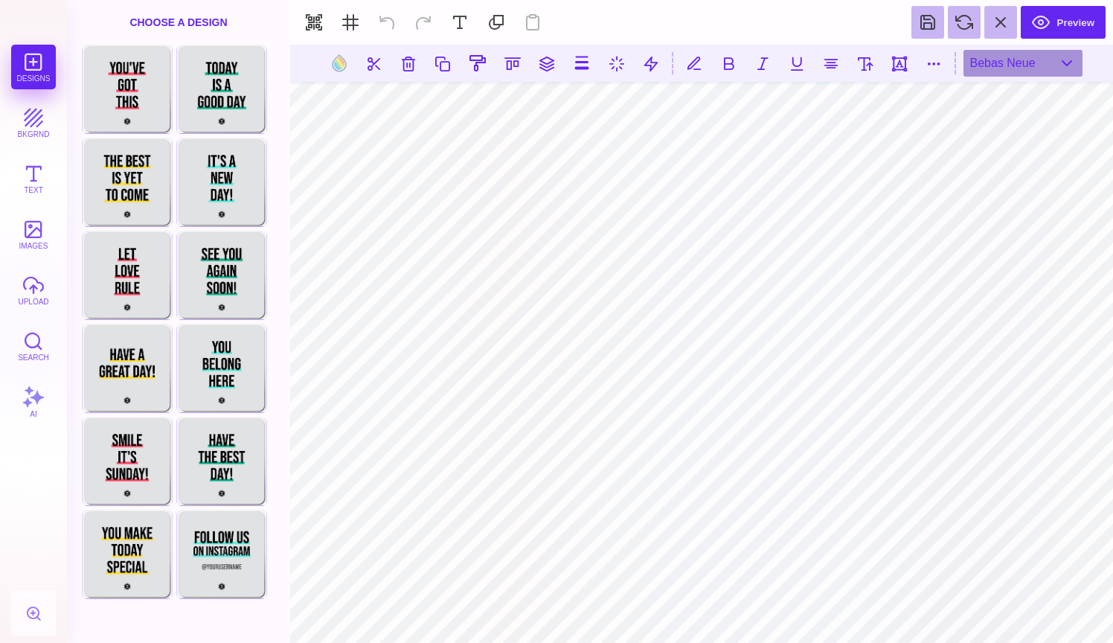
type input "#000000"
type textarea "*"
type textarea "**** ******* ******"
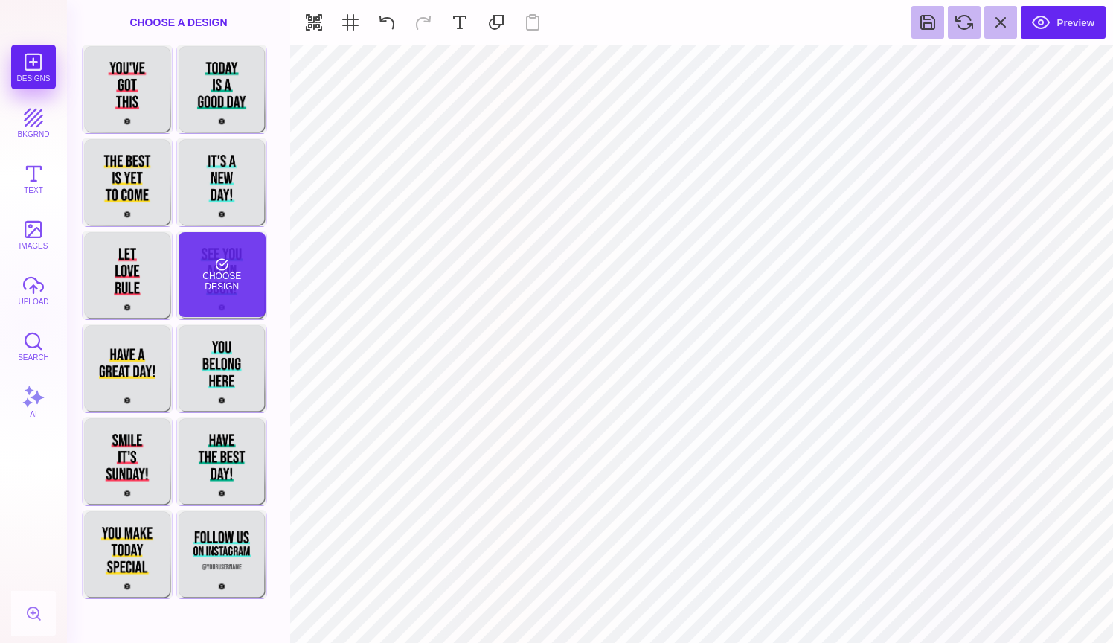
click at [230, 283] on div "Choose Design" at bounding box center [222, 274] width 87 height 85
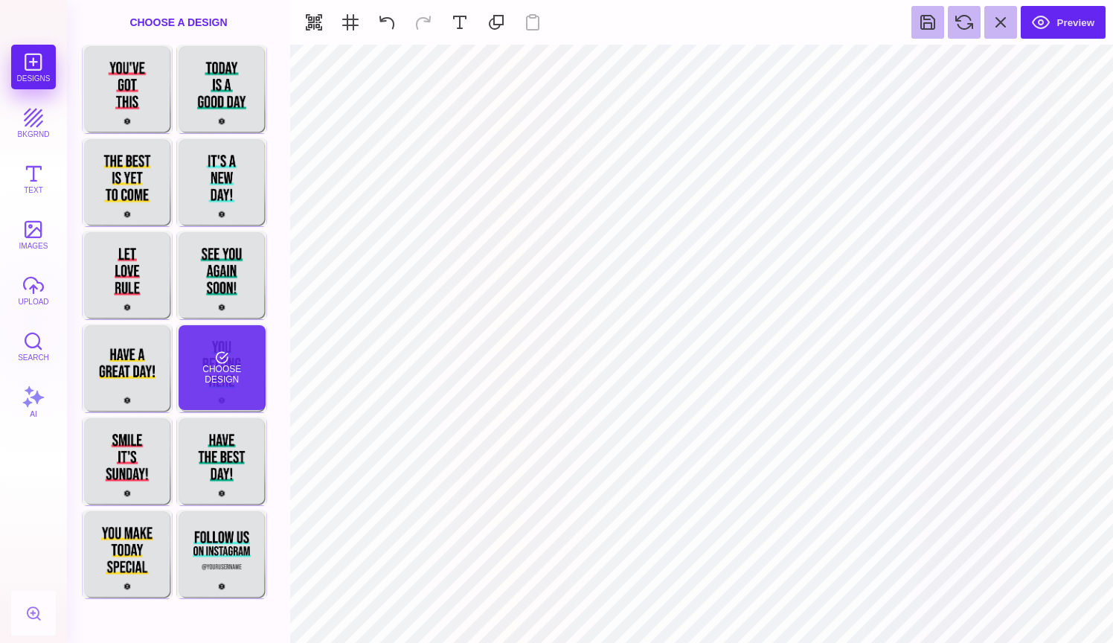
click at [206, 367] on div "Choose Design" at bounding box center [222, 367] width 87 height 85
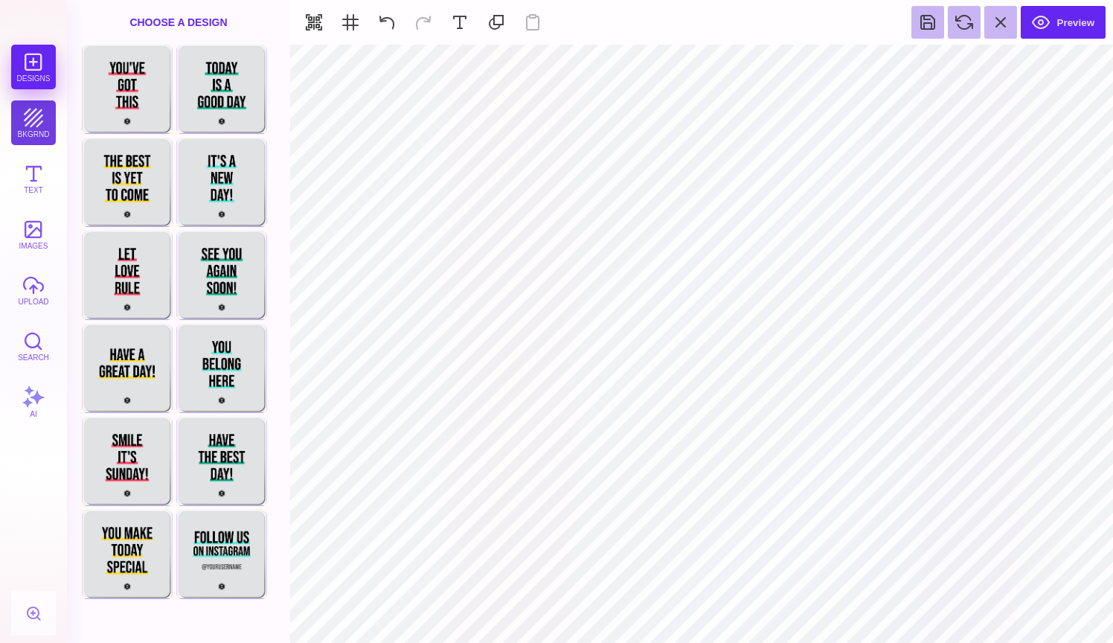
click at [26, 122] on button "bkgrnd" at bounding box center [33, 122] width 45 height 45
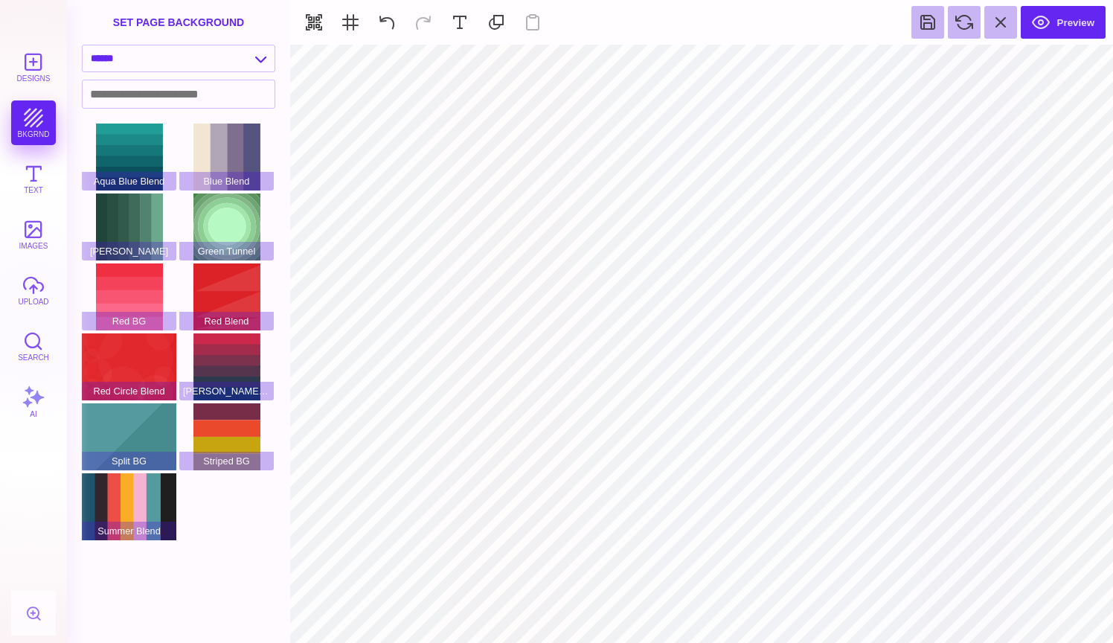
type input "#E0E2E4"
click at [647, 69] on button at bounding box center [652, 63] width 28 height 28
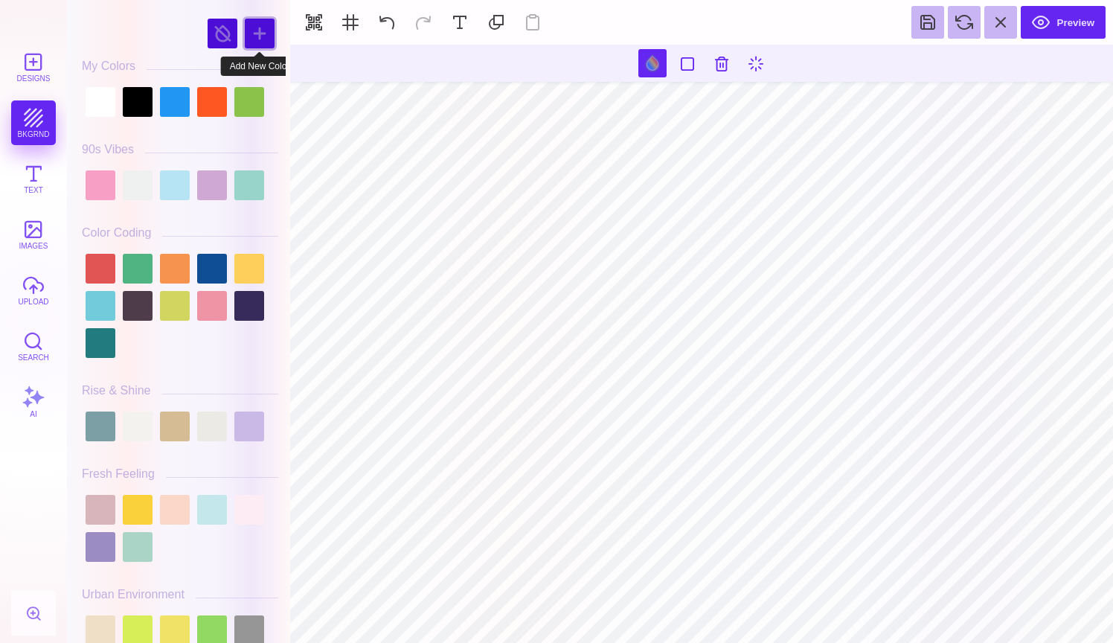
click at [257, 30] on div at bounding box center [260, 34] width 30 height 30
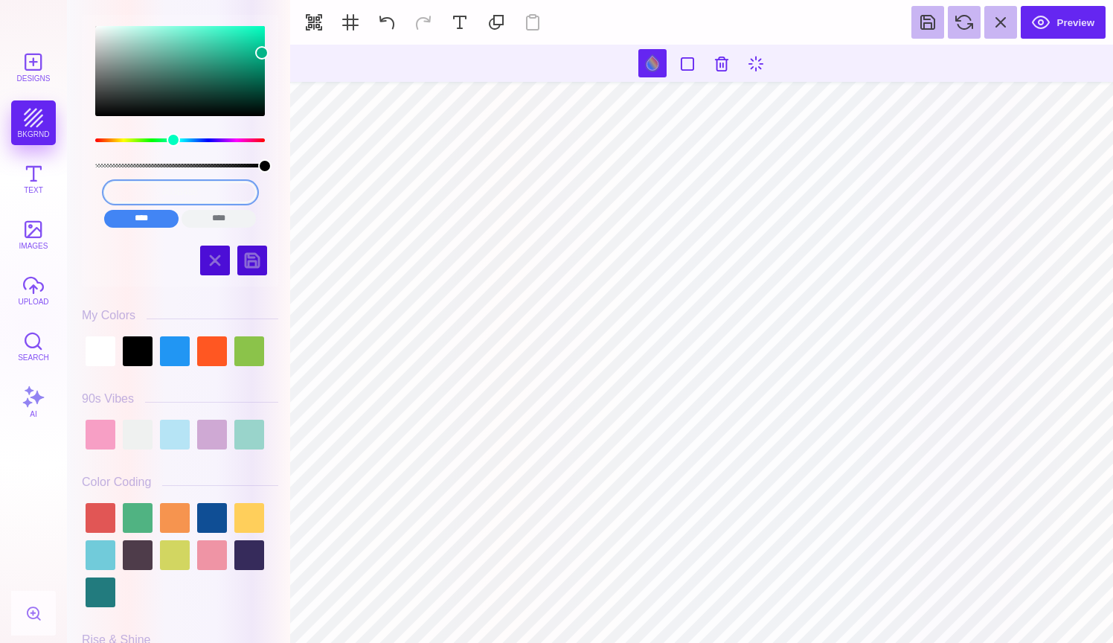
click at [204, 192] on input "#03B488" at bounding box center [180, 193] width 153 height 22
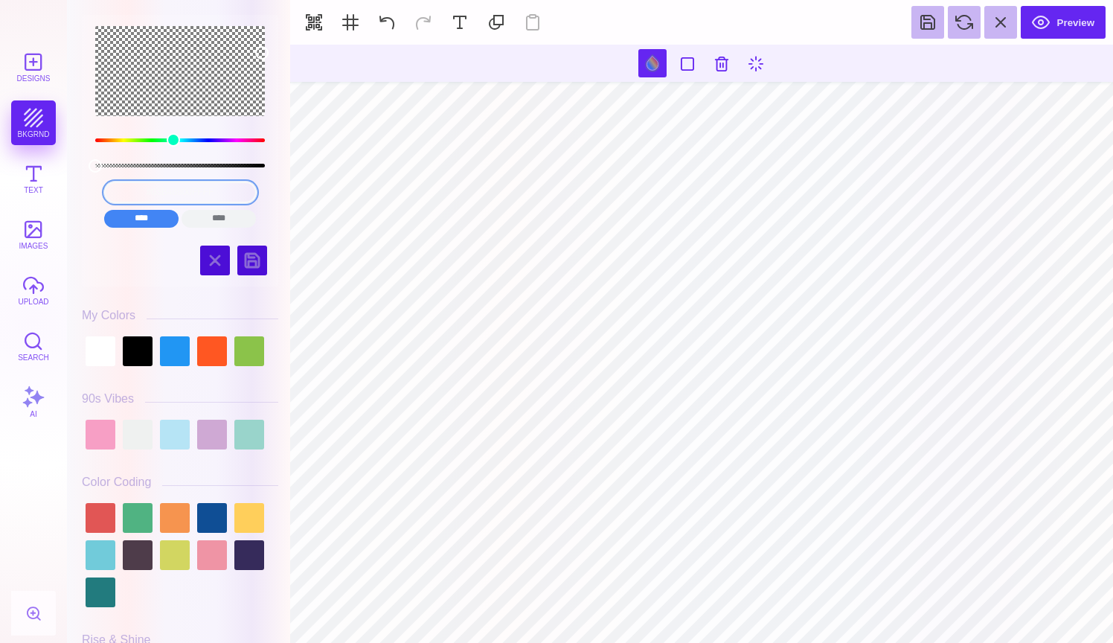
click at [173, 185] on input "#03B48800FFFF" at bounding box center [180, 193] width 153 height 22
click at [164, 195] on input "#03B48800FFFF" at bounding box center [180, 193] width 153 height 22
click at [172, 189] on input "#03B00FFFFF48800FFFF" at bounding box center [180, 193] width 153 height 22
click at [163, 192] on input "#03B00FFFFF48800FFFF" at bounding box center [180, 193] width 153 height 22
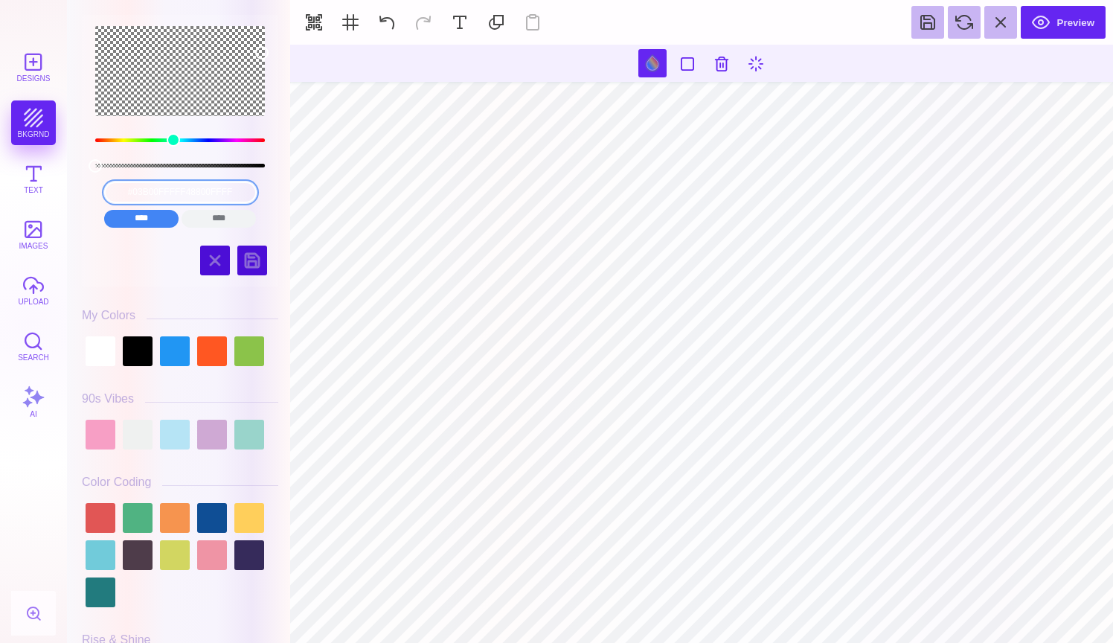
click at [161, 90] on div "color picker dialog" at bounding box center [180, 71] width 170 height 90
type input "#03B48800"
click at [163, 218] on input "****" at bounding box center [141, 219] width 74 height 18
click at [170, 186] on input "#03B48800" at bounding box center [180, 193] width 153 height 22
click at [170, 187] on input "#03B48800" at bounding box center [180, 193] width 153 height 22
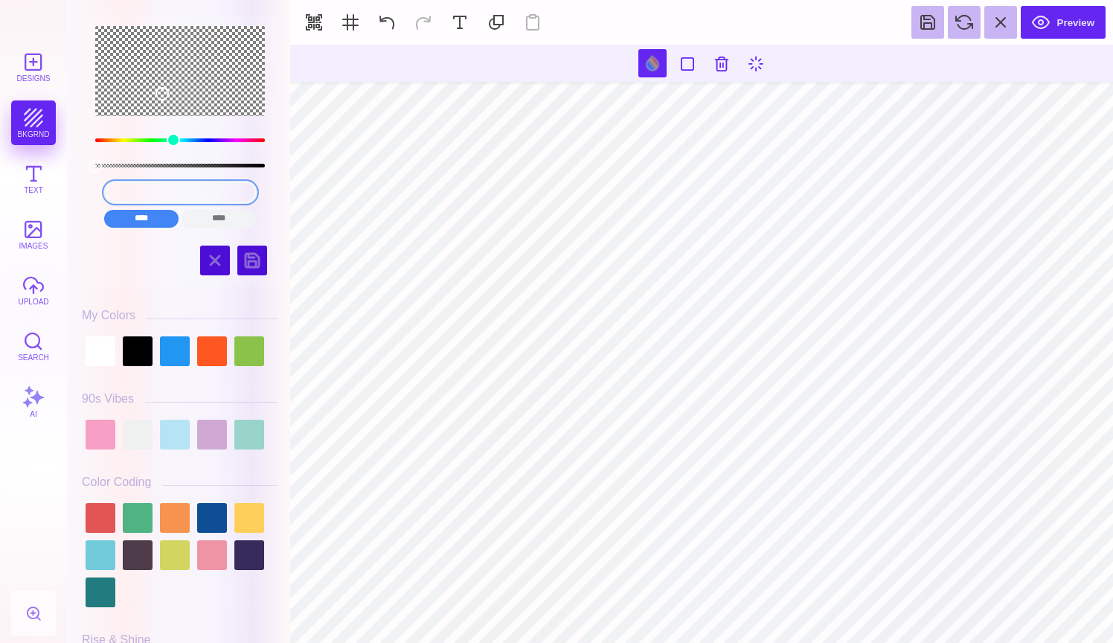
click at [176, 191] on input "#03B48800" at bounding box center [180, 193] width 153 height 22
drag, startPoint x: 219, startPoint y: 191, endPoint x: 118, endPoint y: 191, distance: 101.2
click at [118, 191] on input "#03B48800" at bounding box center [180, 193] width 153 height 22
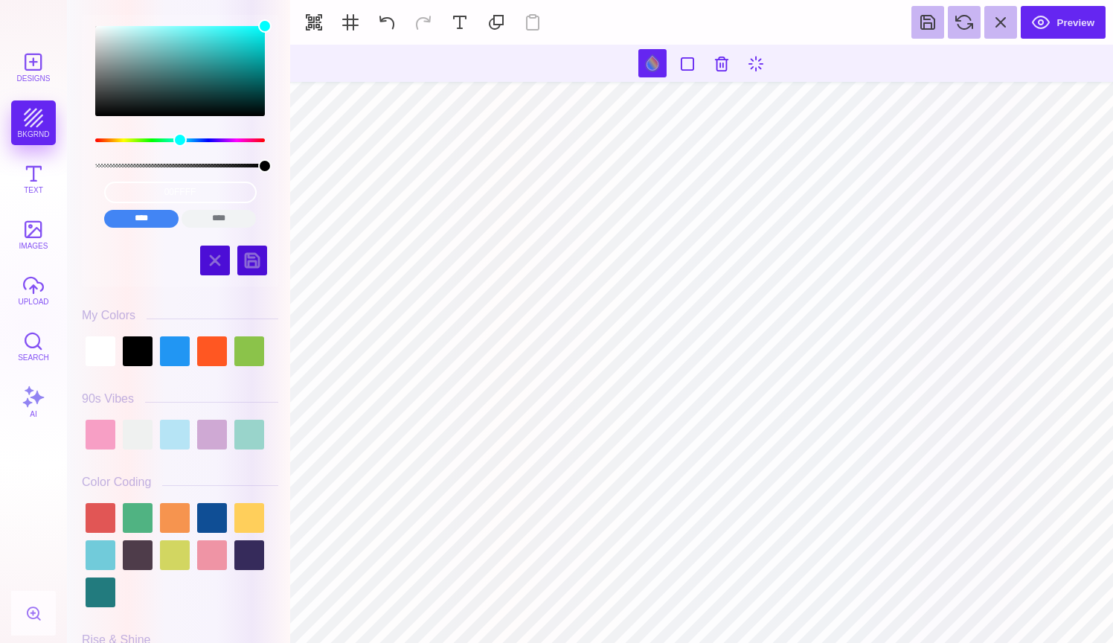
type input "#00FFFF"
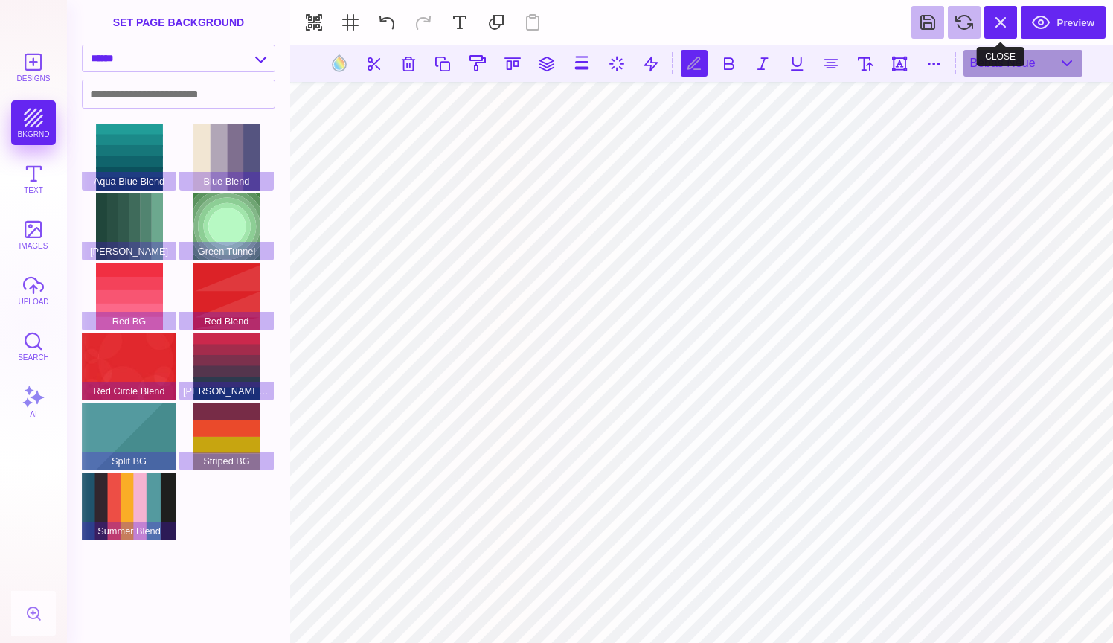
click at [998, 33] on button at bounding box center [1000, 22] width 33 height 33
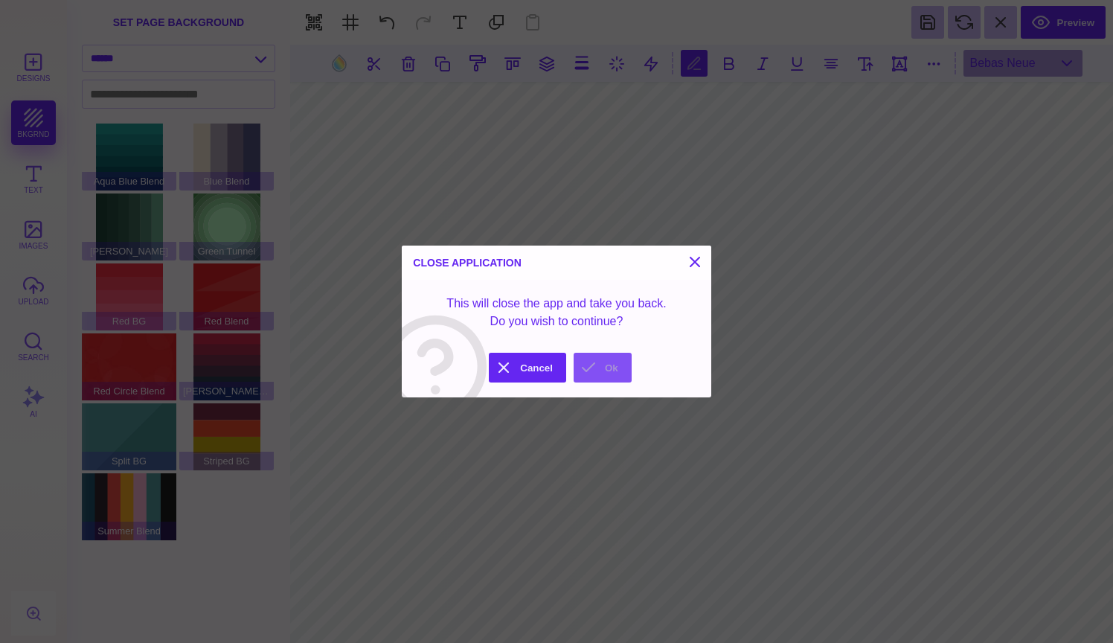
click at [587, 368] on button "Ok" at bounding box center [603, 368] width 58 height 30
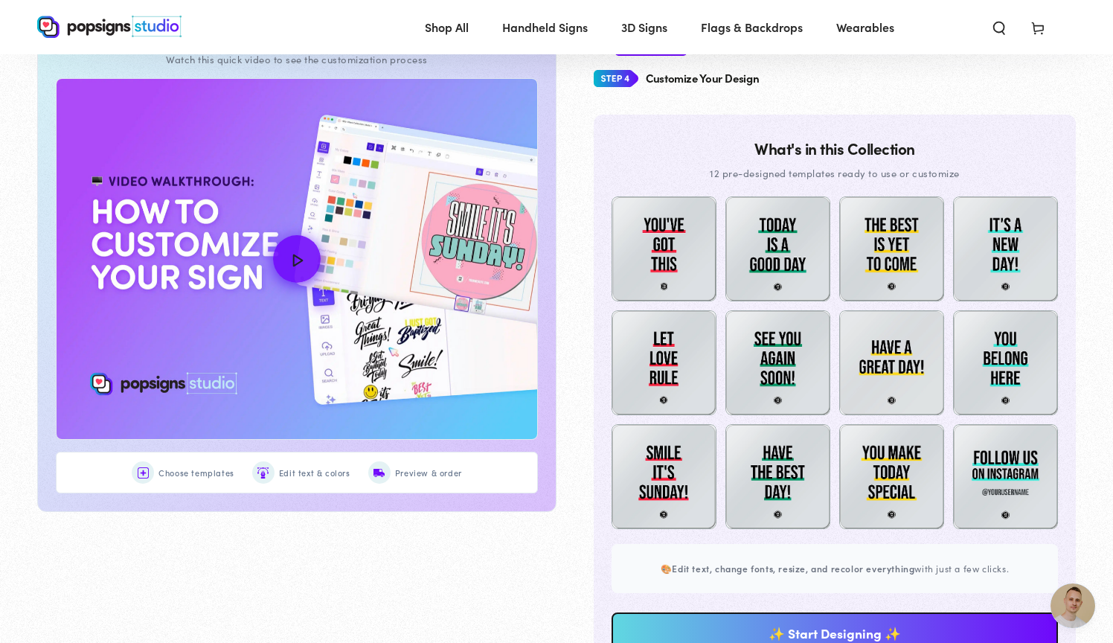
scroll to position [716, 0]
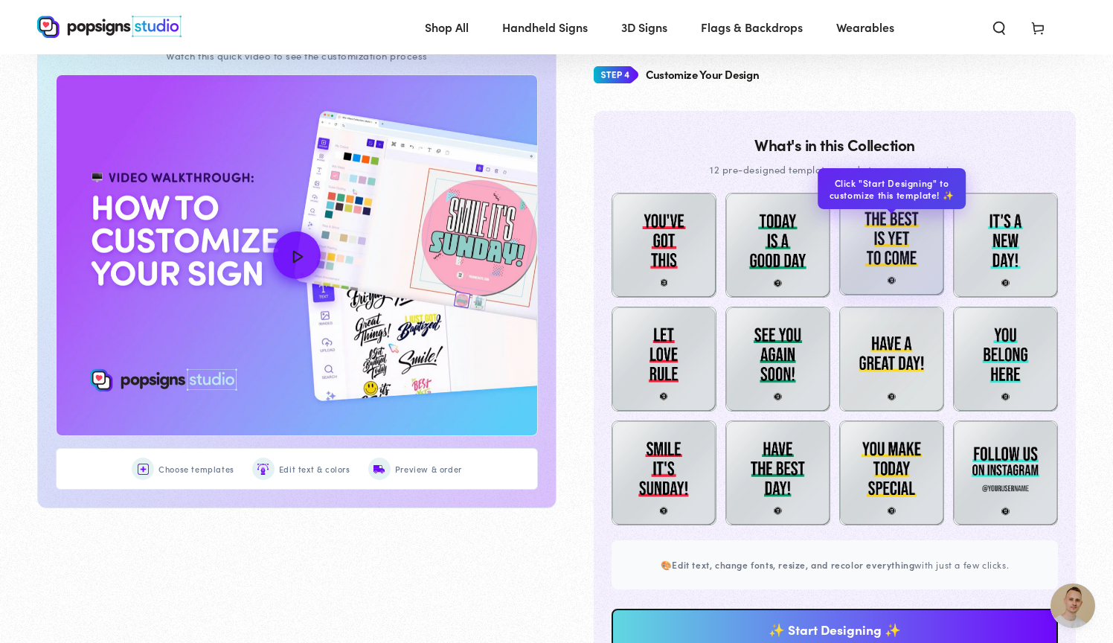
click at [884, 234] on img at bounding box center [891, 242] width 105 height 105
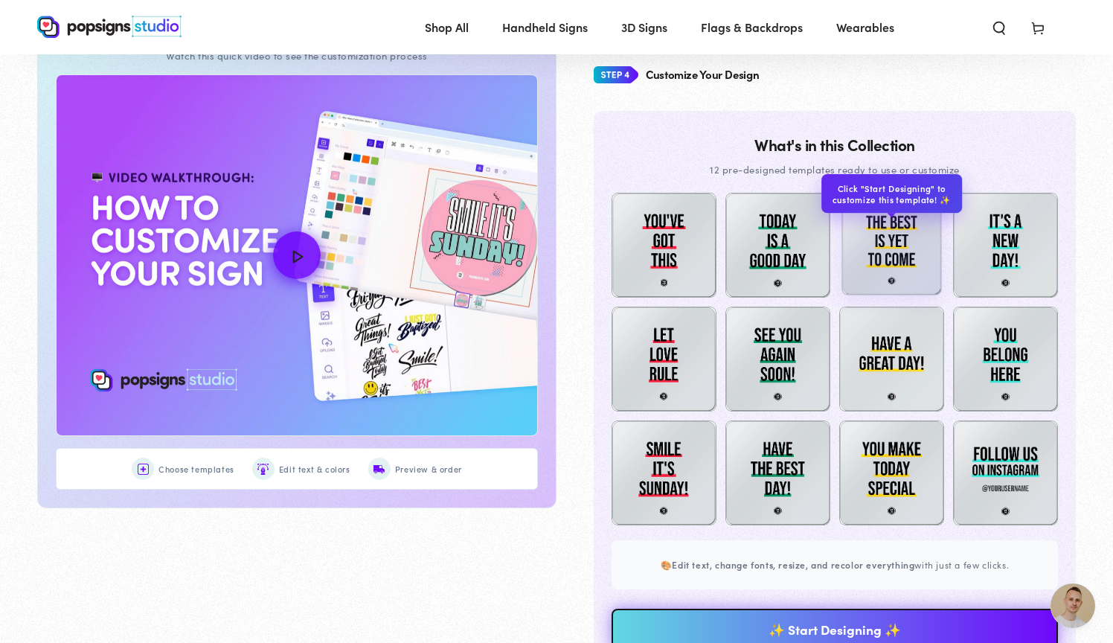
scroll to position [1017, 0]
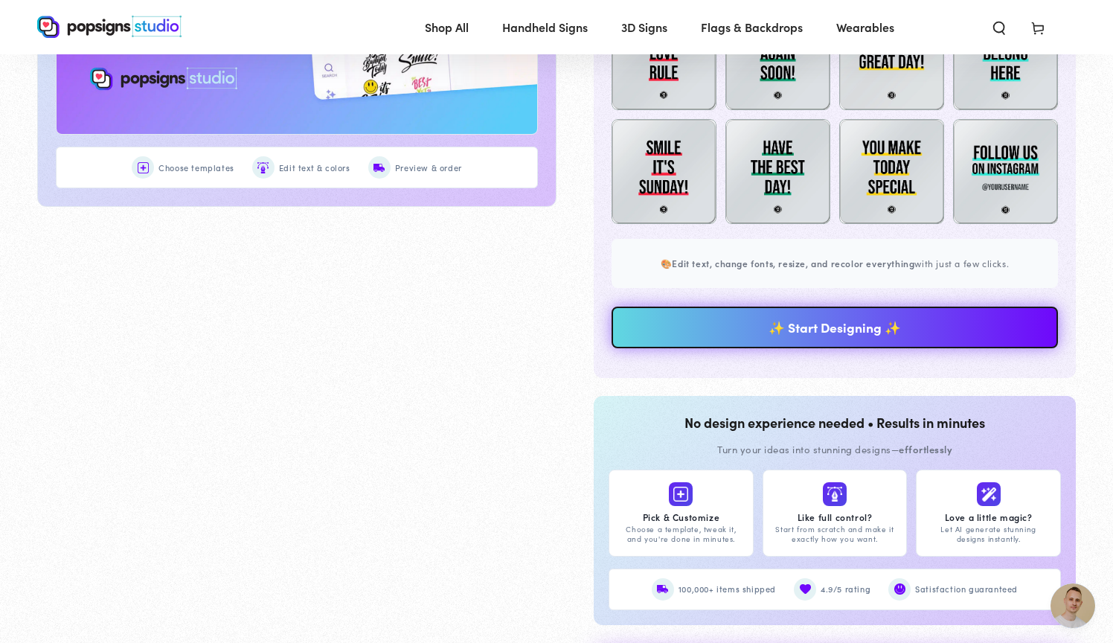
click at [843, 326] on link "✨ Start Designing ✨" at bounding box center [835, 328] width 446 height 42
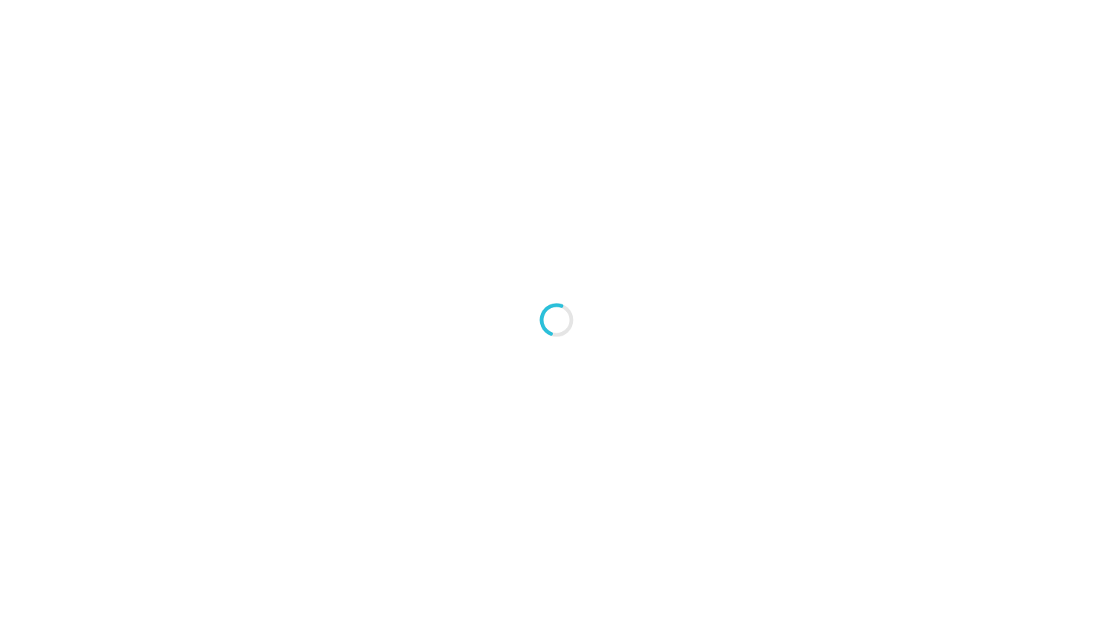
scroll to position [0, 0]
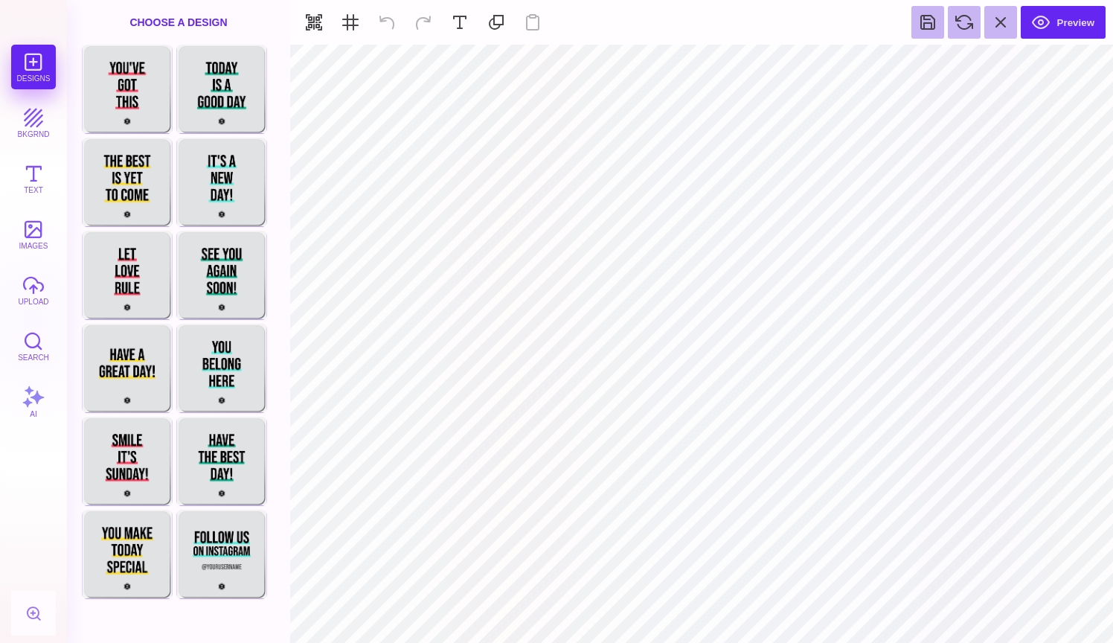
type input "#E0E2E4"
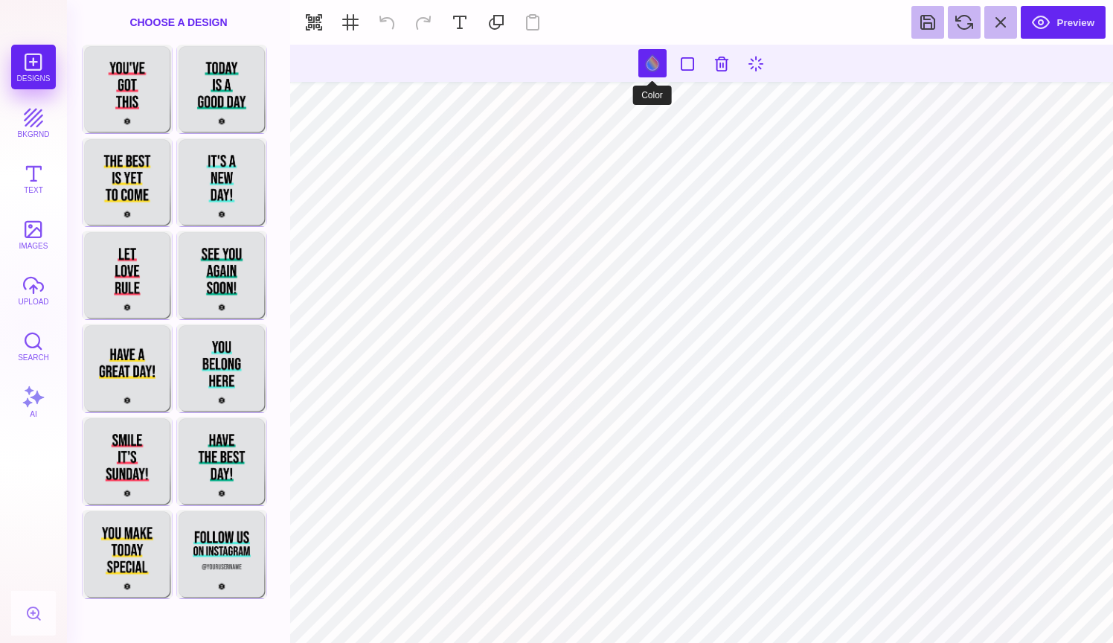
click at [650, 62] on button at bounding box center [652, 63] width 28 height 28
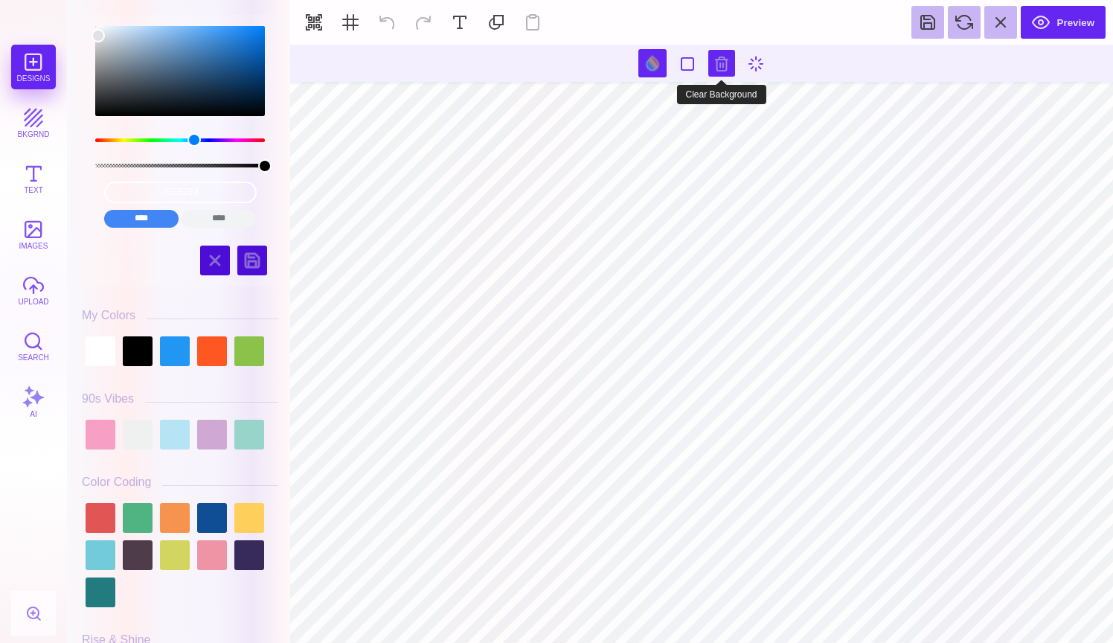
click at [715, 60] on button at bounding box center [721, 63] width 27 height 27
click at [33, 175] on button "Text" at bounding box center [33, 178] width 45 height 45
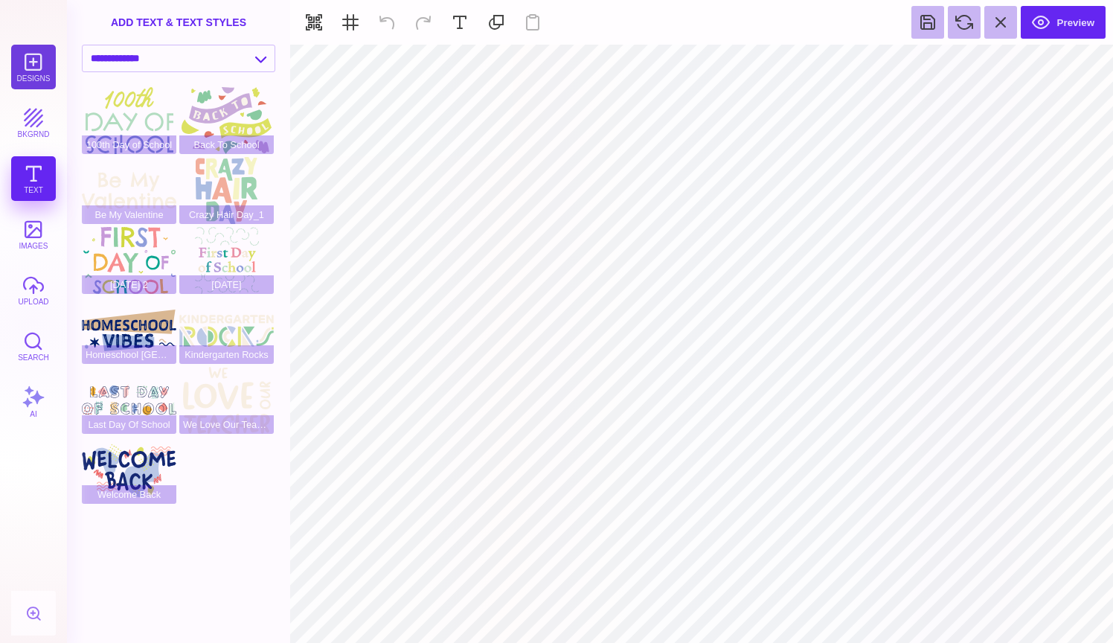
click at [34, 65] on button "Designs" at bounding box center [33, 67] width 45 height 45
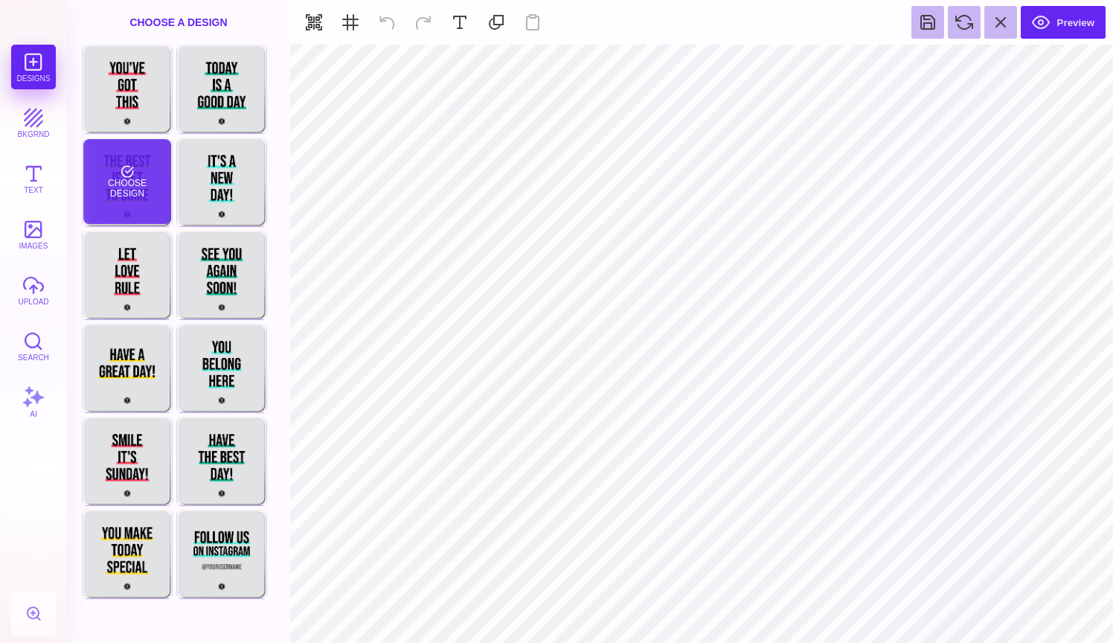
click at [140, 190] on div "Choose Design" at bounding box center [126, 181] width 87 height 85
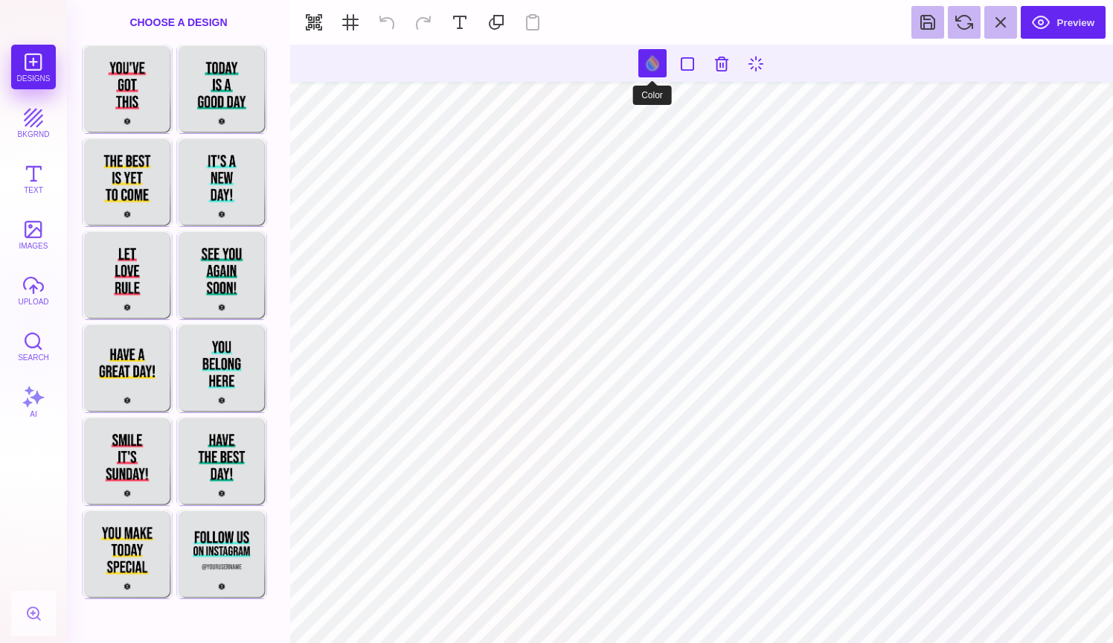
click at [651, 60] on button at bounding box center [652, 63] width 28 height 28
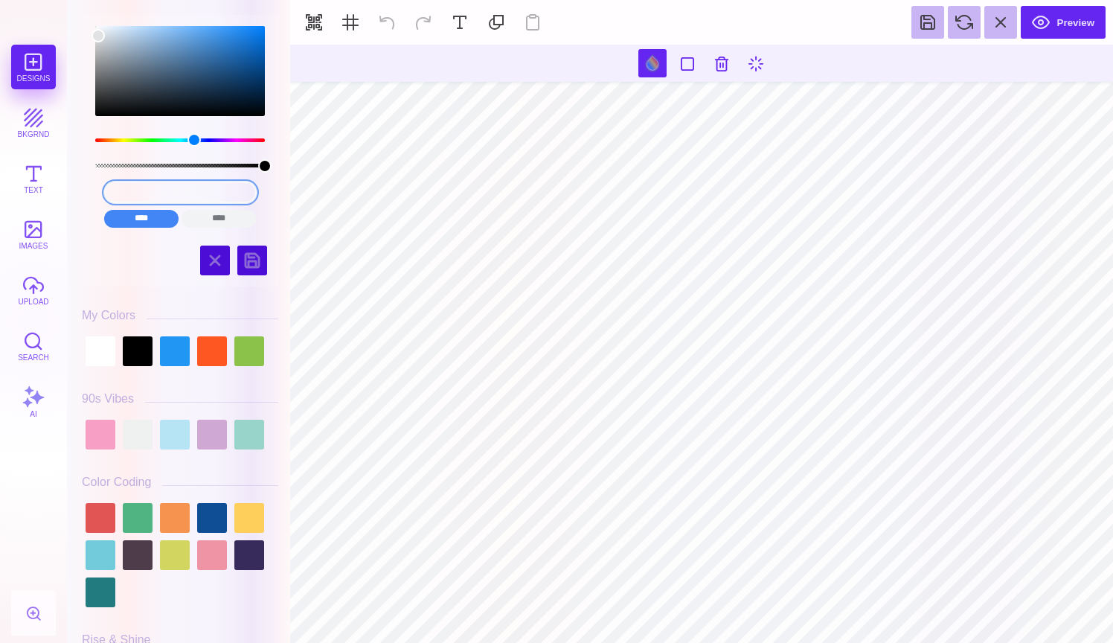
click at [218, 192] on input "#E0E2E4" at bounding box center [180, 193] width 153 height 22
drag, startPoint x: 218, startPoint y: 192, endPoint x: 98, endPoint y: 192, distance: 119.8
click at [98, 192] on div "#E0E2E4 **** **** **** **** **** **** ****** *****" at bounding box center [180, 205] width 174 height 60
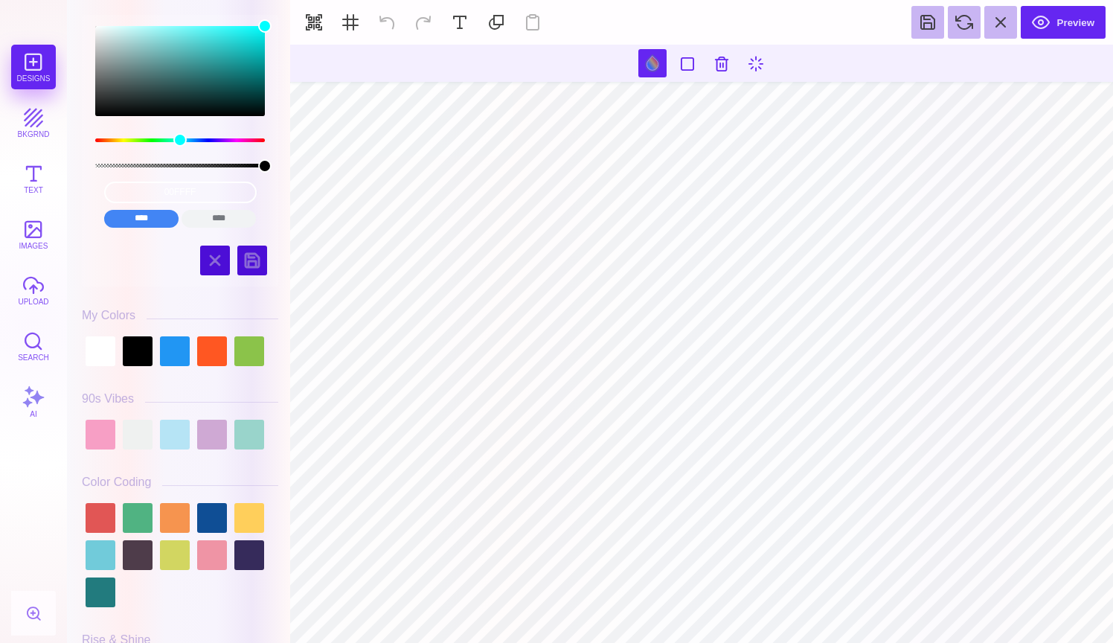
type input "#00FFFF"
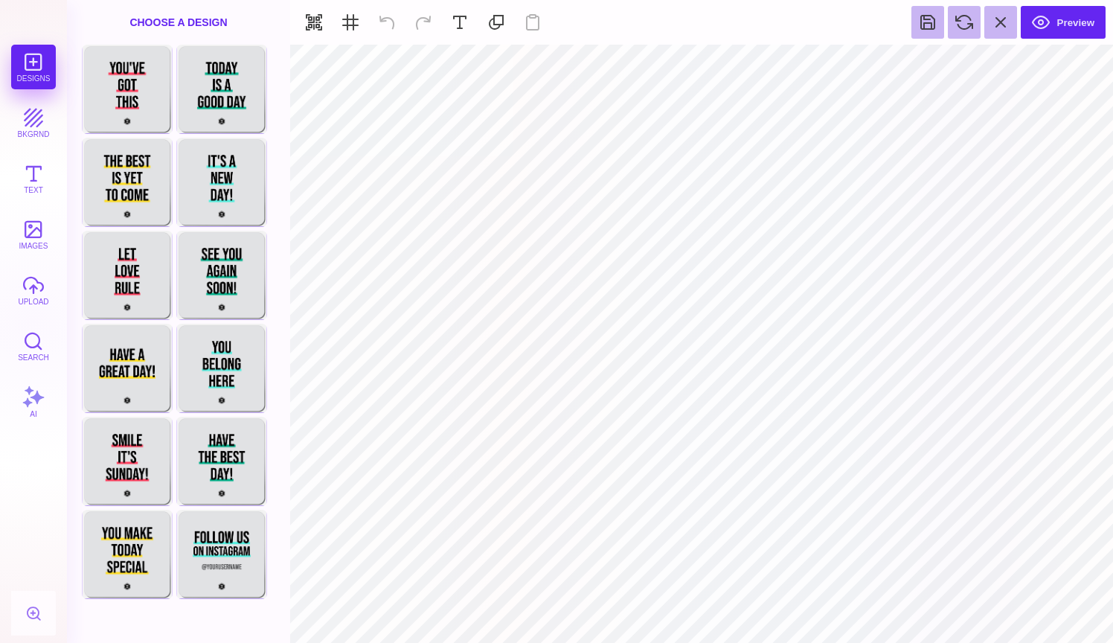
type input "#000000"
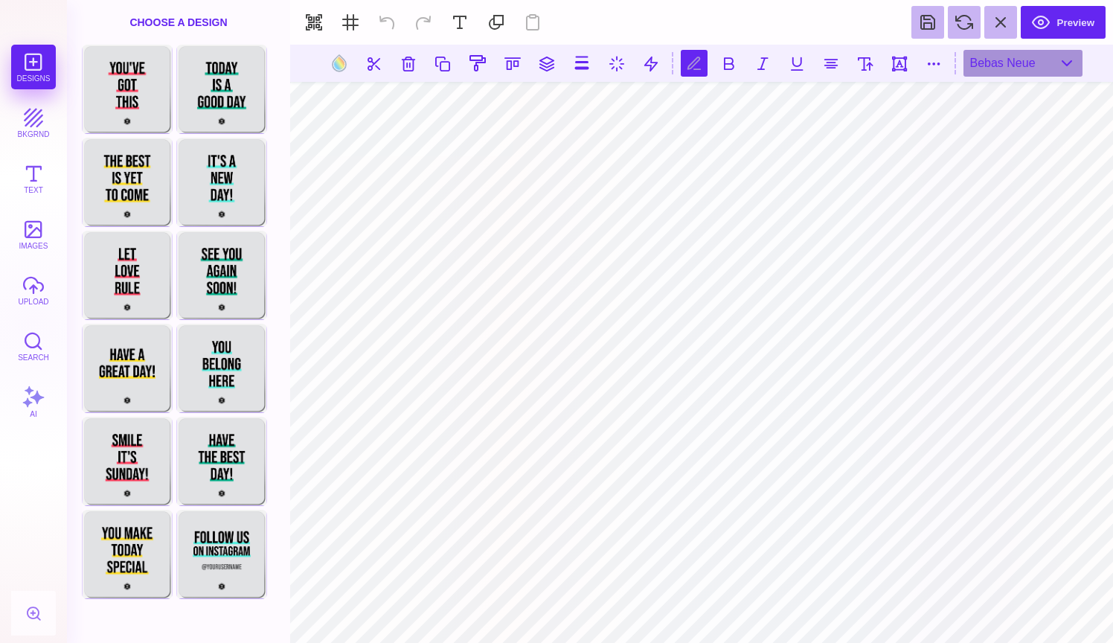
scroll to position [0, 1]
type textarea "**** ******* ******"
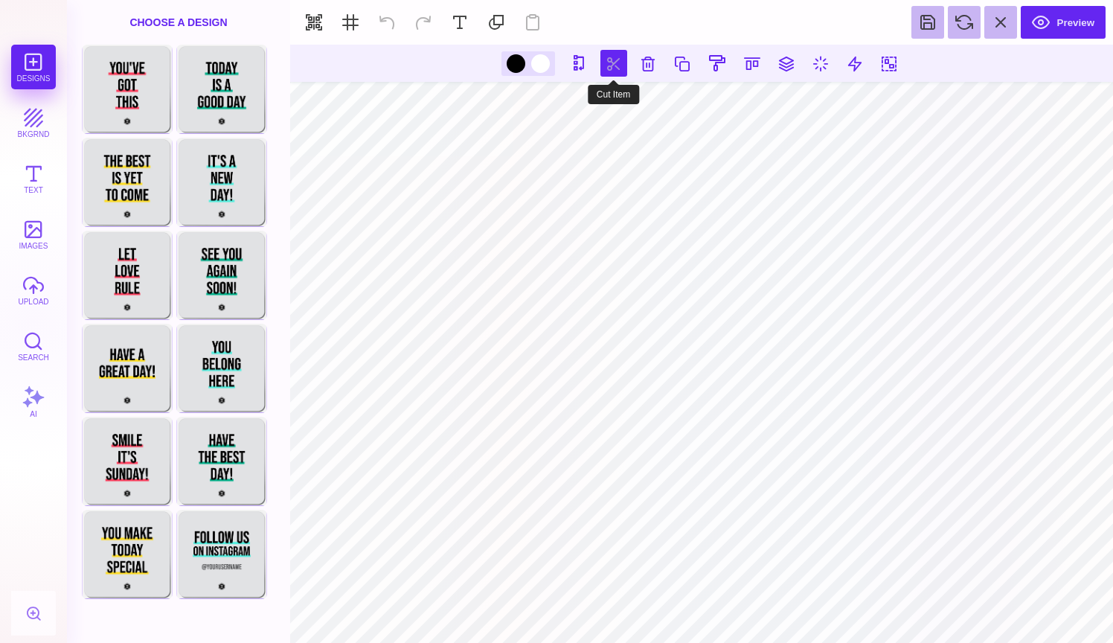
click at [610, 58] on button at bounding box center [613, 63] width 27 height 27
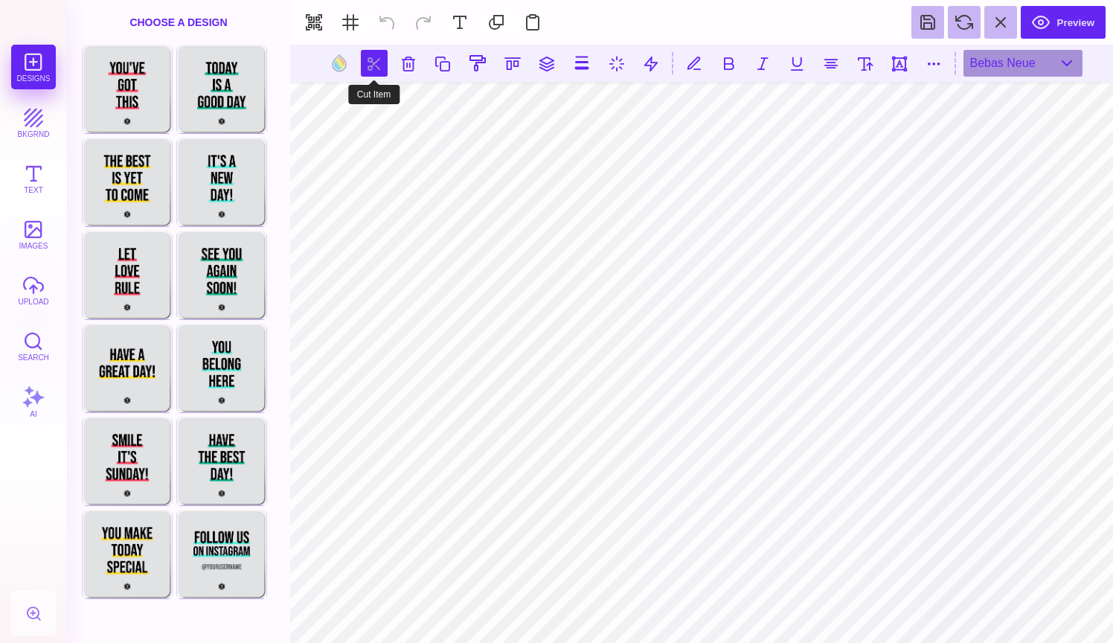
type input "#000000"
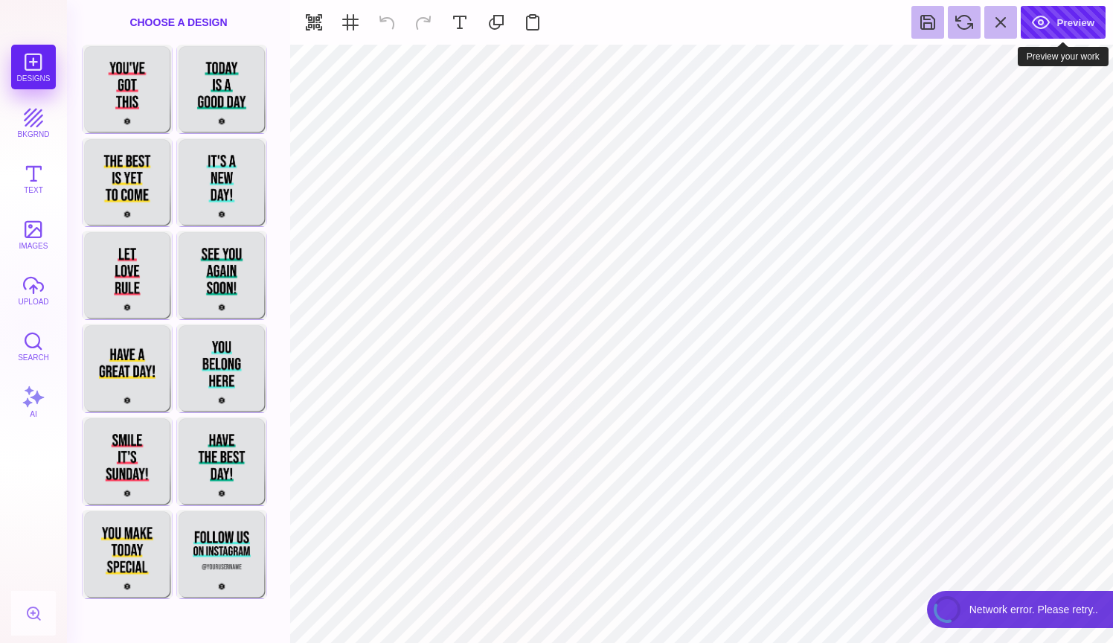
click at [1057, 32] on button "Preview" at bounding box center [1063, 22] width 85 height 33
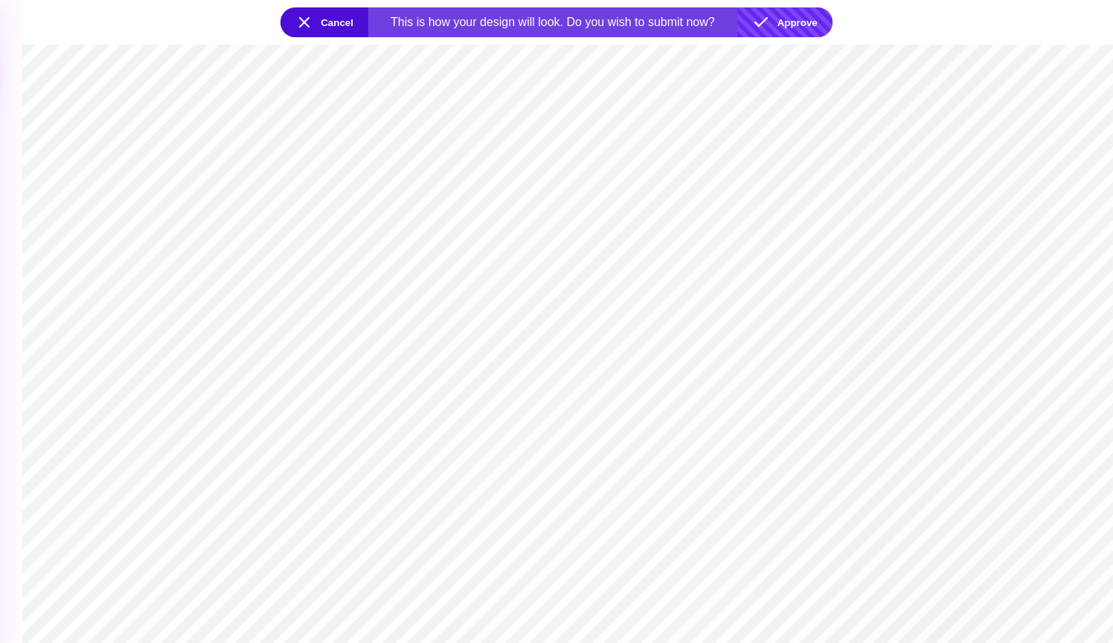
click at [786, 21] on button "Approve" at bounding box center [784, 22] width 95 height 30
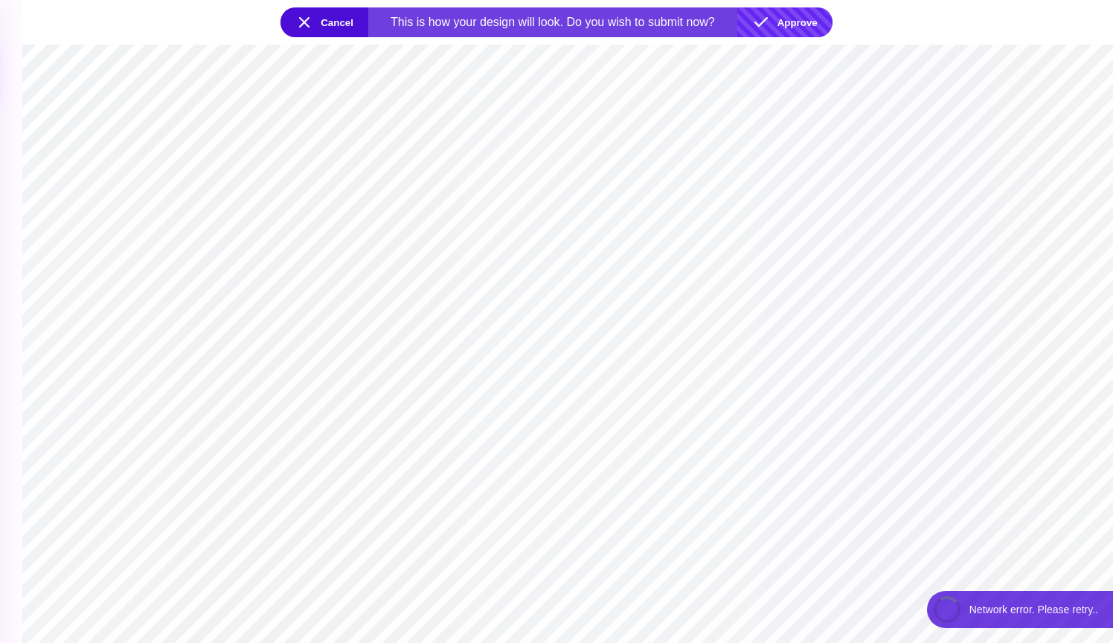
click at [799, 25] on button "Approve" at bounding box center [784, 22] width 95 height 30
